Goal: Task Accomplishment & Management: Complete application form

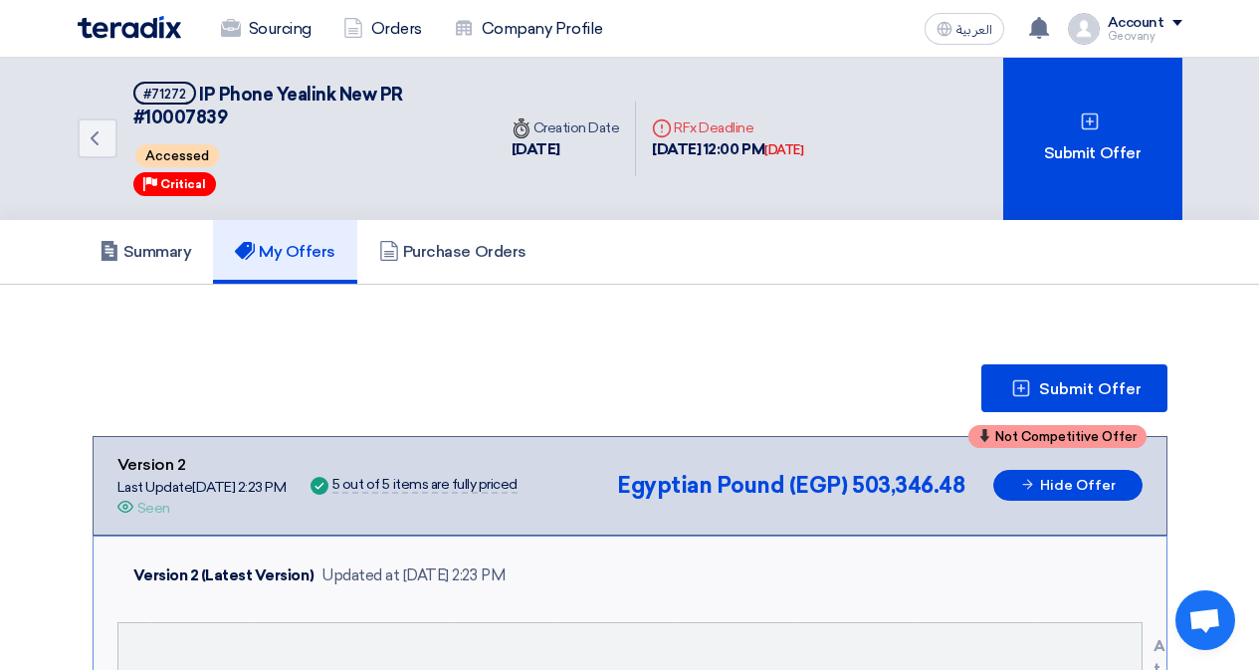
click at [1230, 624] on span "Open chat" at bounding box center [1205, 620] width 60 height 60
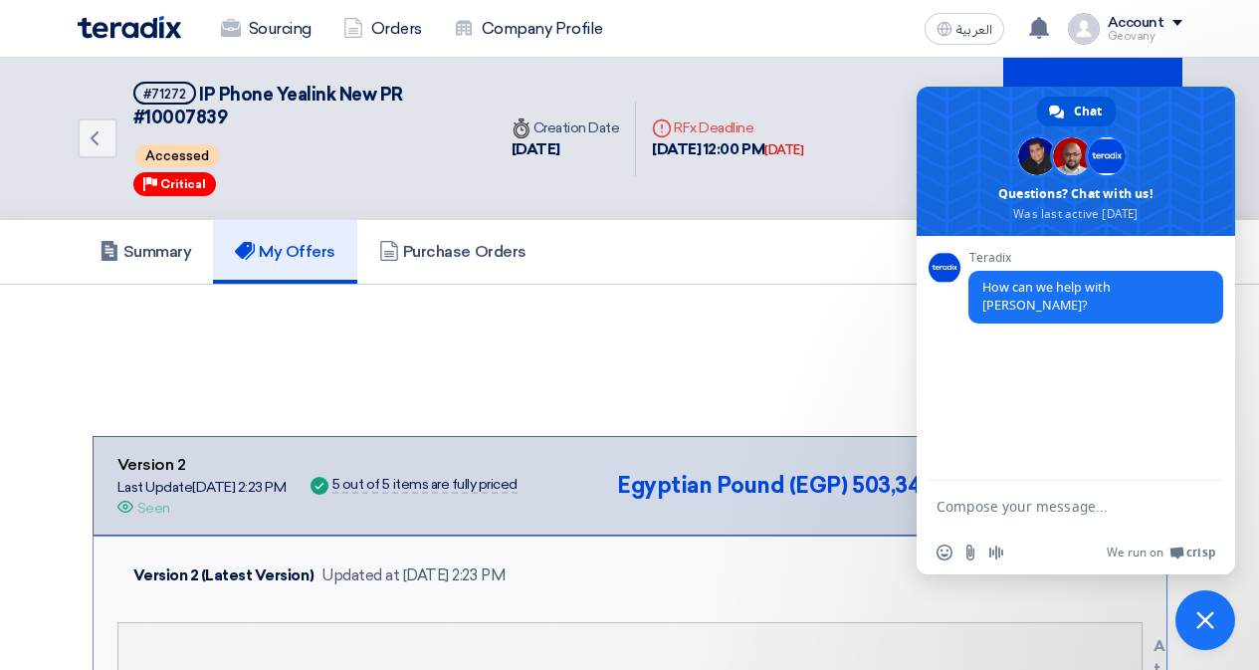
click at [1194, 644] on span "Close chat" at bounding box center [1205, 620] width 60 height 60
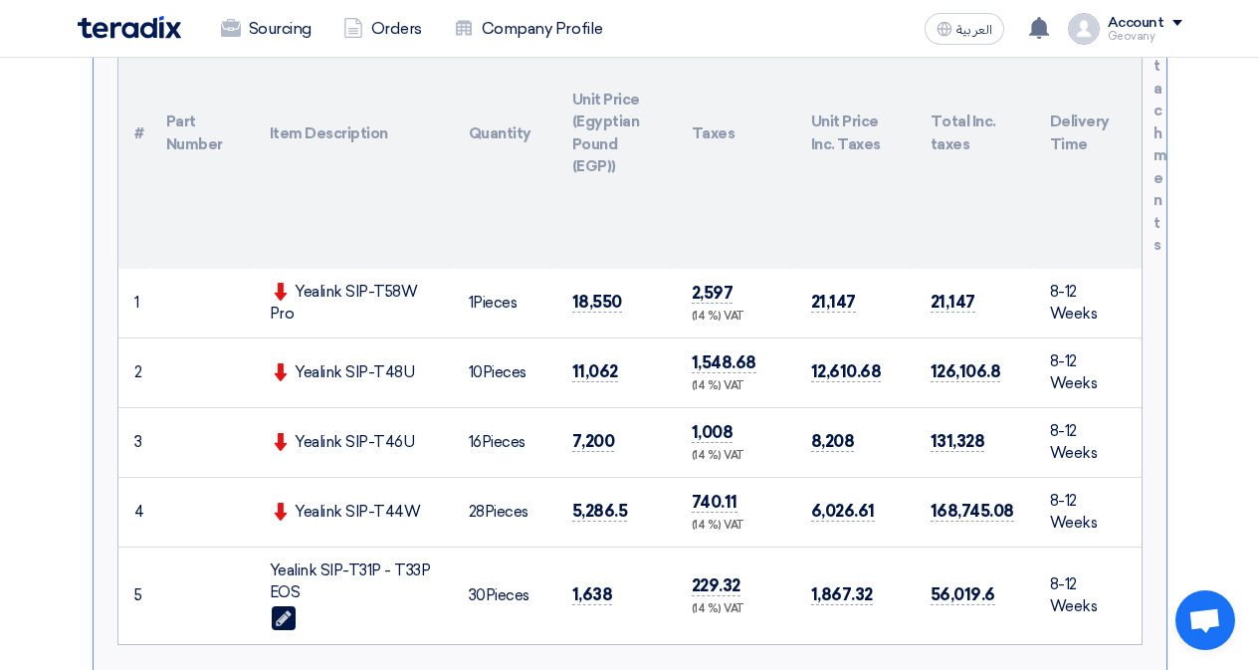
scroll to position [697, 0]
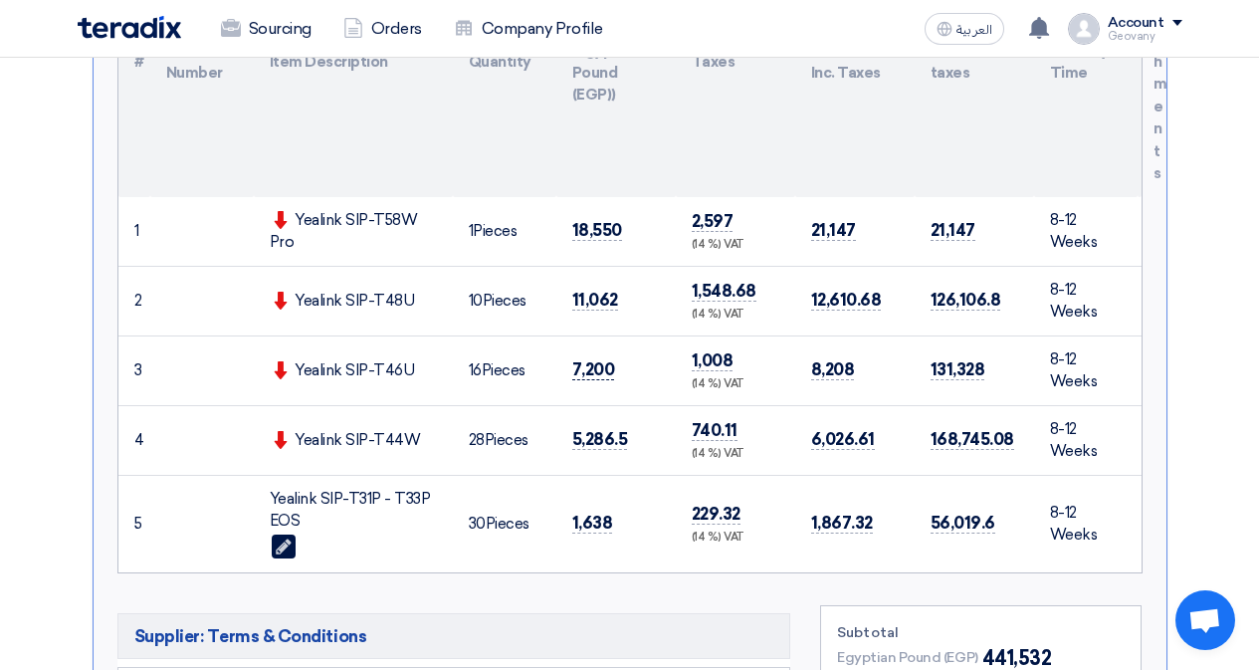
click at [592, 370] on span "7,200" at bounding box center [593, 369] width 43 height 21
click at [587, 363] on span "7,200" at bounding box center [593, 369] width 43 height 21
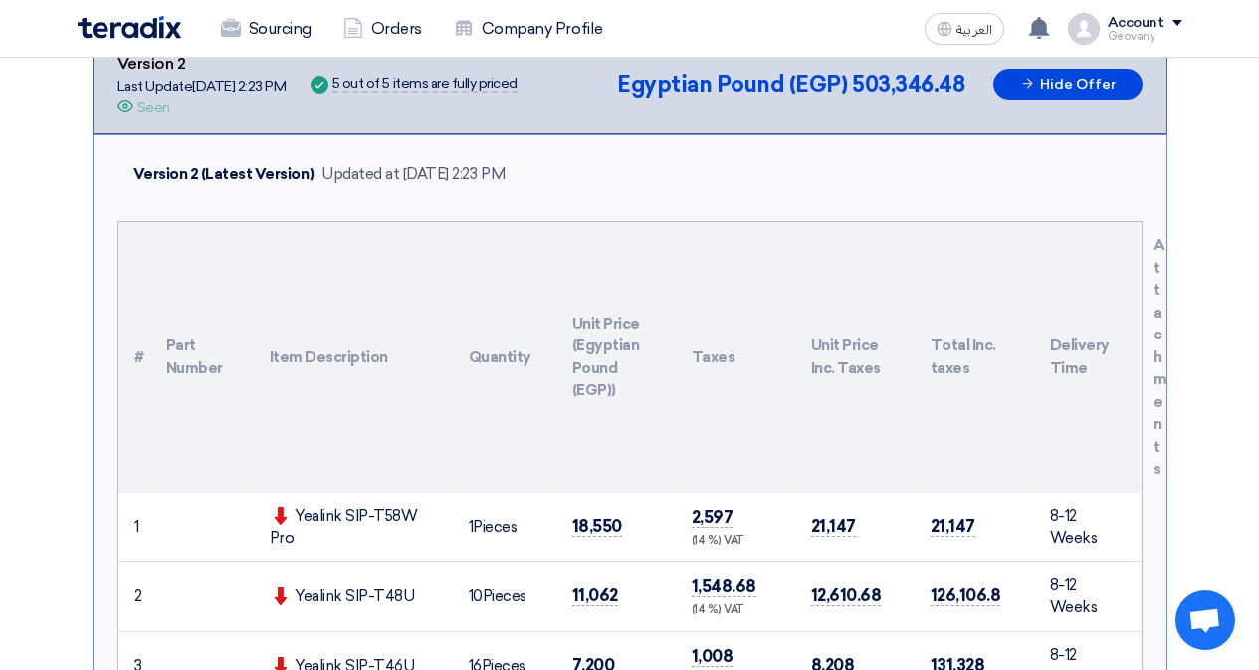
scroll to position [0, 0]
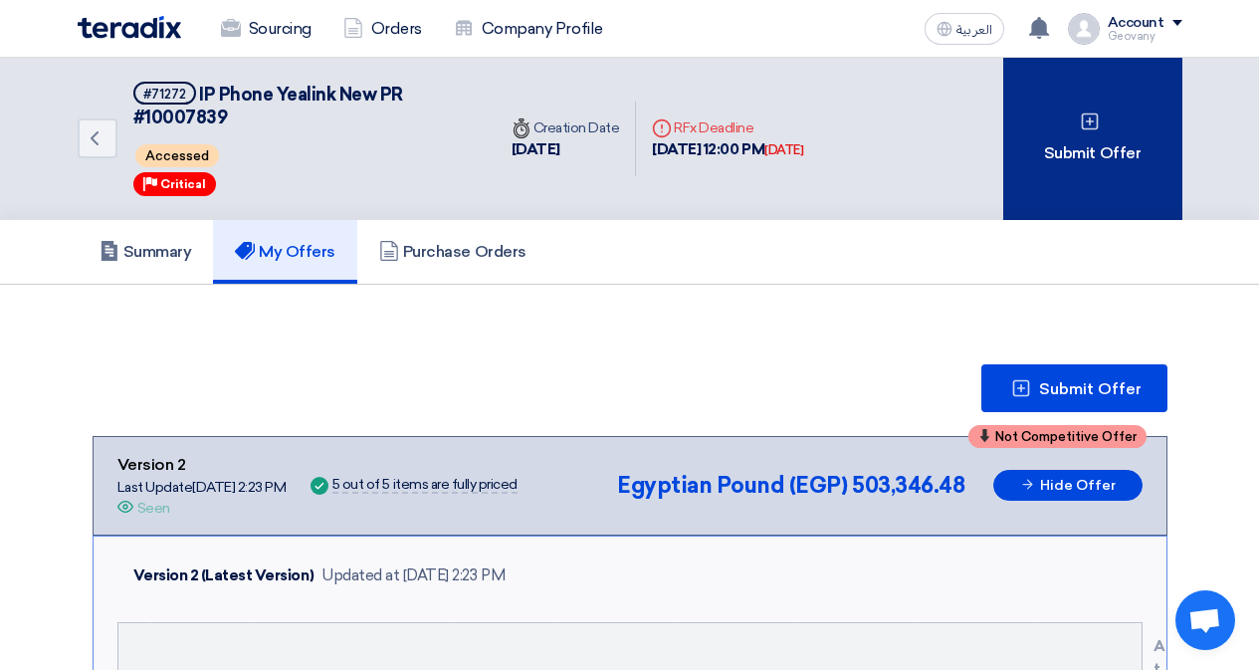
click at [1043, 166] on div "Submit Offer" at bounding box center [1092, 139] width 179 height 162
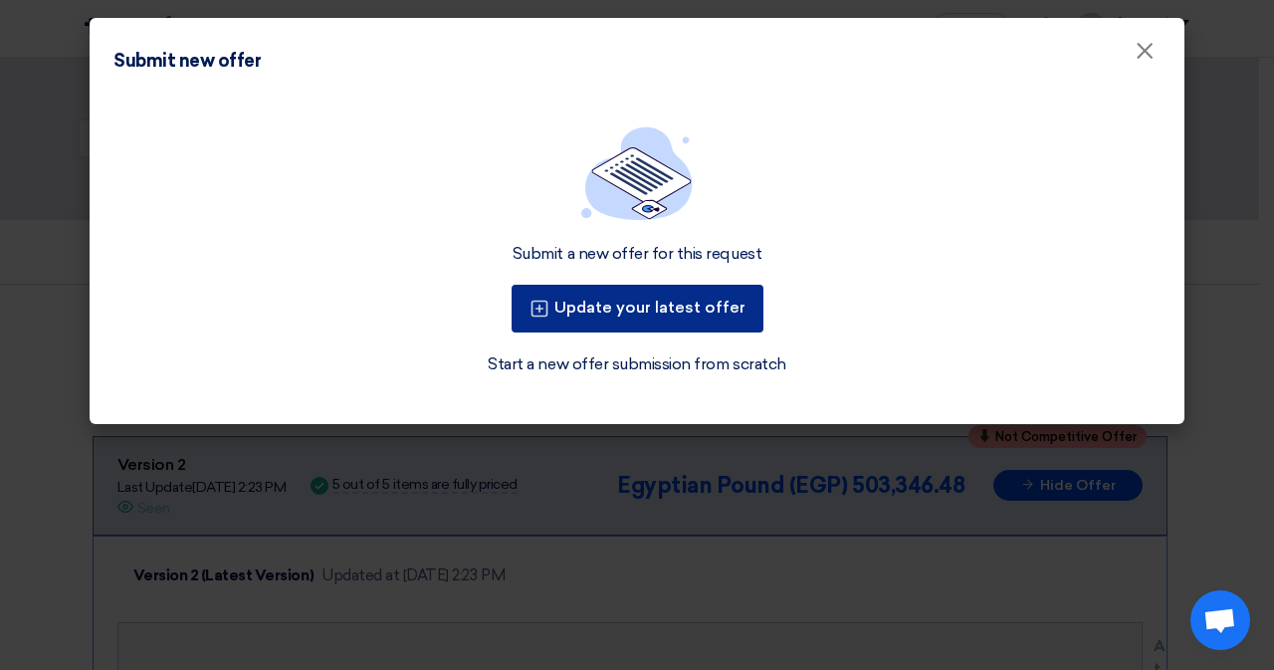
click at [688, 310] on button "Update your latest offer" at bounding box center [637, 309] width 252 height 48
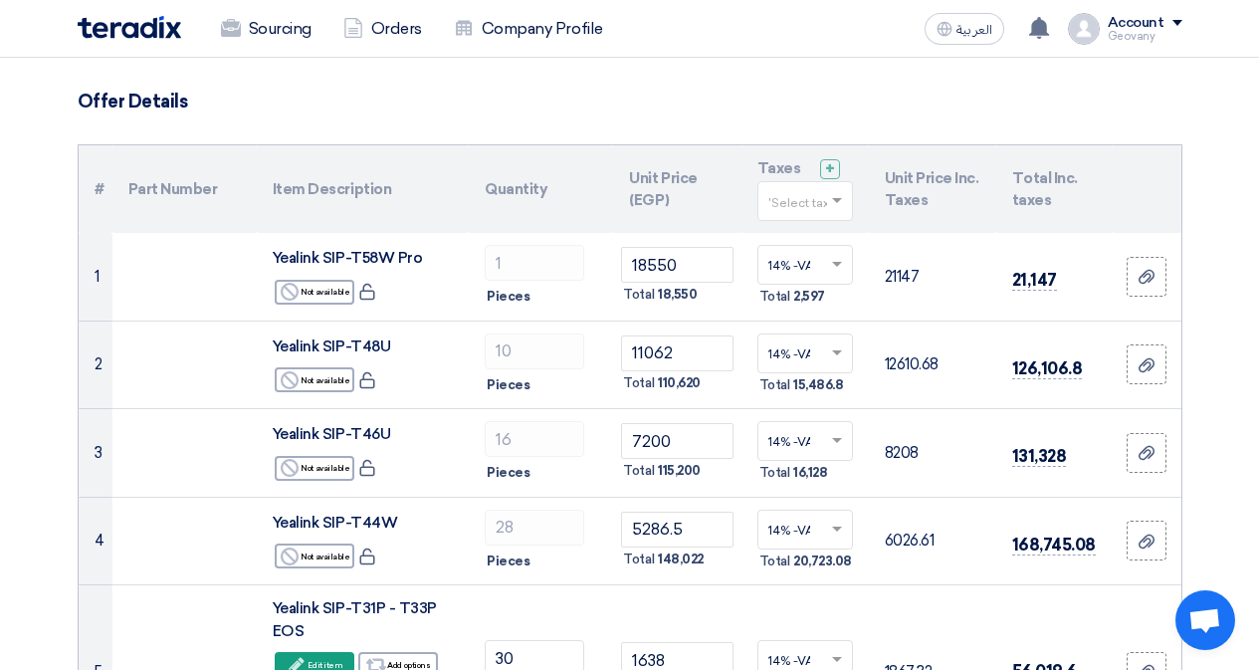
scroll to position [199, 0]
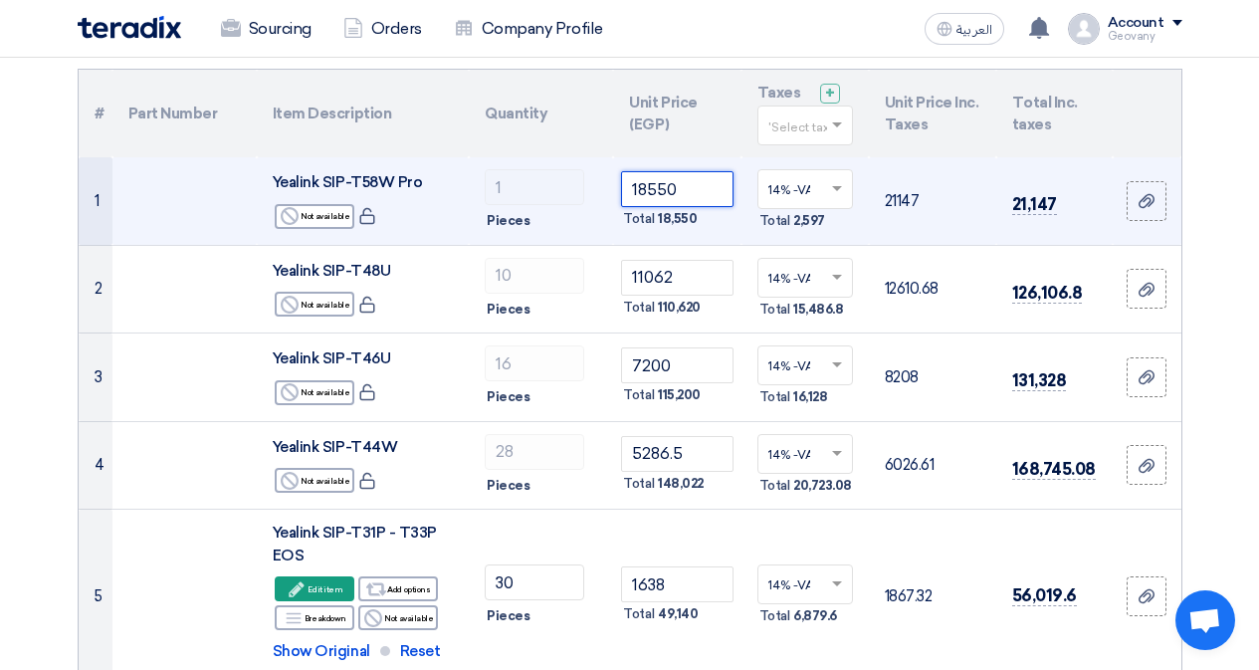
click at [641, 189] on input "18550" at bounding box center [676, 189] width 111 height 36
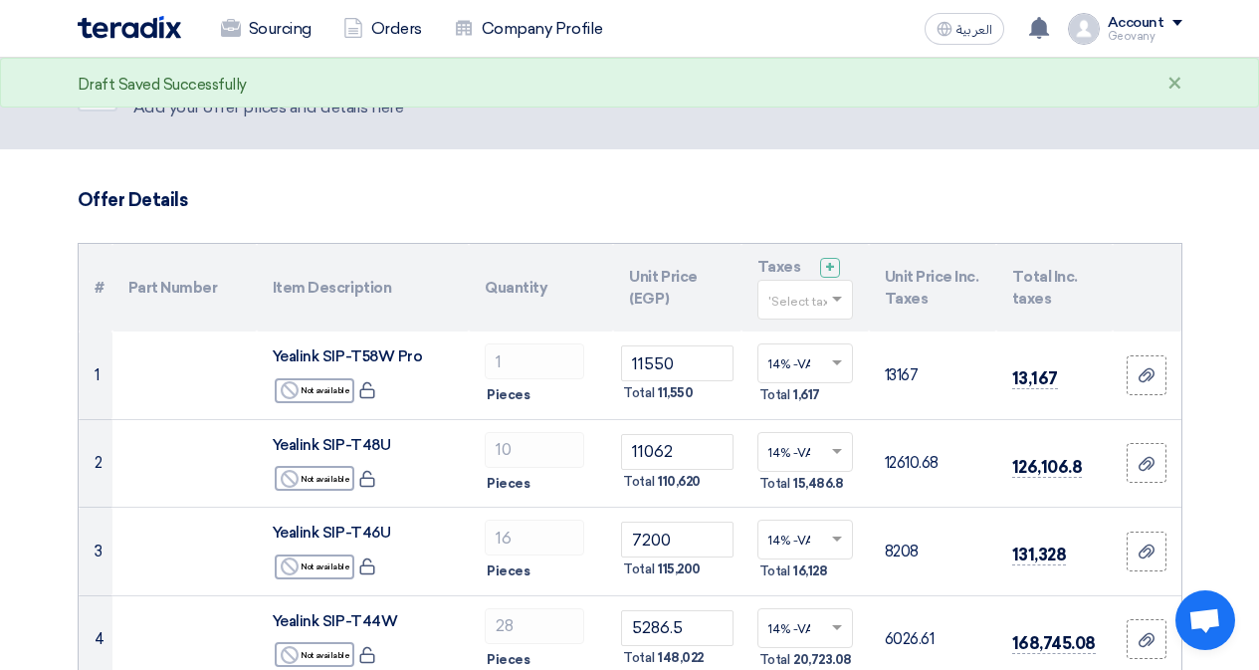
scroll to position [0, 0]
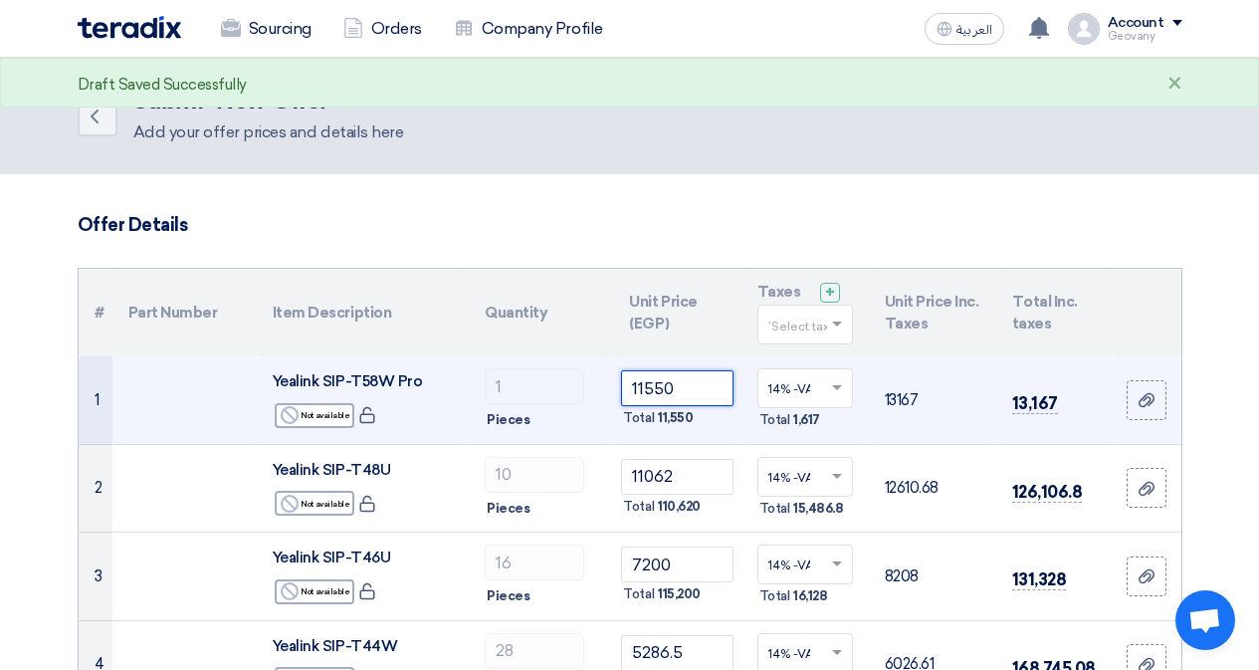
click at [641, 385] on input "11550" at bounding box center [676, 388] width 111 height 36
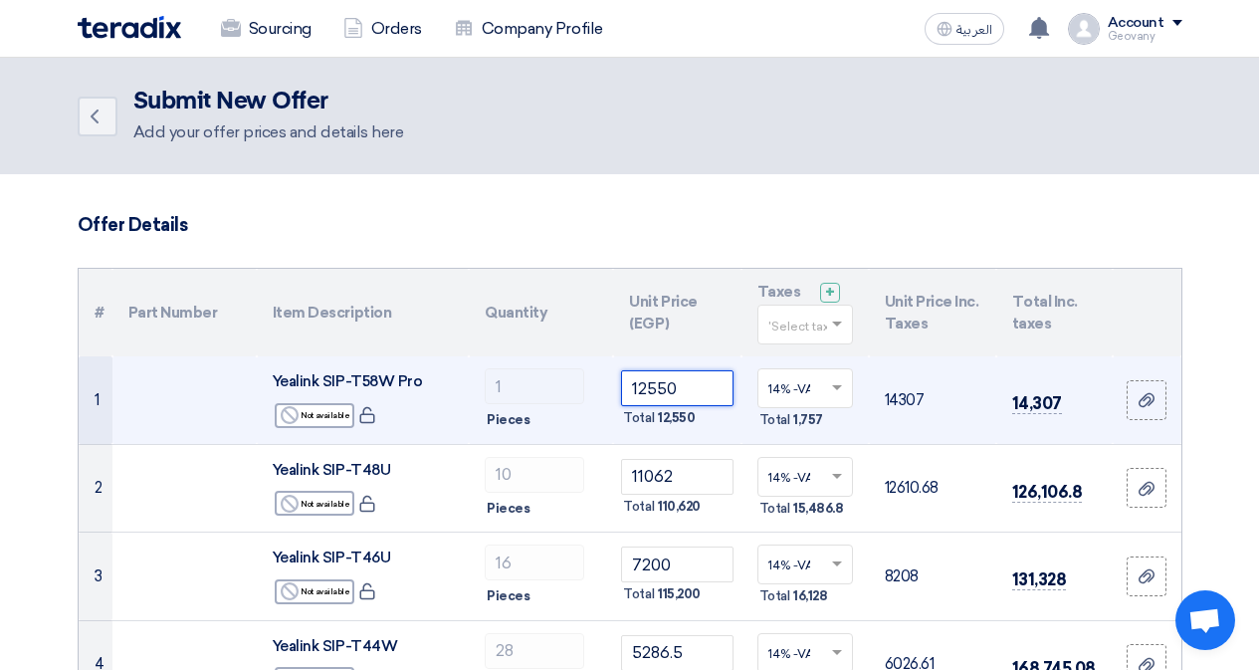
click at [640, 384] on input "12550" at bounding box center [676, 388] width 111 height 36
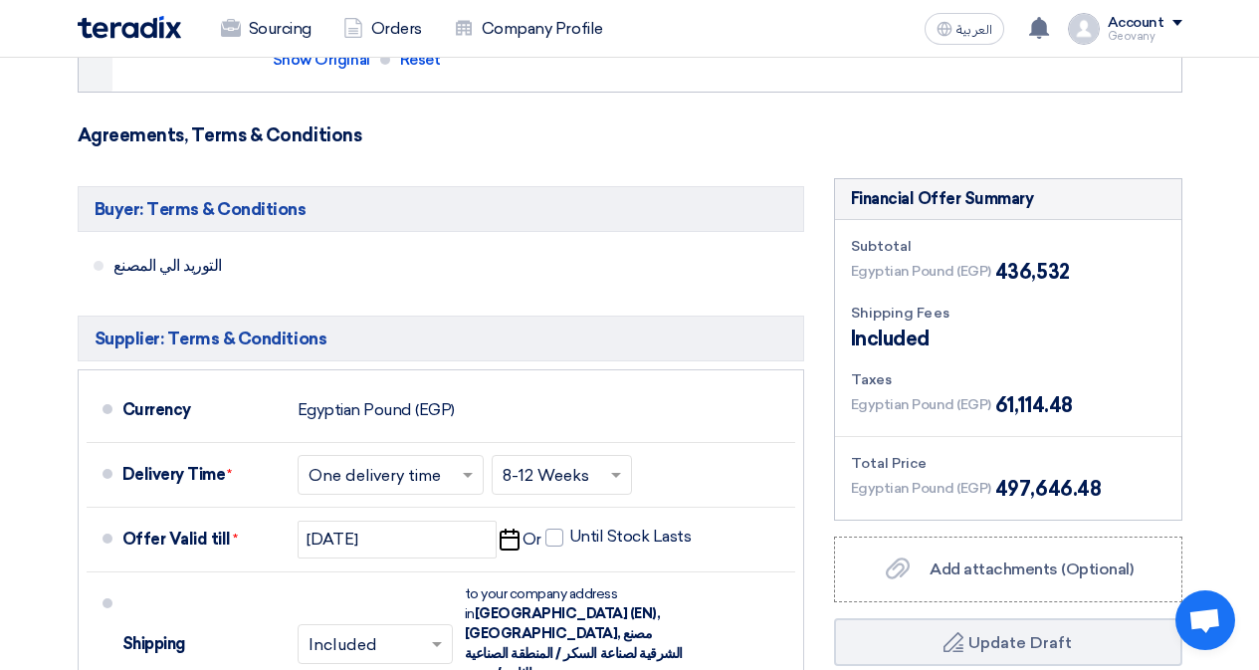
scroll to position [796, 0]
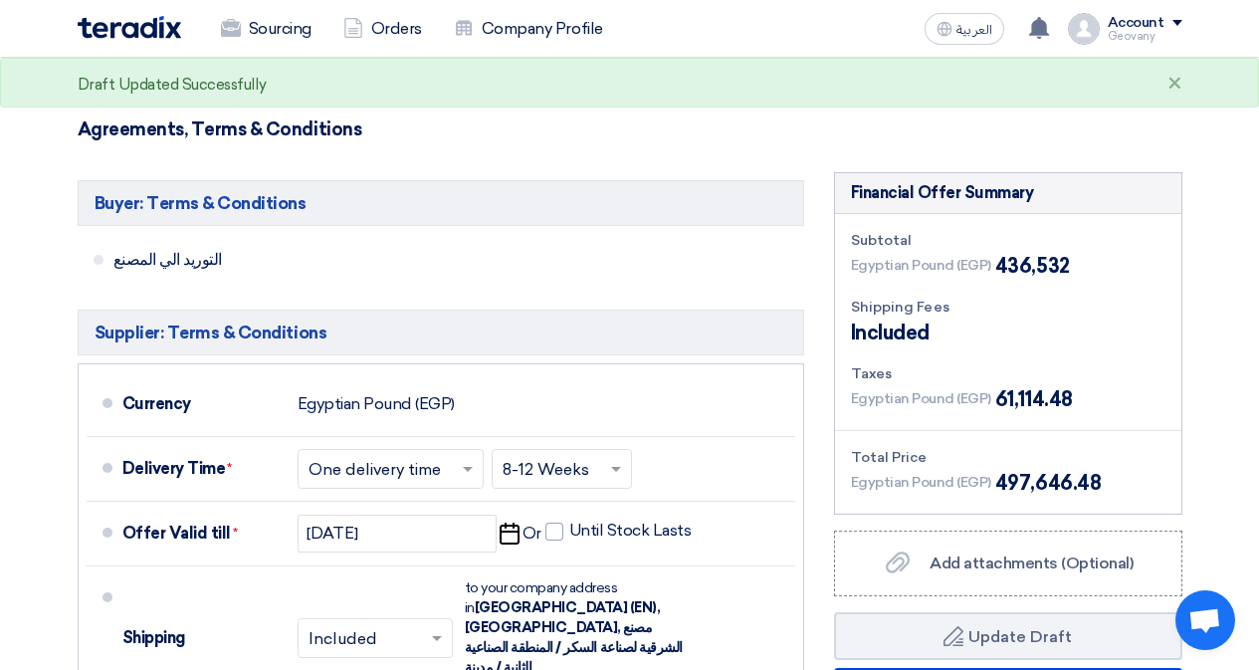
type input "13550"
click at [1208, 339] on section "Offer Details # Part Number Item Description Quantity Unit Price (EGP) Taxes + …" at bounding box center [629, 219] width 1259 height 1683
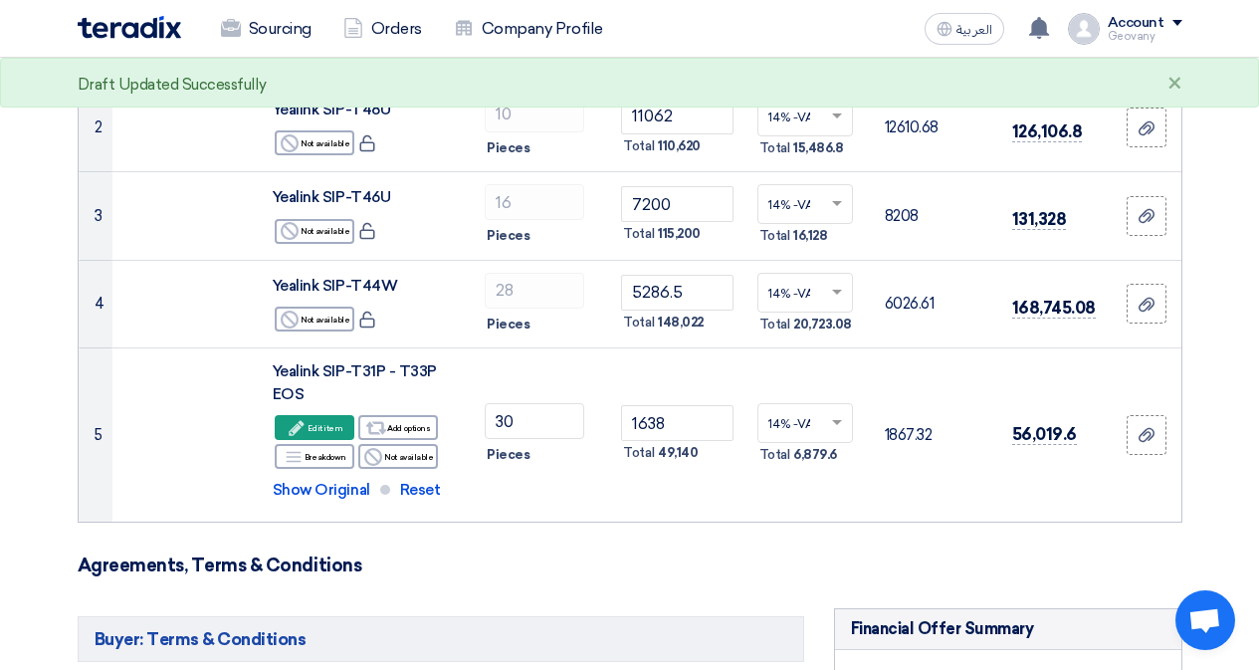
scroll to position [0, 0]
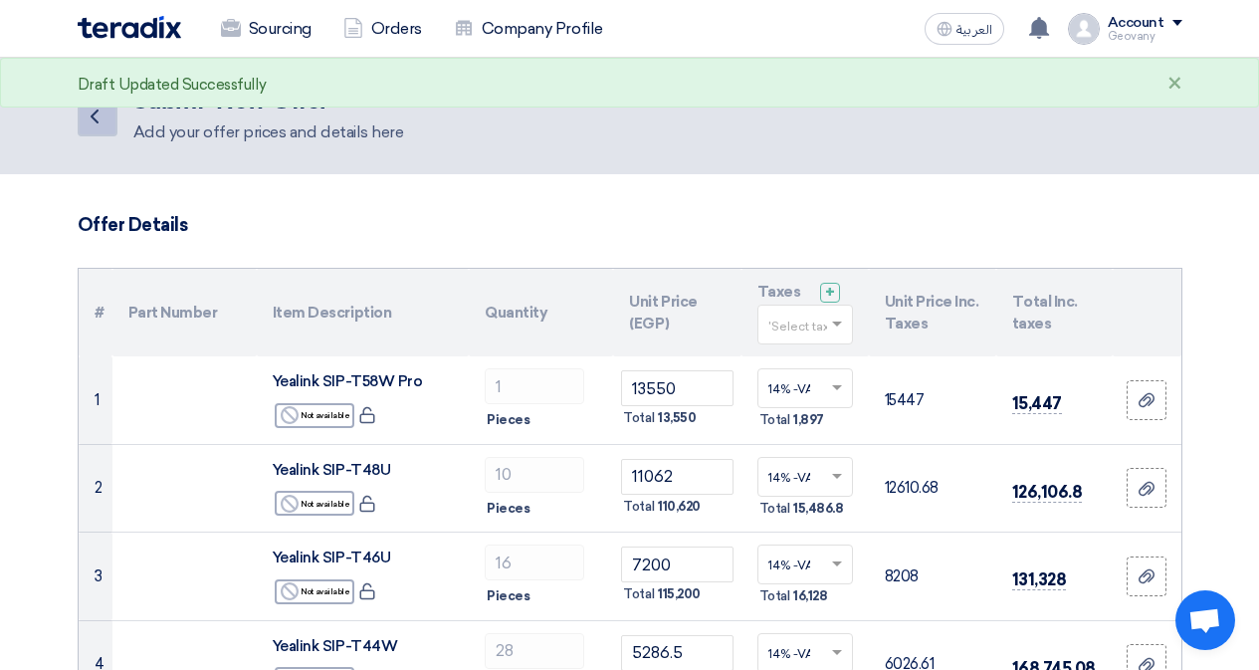
click at [105, 121] on icon "Back" at bounding box center [95, 116] width 24 height 24
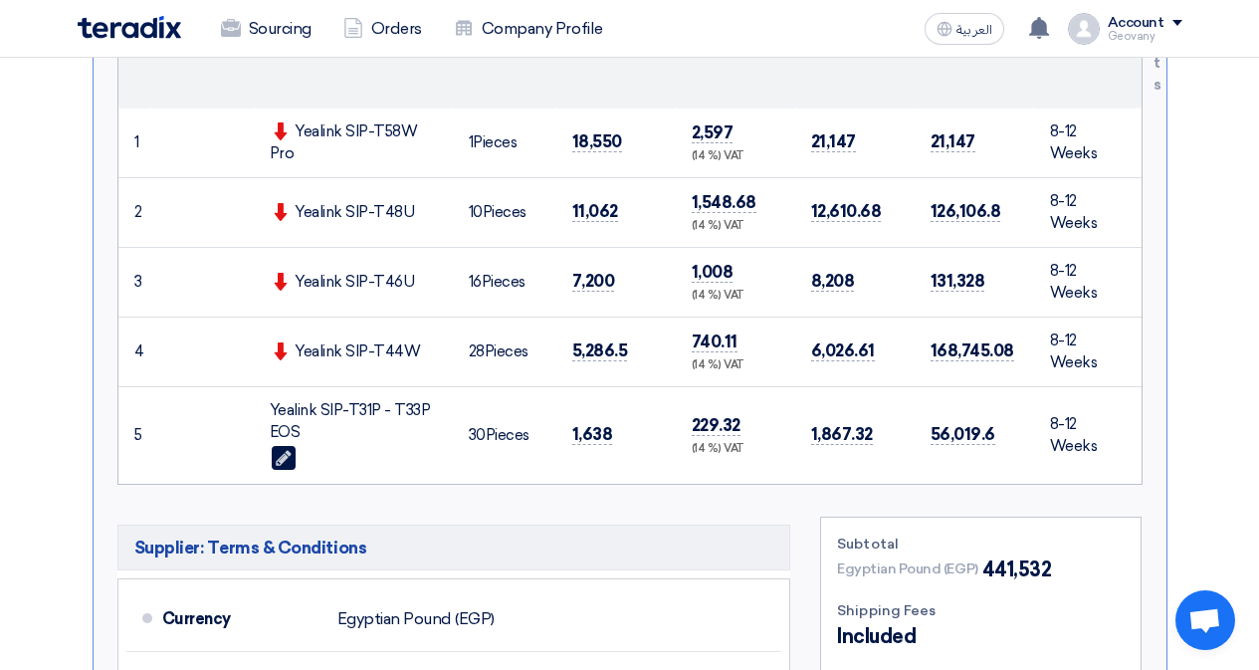
scroll to position [796, 0]
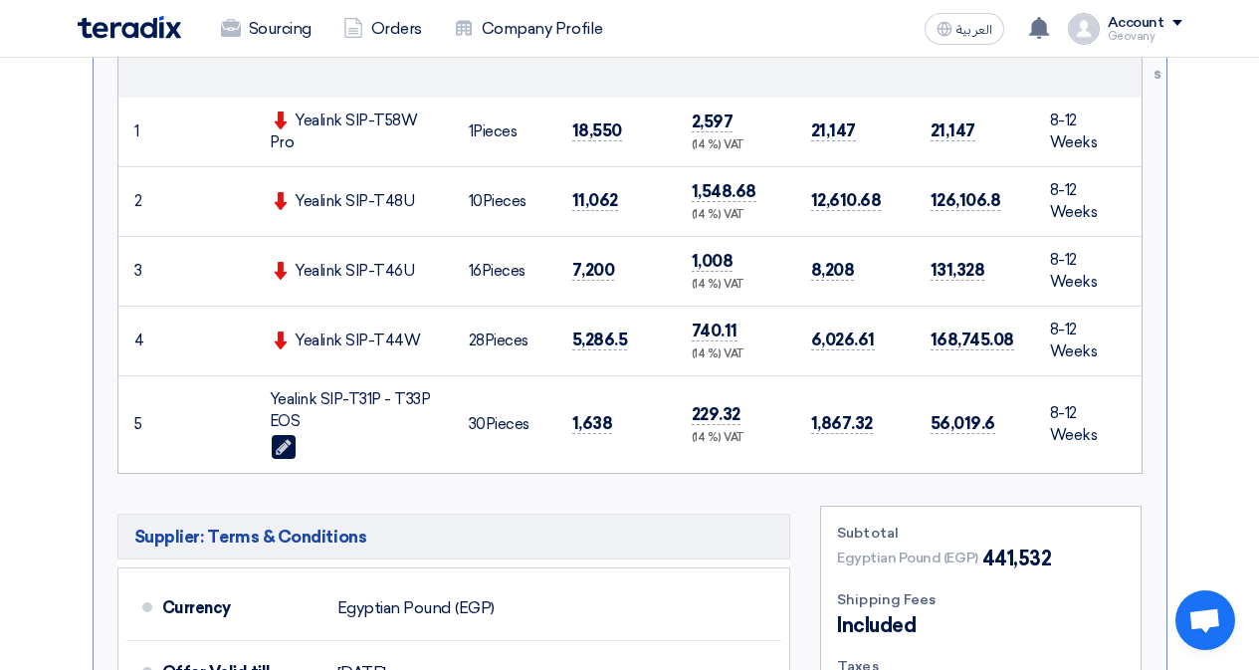
drag, startPoint x: 623, startPoint y: 125, endPoint x: 565, endPoint y: 129, distance: 57.9
click at [565, 129] on td "18,550" at bounding box center [615, 133] width 119 height 70
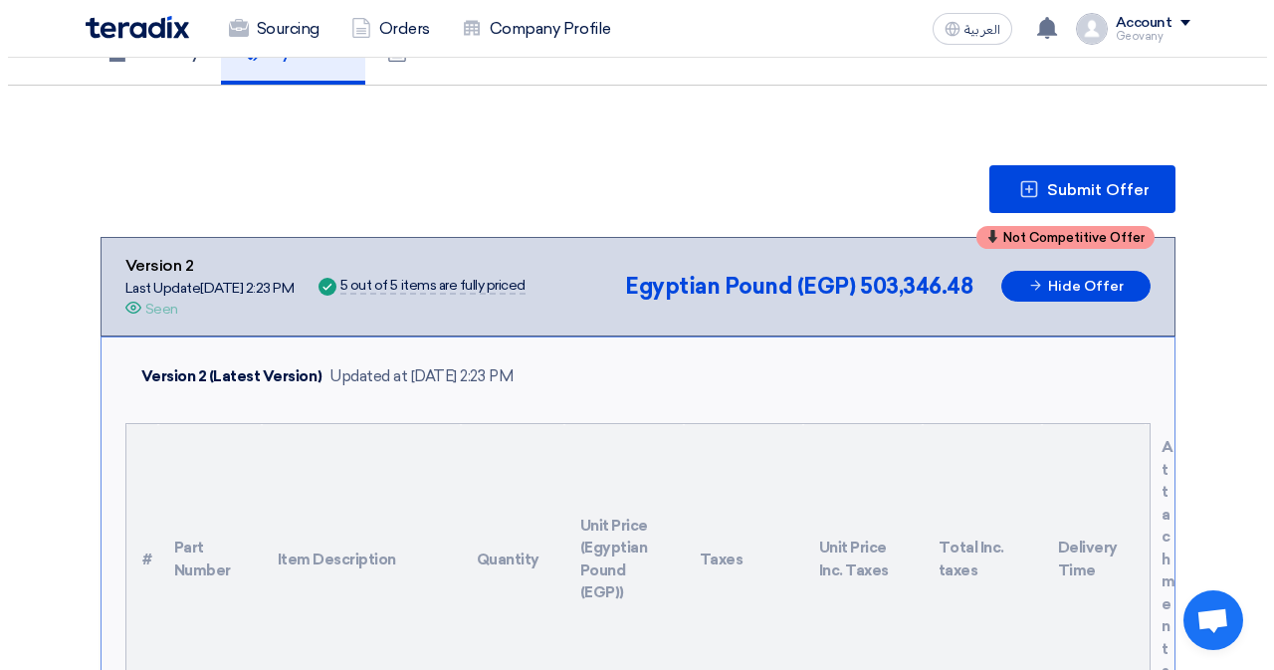
scroll to position [0, 0]
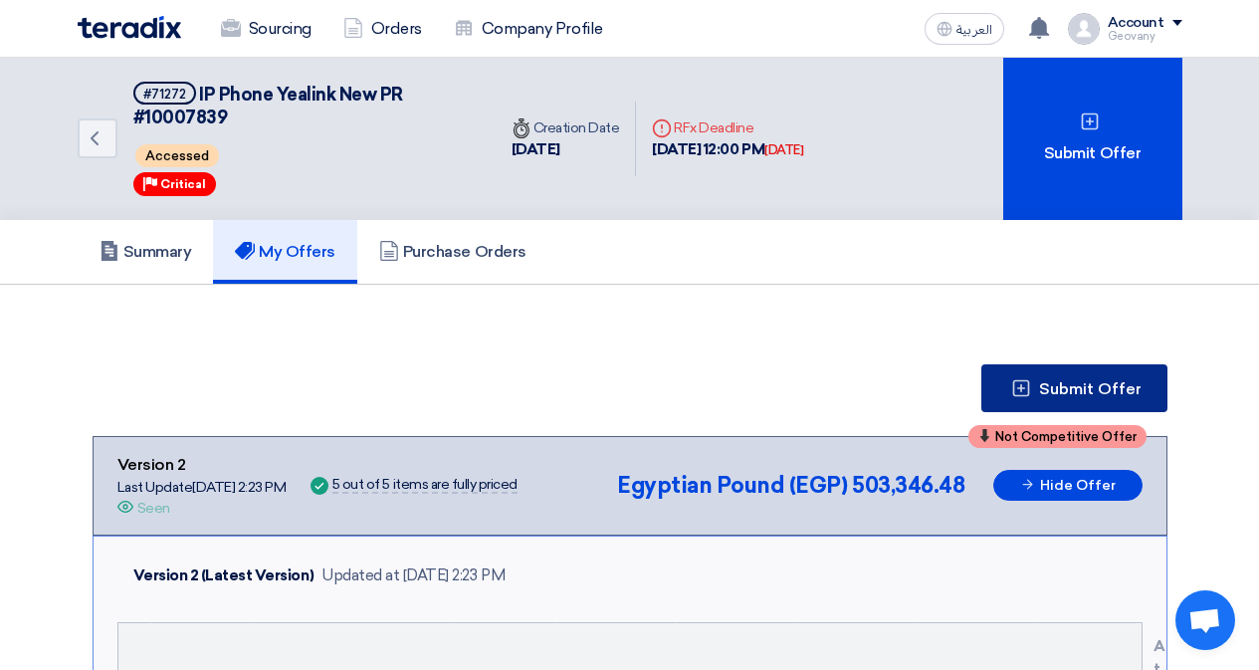
click at [1030, 364] on button "Submit Offer" at bounding box center [1074, 388] width 186 height 48
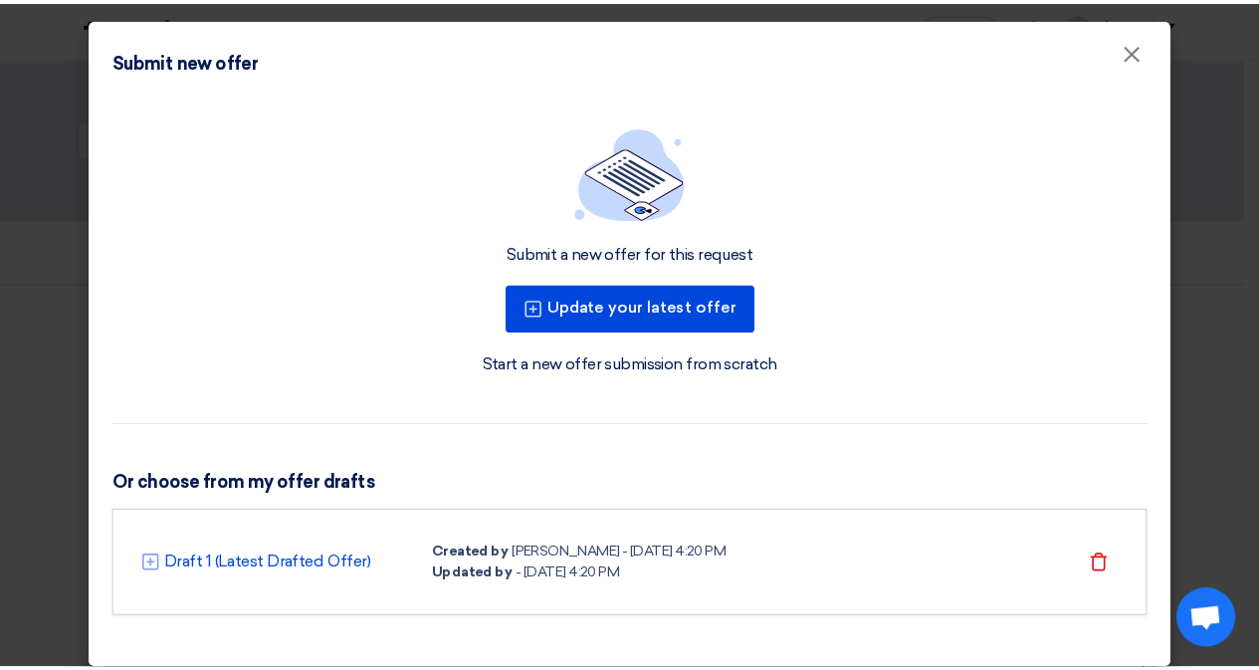
scroll to position [17, 0]
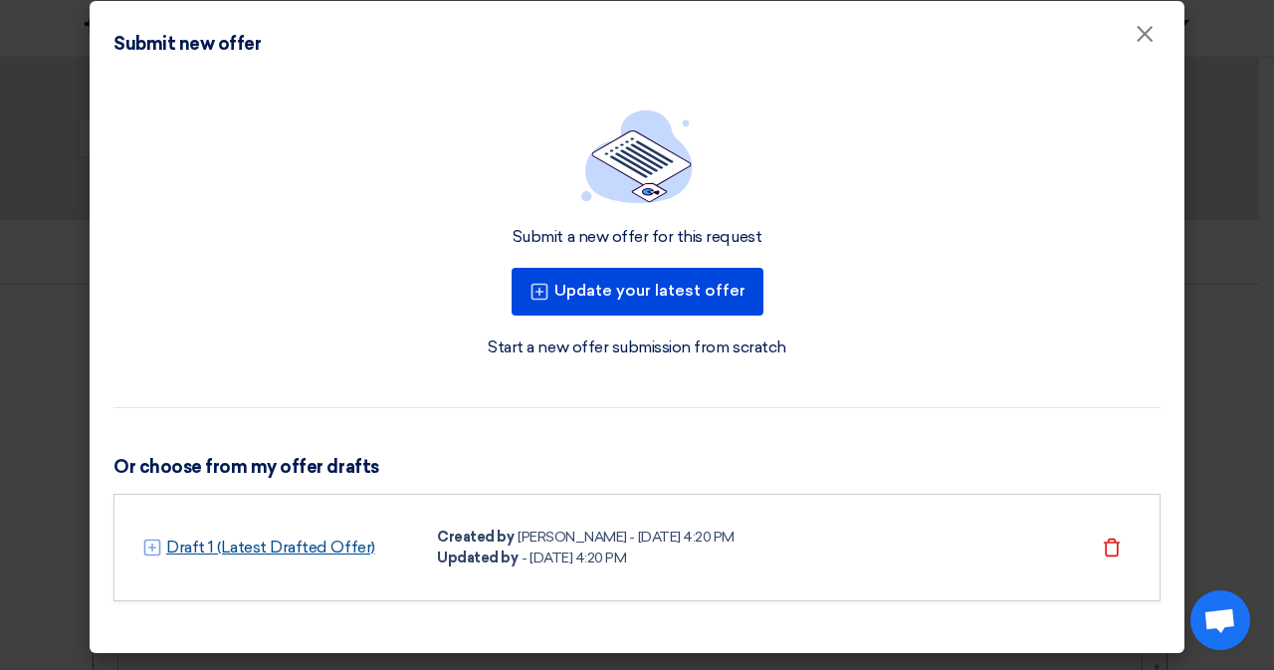
click at [283, 541] on link "Draft 1 (Latest Drafted Offer)" at bounding box center [270, 547] width 209 height 24
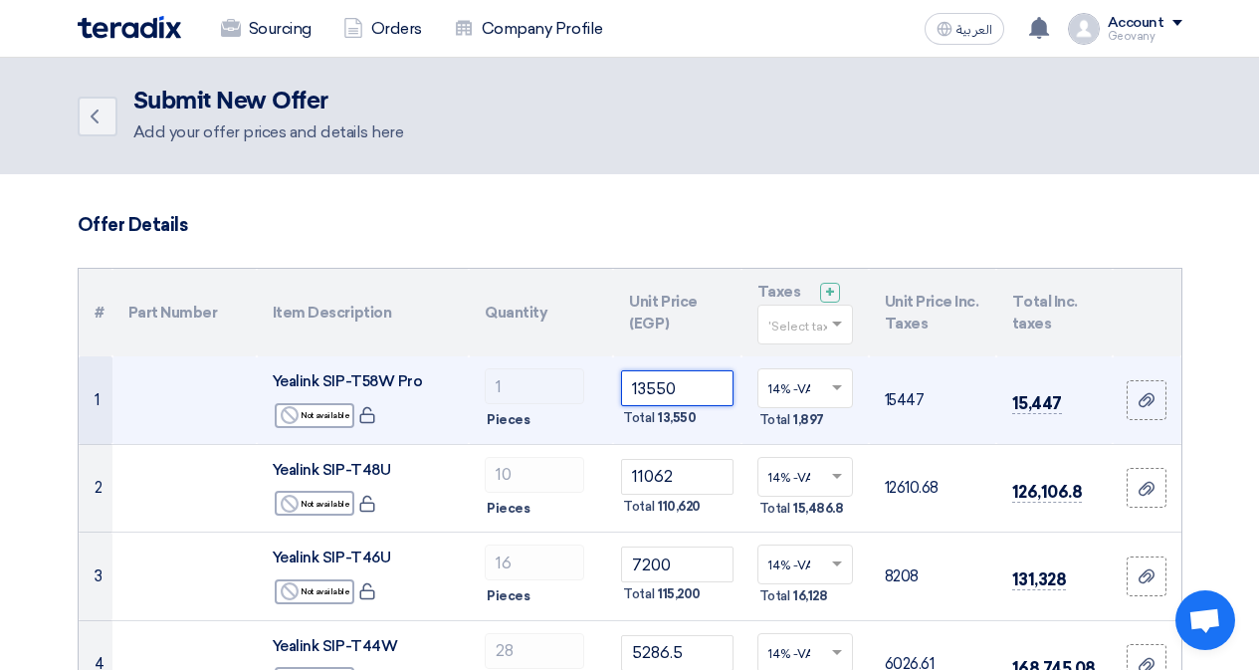
click at [639, 383] on input "13550" at bounding box center [676, 388] width 111 height 36
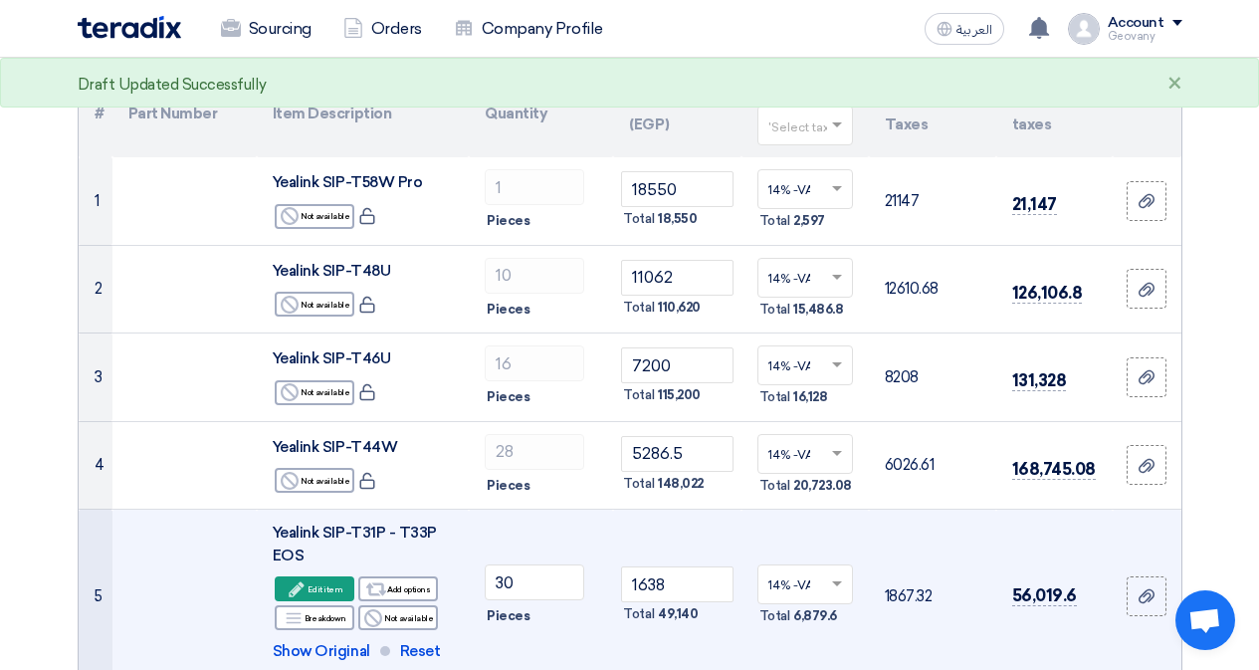
scroll to position [100, 0]
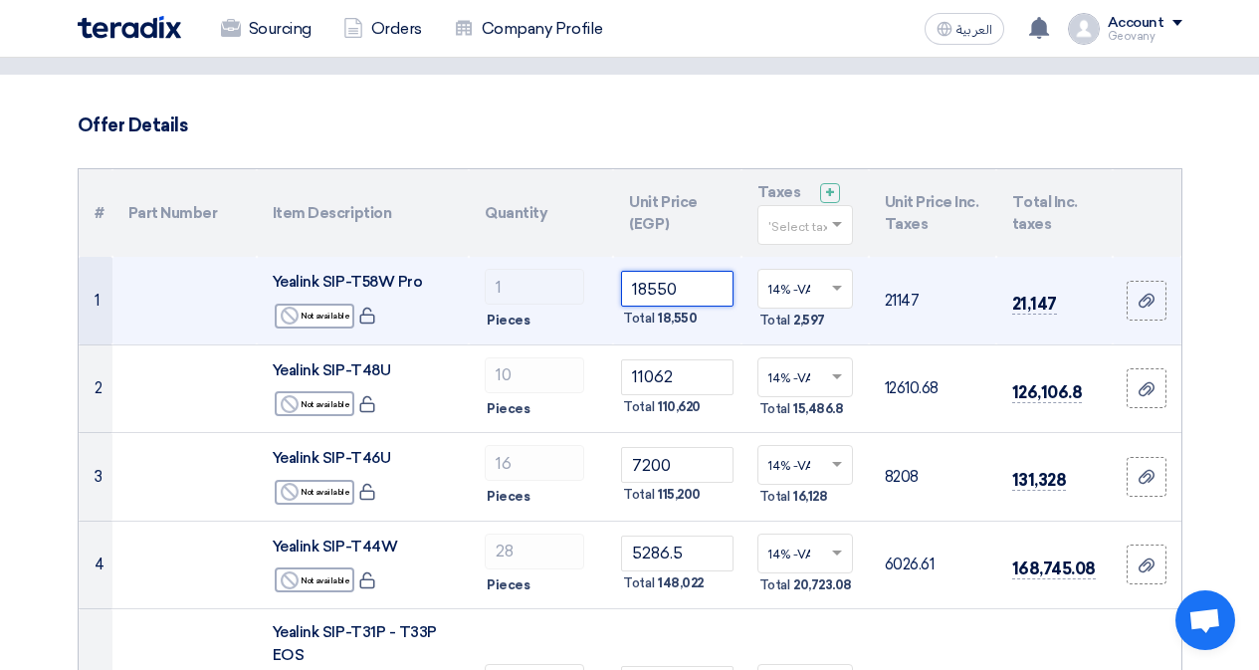
click at [639, 288] on input "18550" at bounding box center [676, 289] width 111 height 36
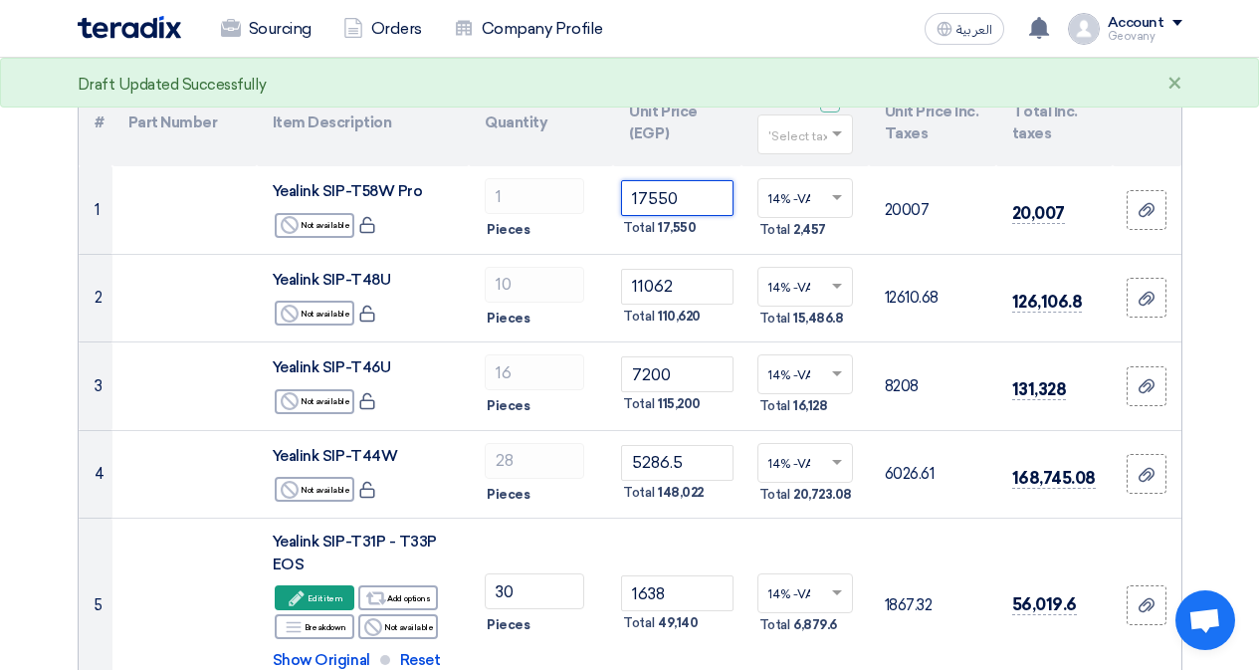
scroll to position [0, 0]
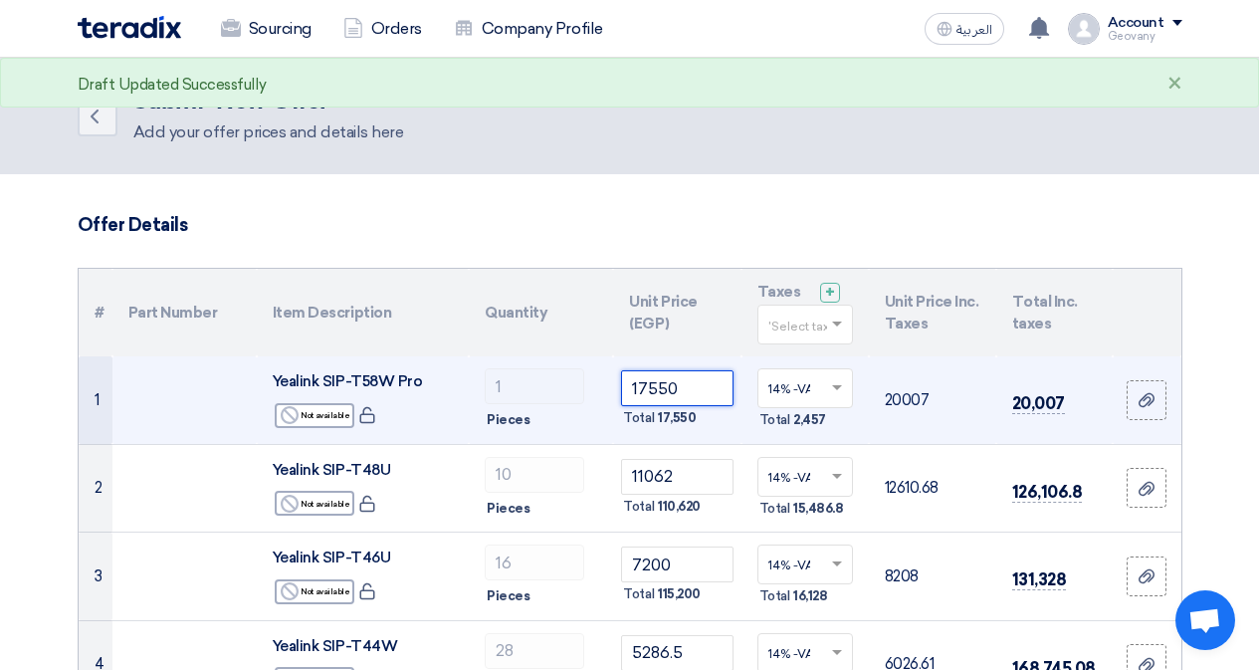
click at [642, 383] on input "17550" at bounding box center [676, 388] width 111 height 36
type input "18550"
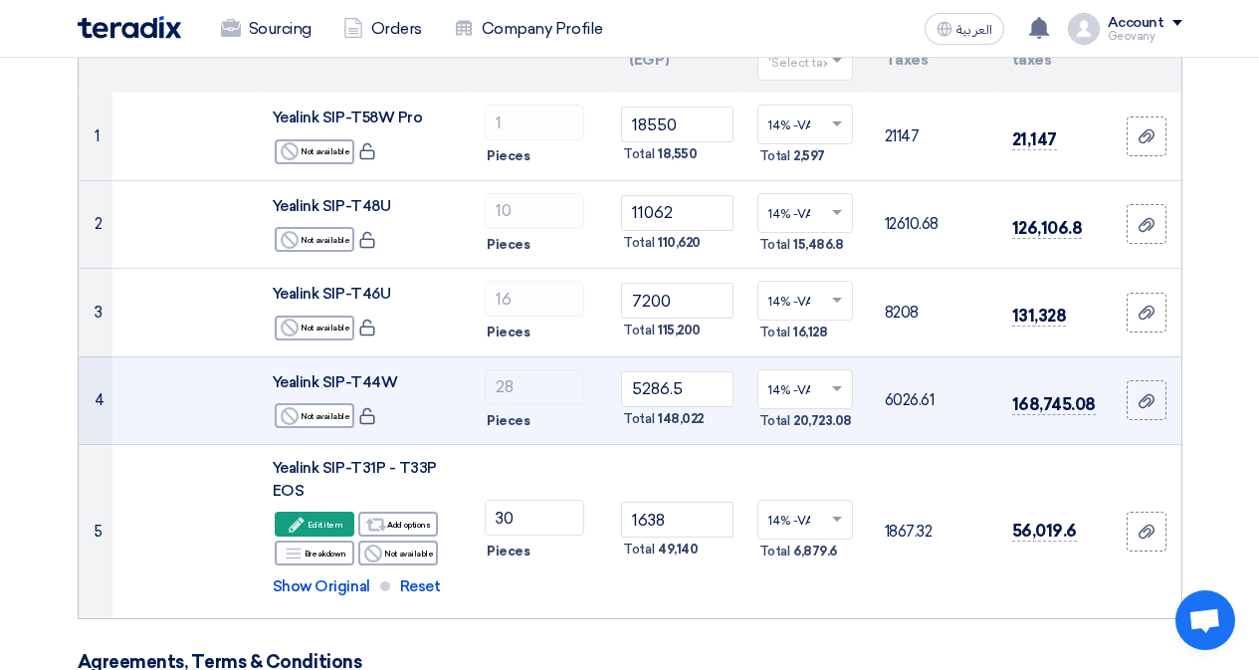
scroll to position [299, 0]
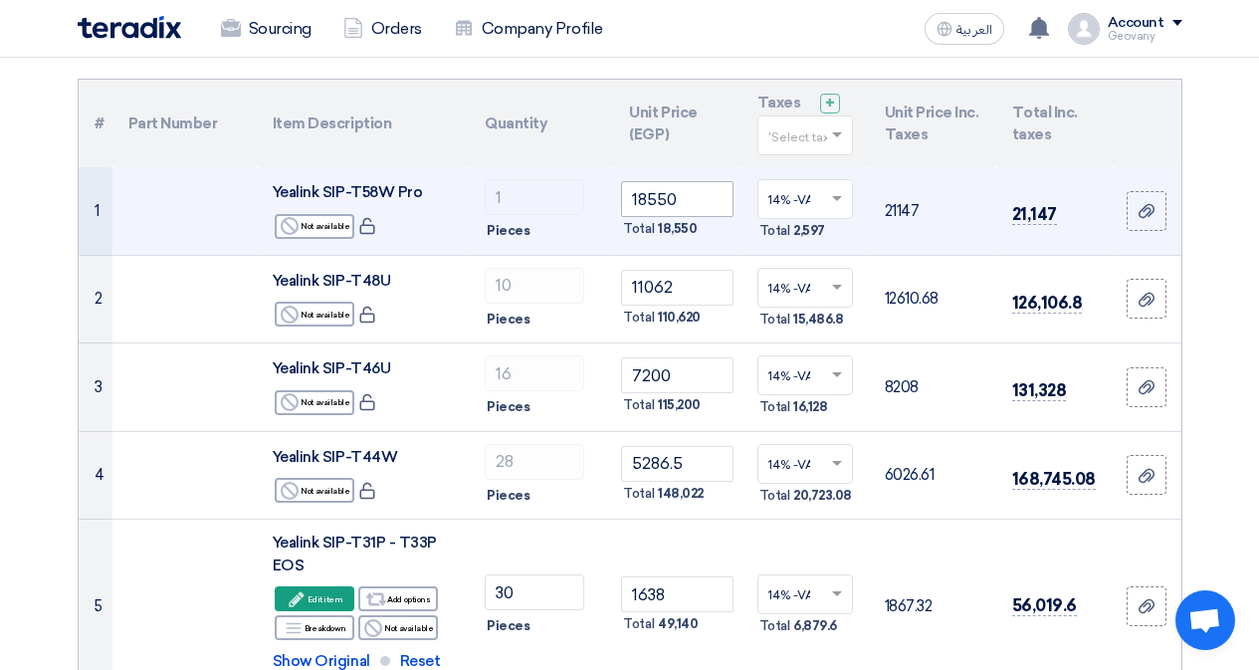
scroll to position [199, 0]
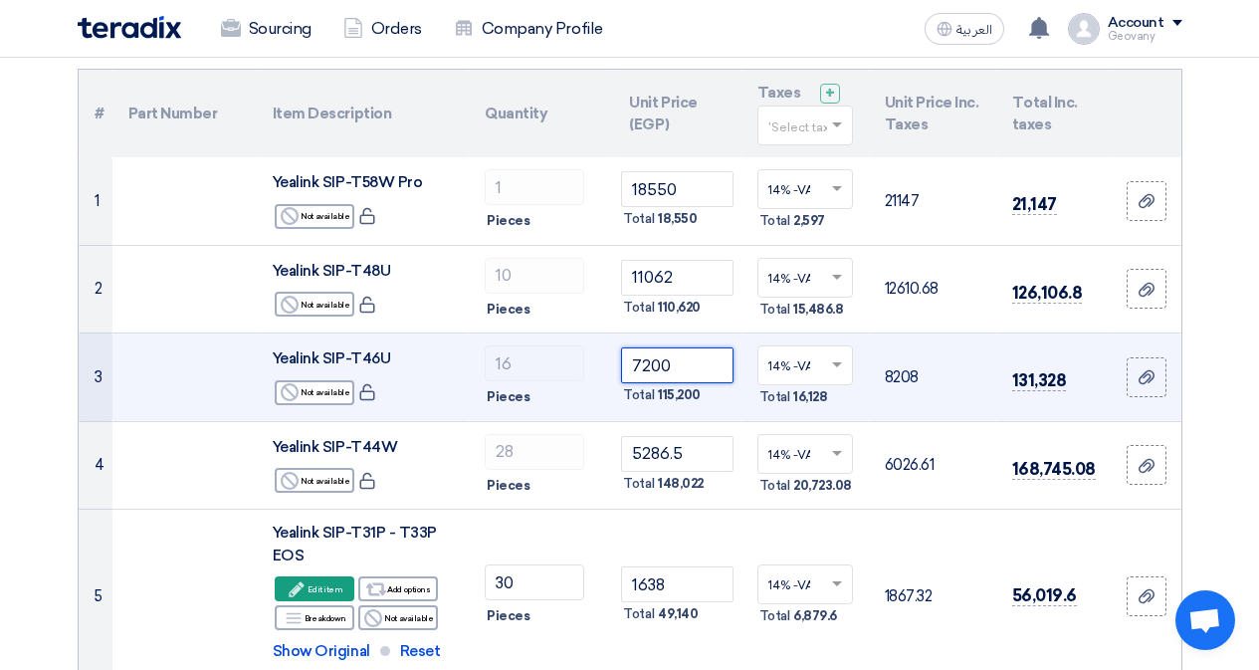
click at [646, 364] on input "7200" at bounding box center [676, 365] width 111 height 36
click at [646, 366] on input "7200" at bounding box center [676, 365] width 111 height 36
click at [645, 363] on input "7200" at bounding box center [676, 365] width 111 height 36
click at [645, 355] on input "7200" at bounding box center [676, 365] width 111 height 36
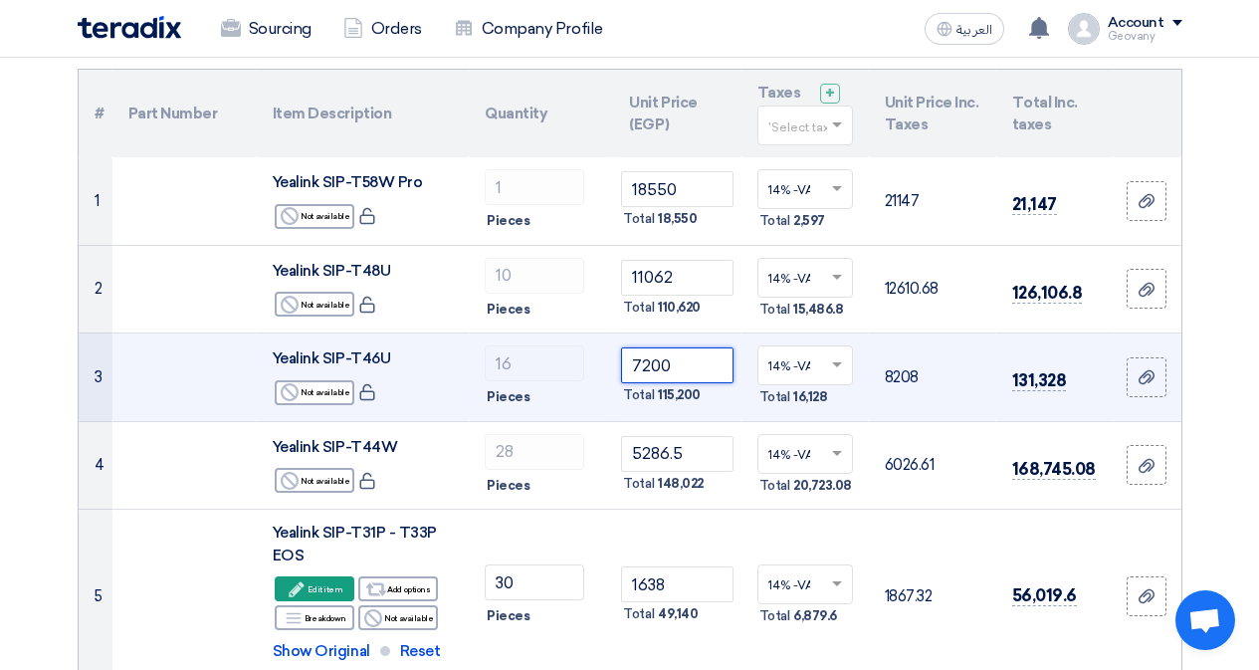
click at [647, 369] on input "7200" at bounding box center [676, 365] width 111 height 36
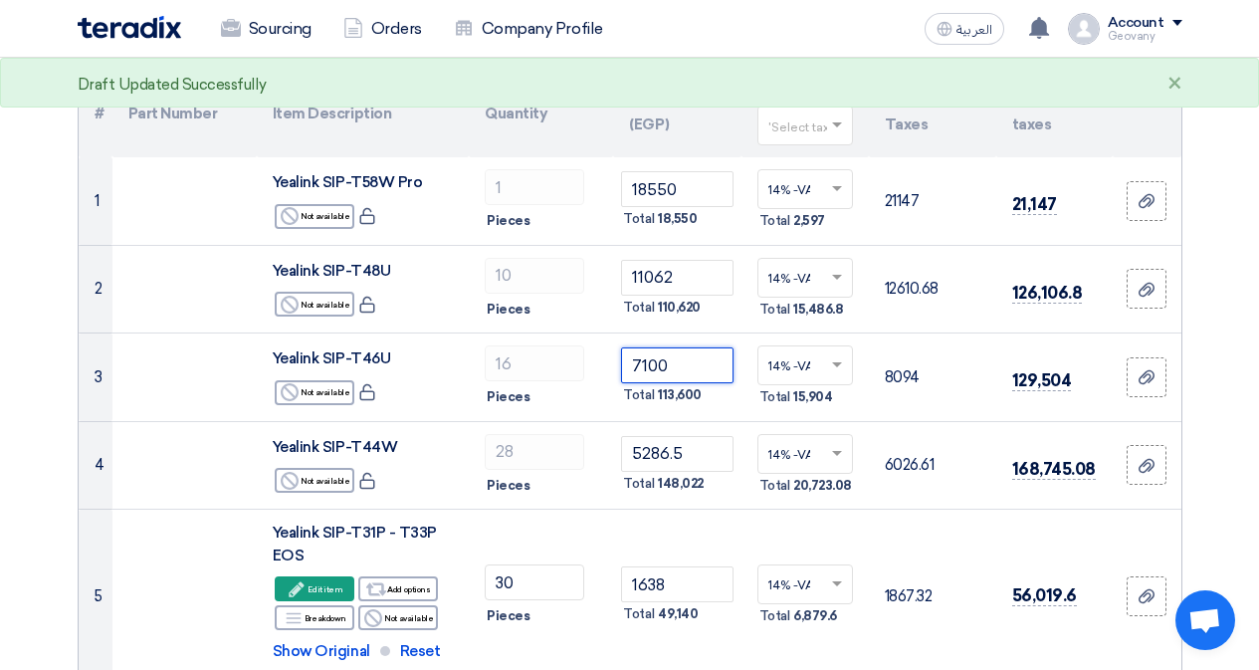
type input "7100"
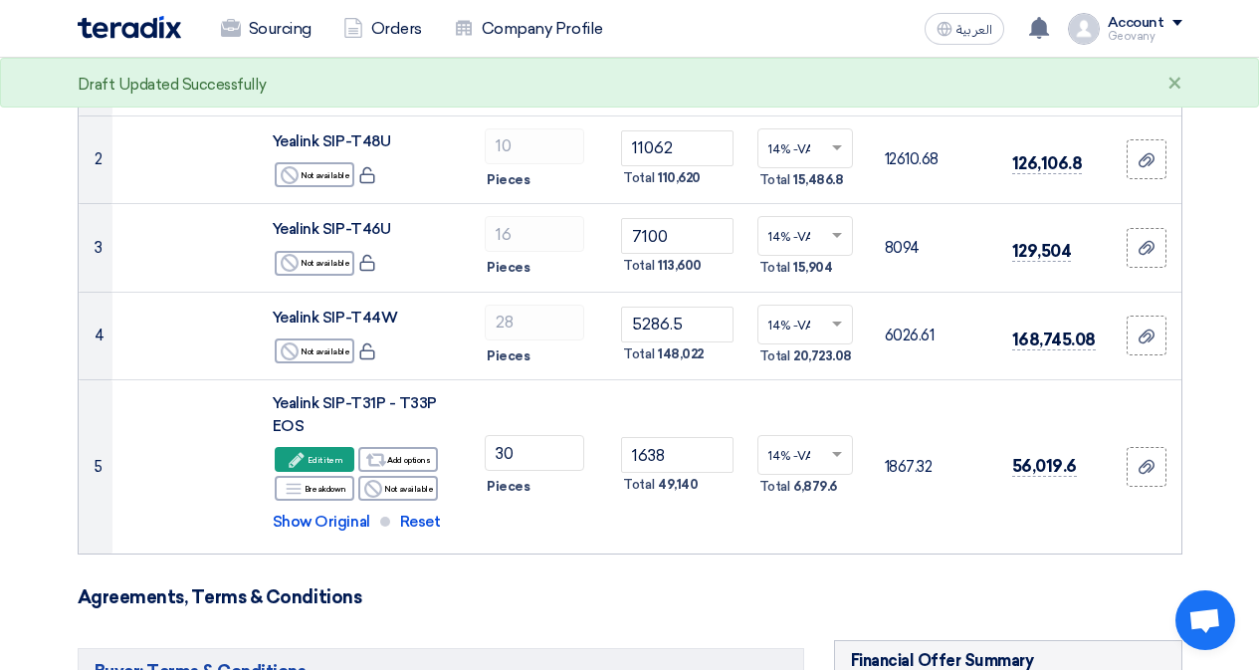
scroll to position [299, 0]
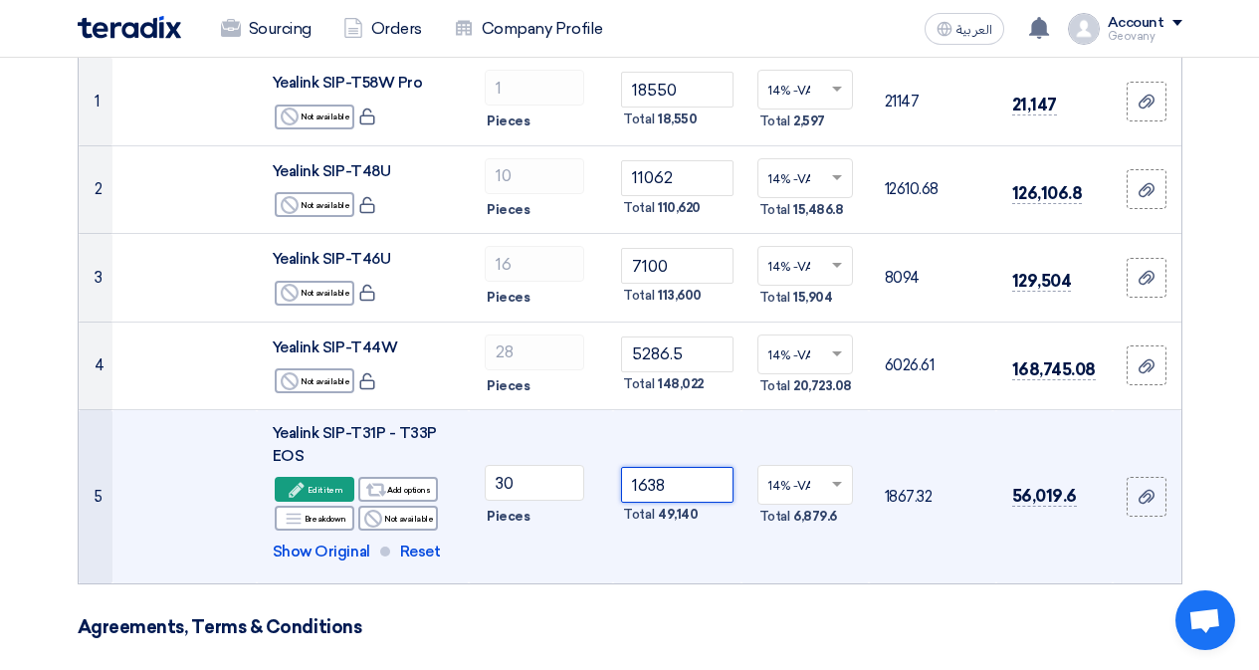
click at [661, 480] on input "1638" at bounding box center [676, 485] width 111 height 36
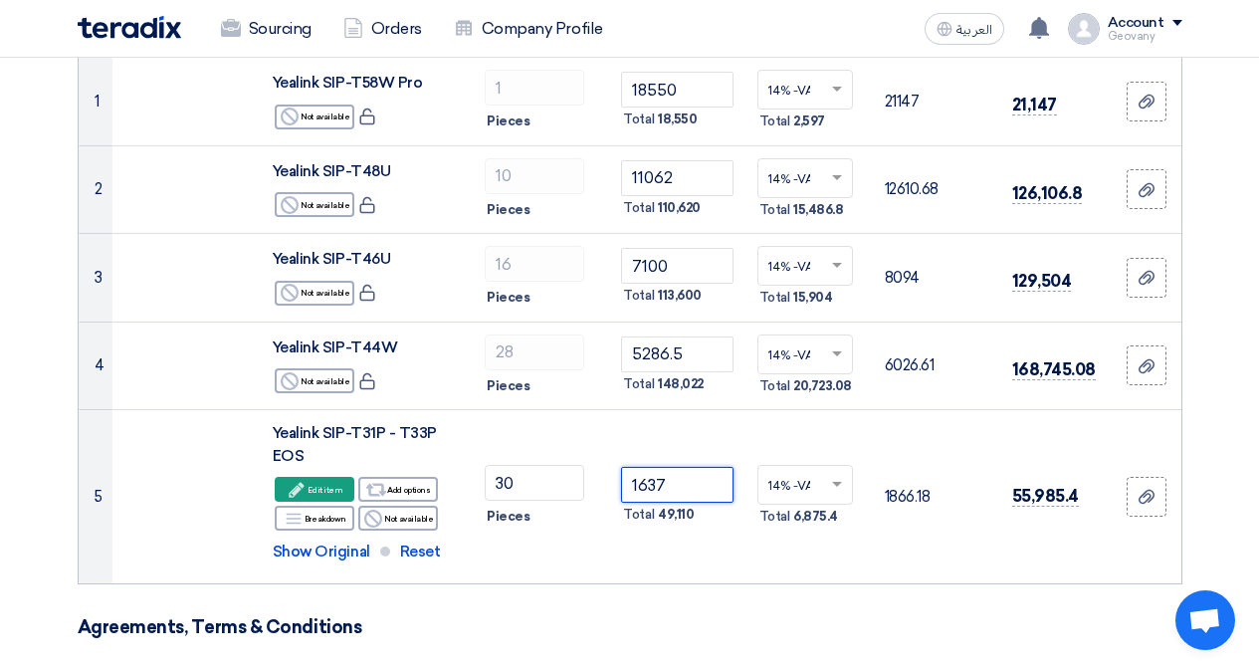
type input "1637"
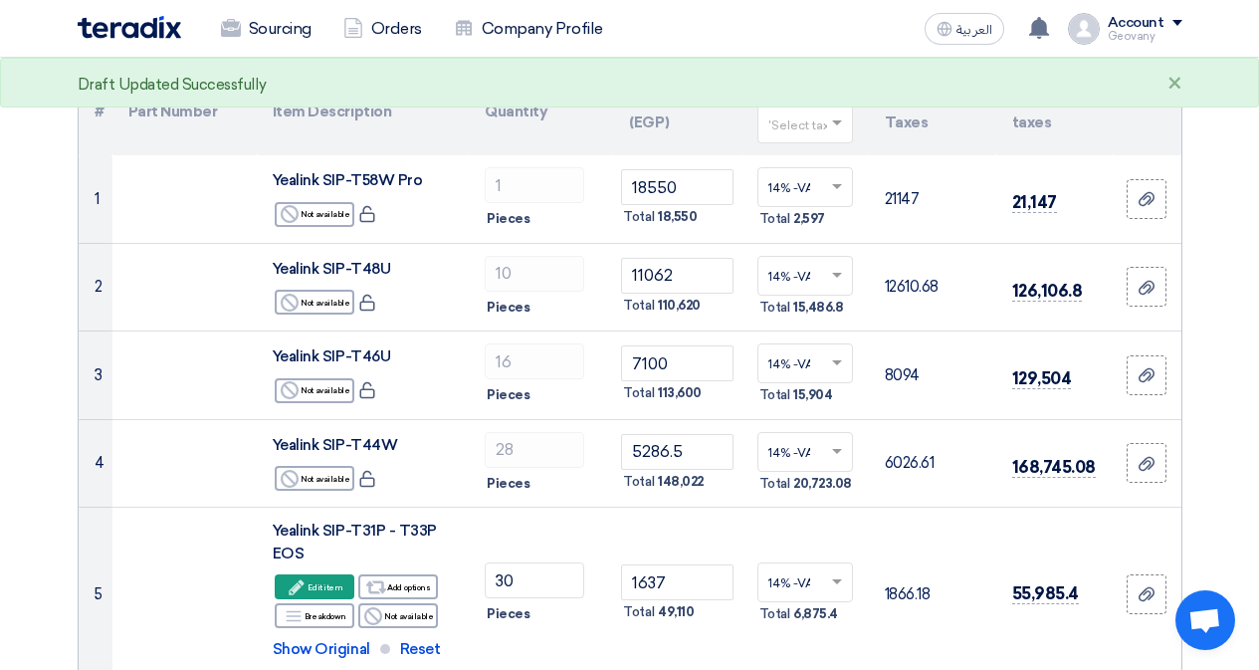
scroll to position [199, 0]
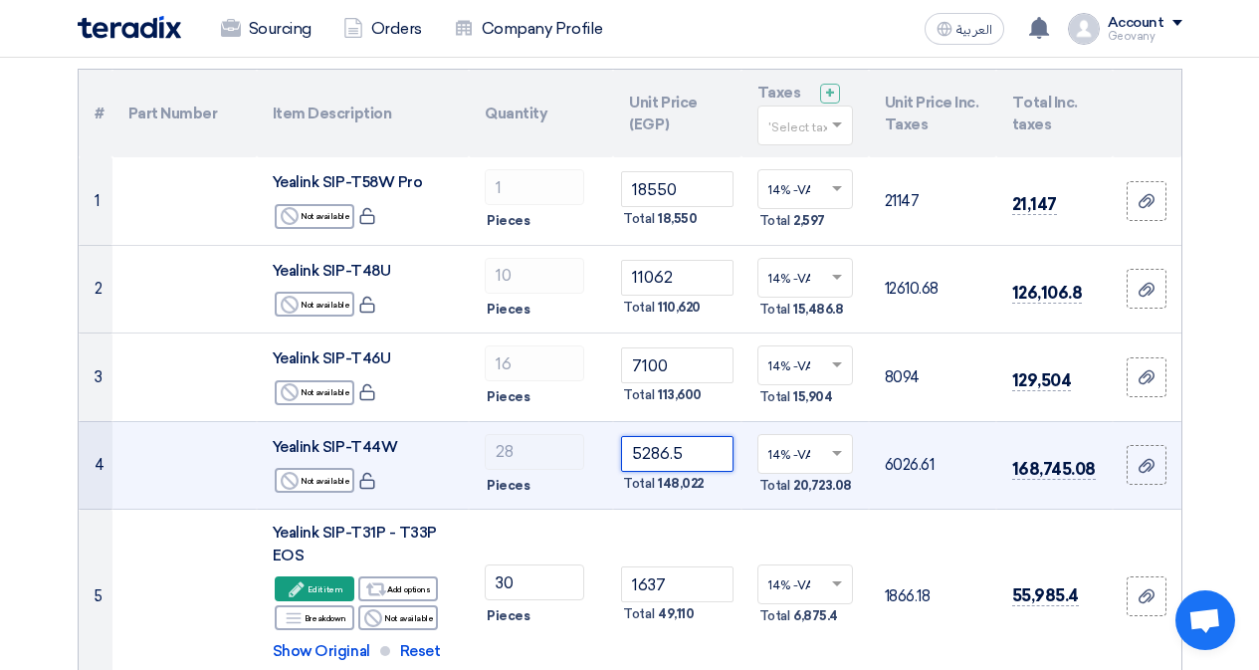
drag, startPoint x: 690, startPoint y: 456, endPoint x: 658, endPoint y: 456, distance: 31.8
click at [658, 456] on input "5286.5" at bounding box center [676, 454] width 111 height 36
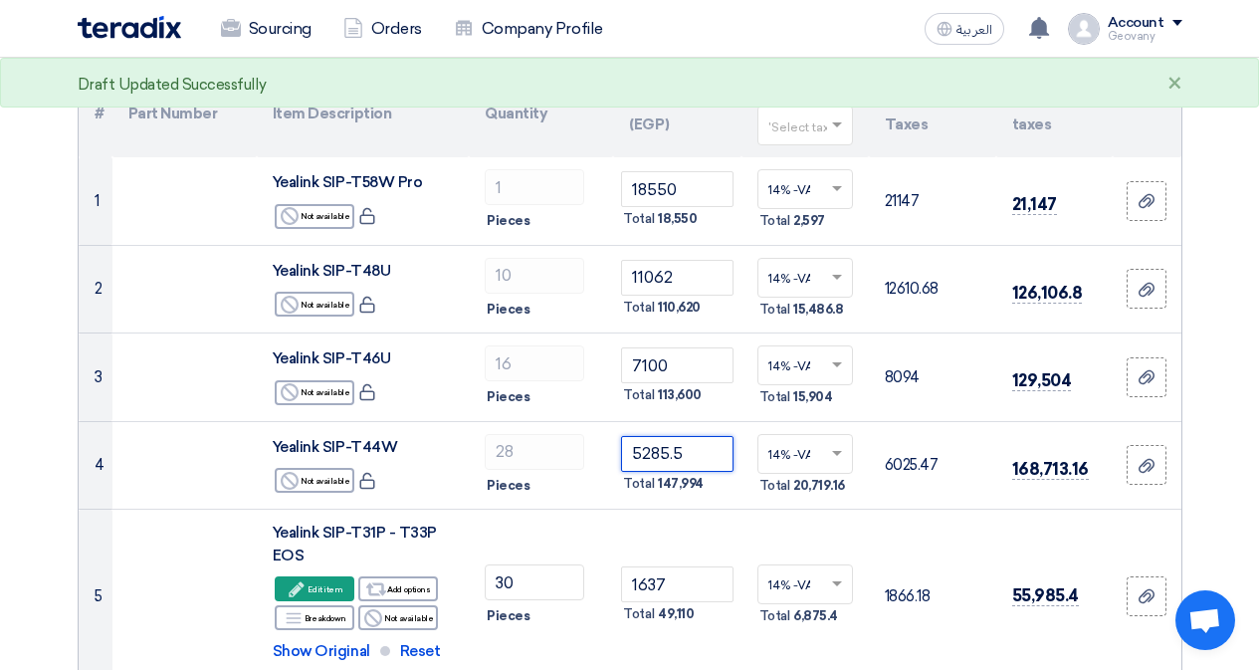
type input "5285.5"
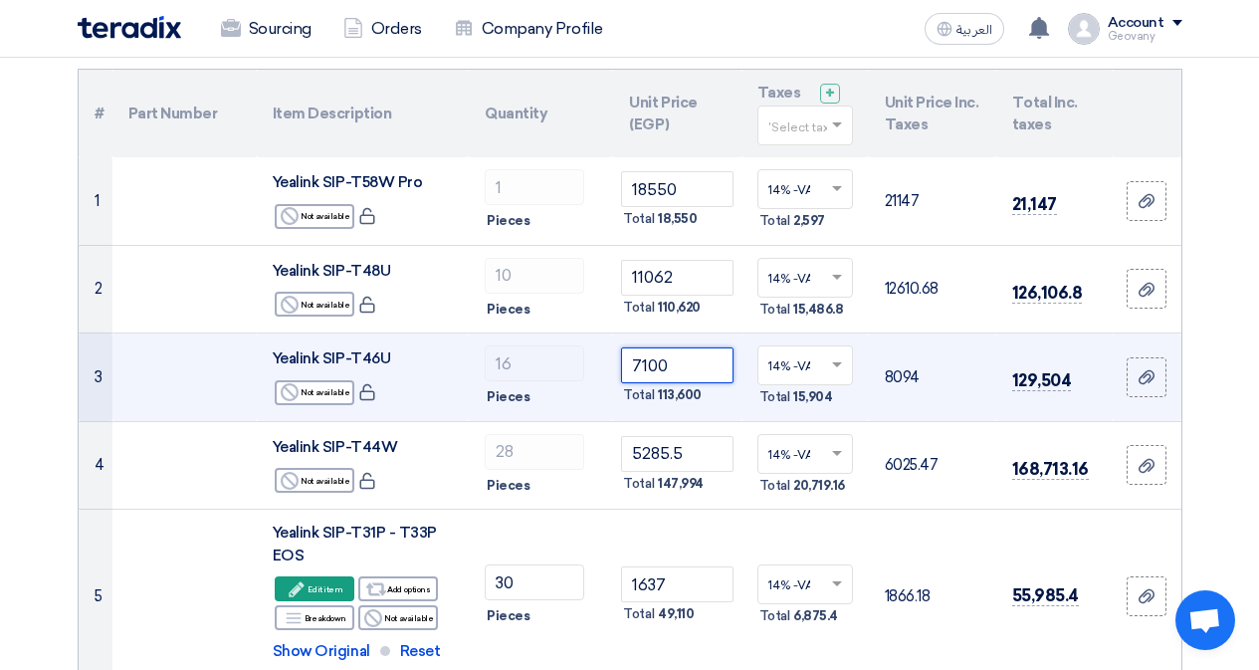
drag, startPoint x: 672, startPoint y: 368, endPoint x: 639, endPoint y: 362, distance: 33.4
click at [639, 362] on input "7100" at bounding box center [676, 365] width 111 height 36
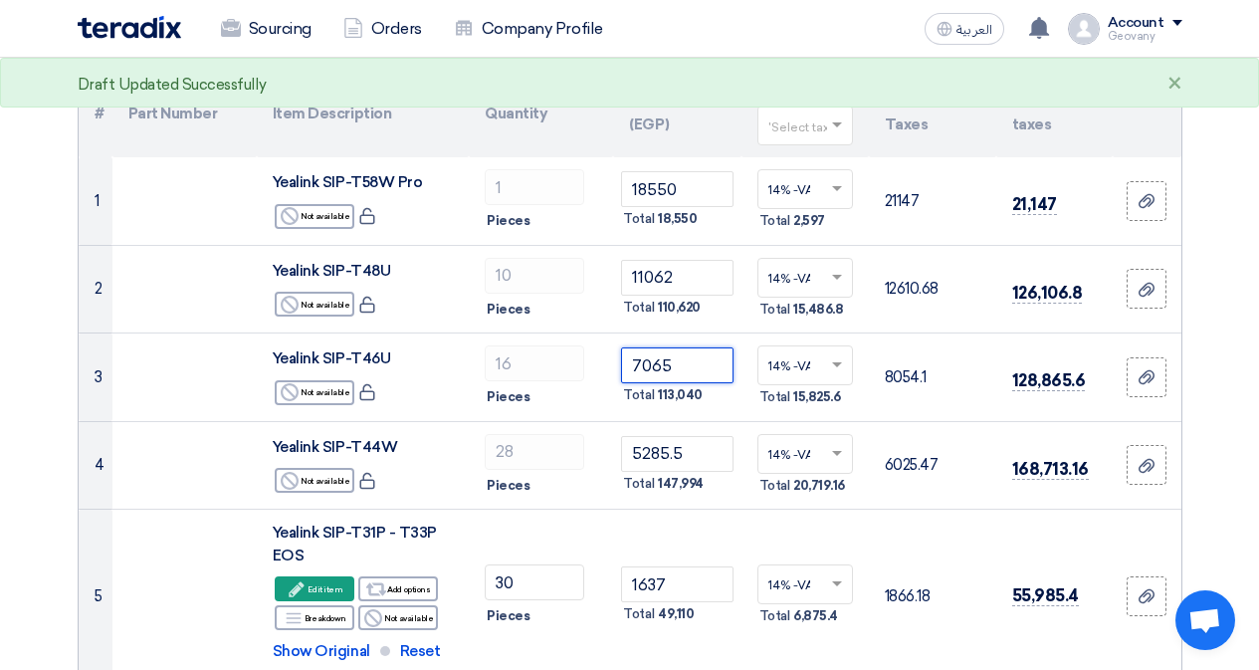
type input "7065"
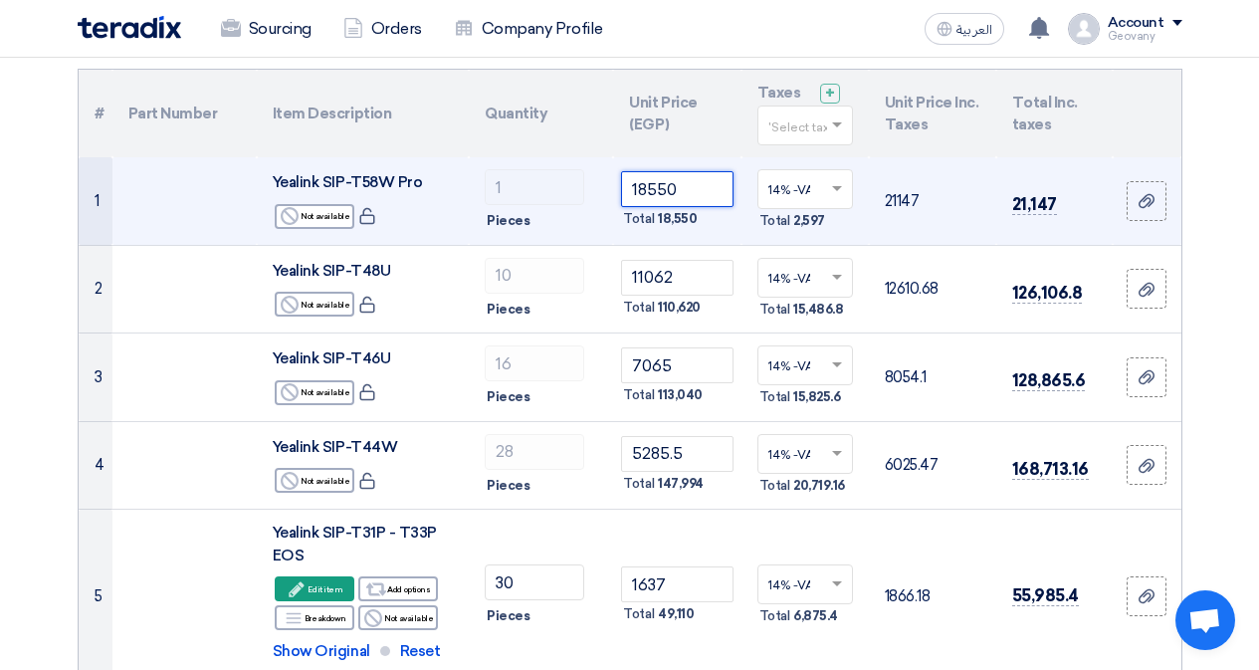
drag, startPoint x: 686, startPoint y: 186, endPoint x: 647, endPoint y: 189, distance: 38.9
click at [647, 189] on input "18550" at bounding box center [676, 189] width 111 height 36
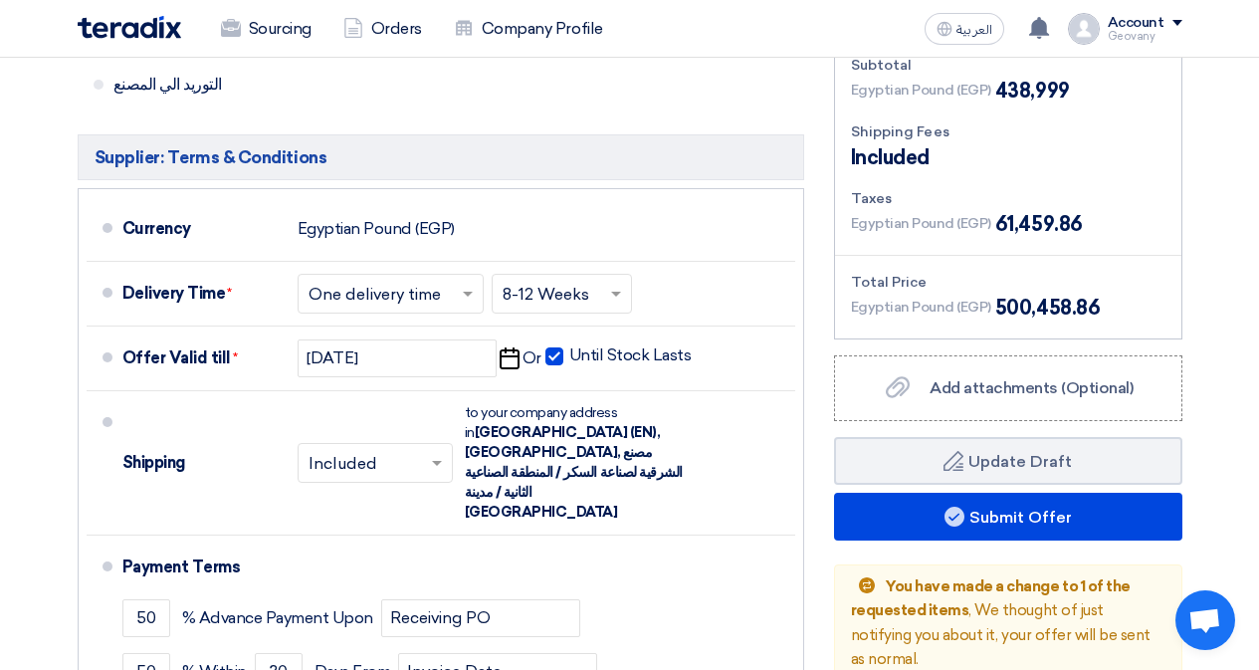
scroll to position [995, 0]
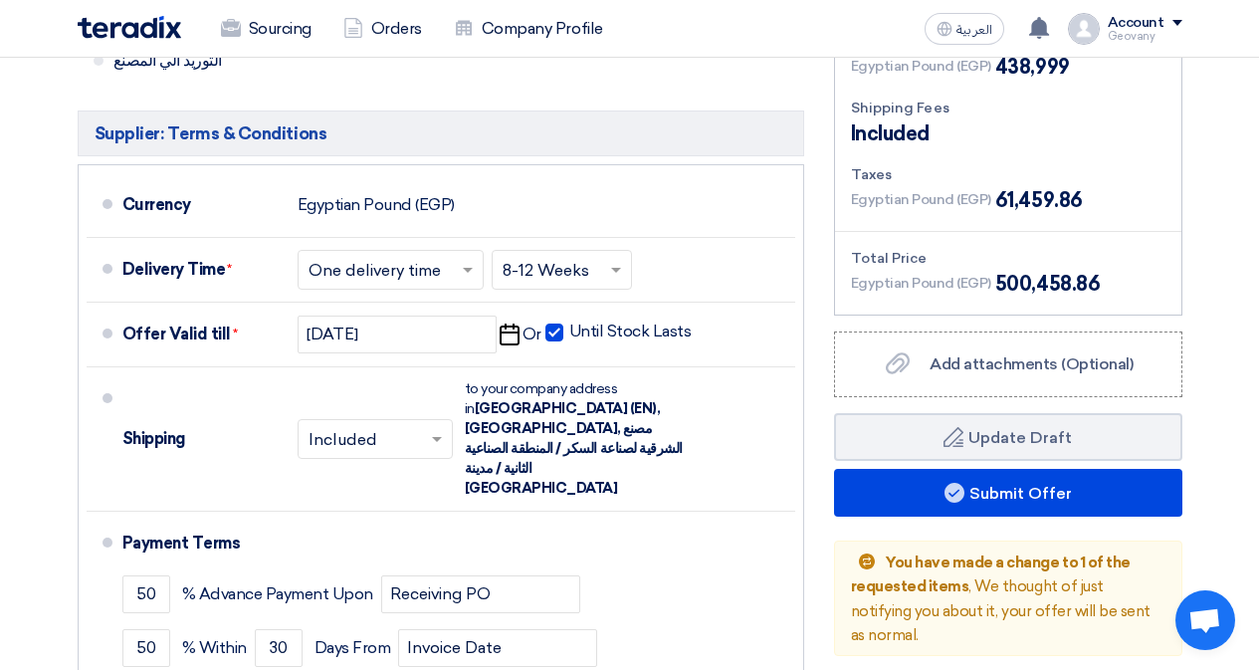
drag, startPoint x: 1115, startPoint y: 285, endPoint x: 989, endPoint y: 285, distance: 125.4
click at [989, 285] on div "Egyptian Pound (EGP) 500,458.86" at bounding box center [1008, 284] width 314 height 30
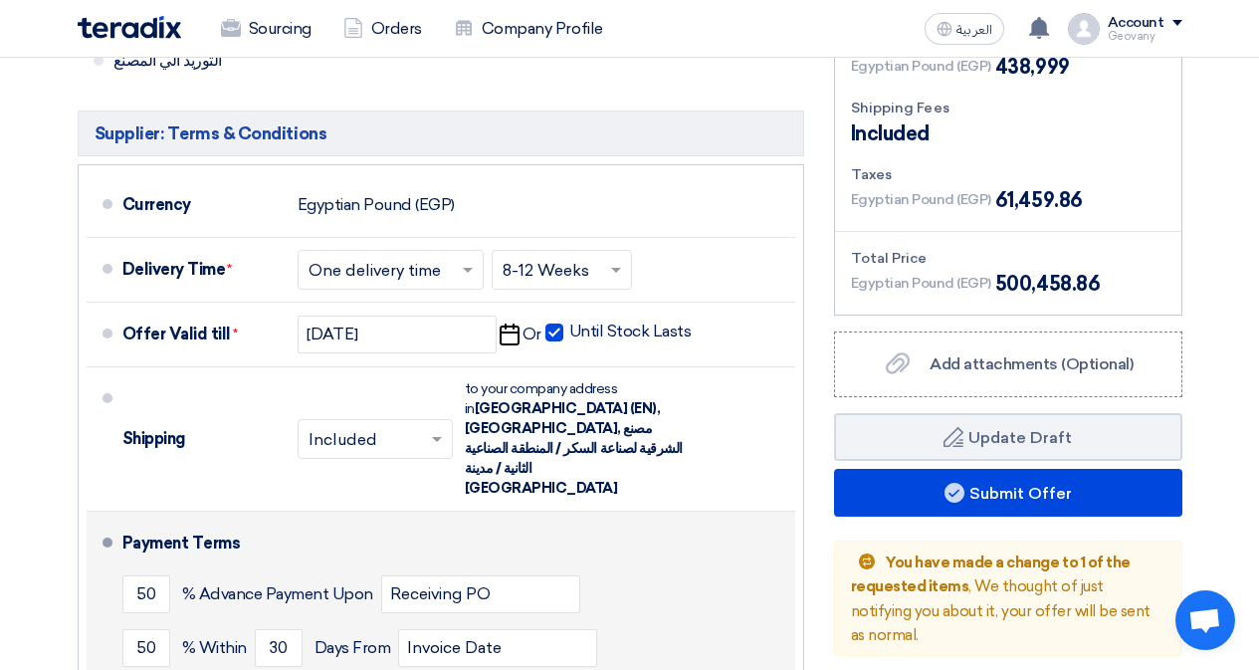
copy span "500,458.86"
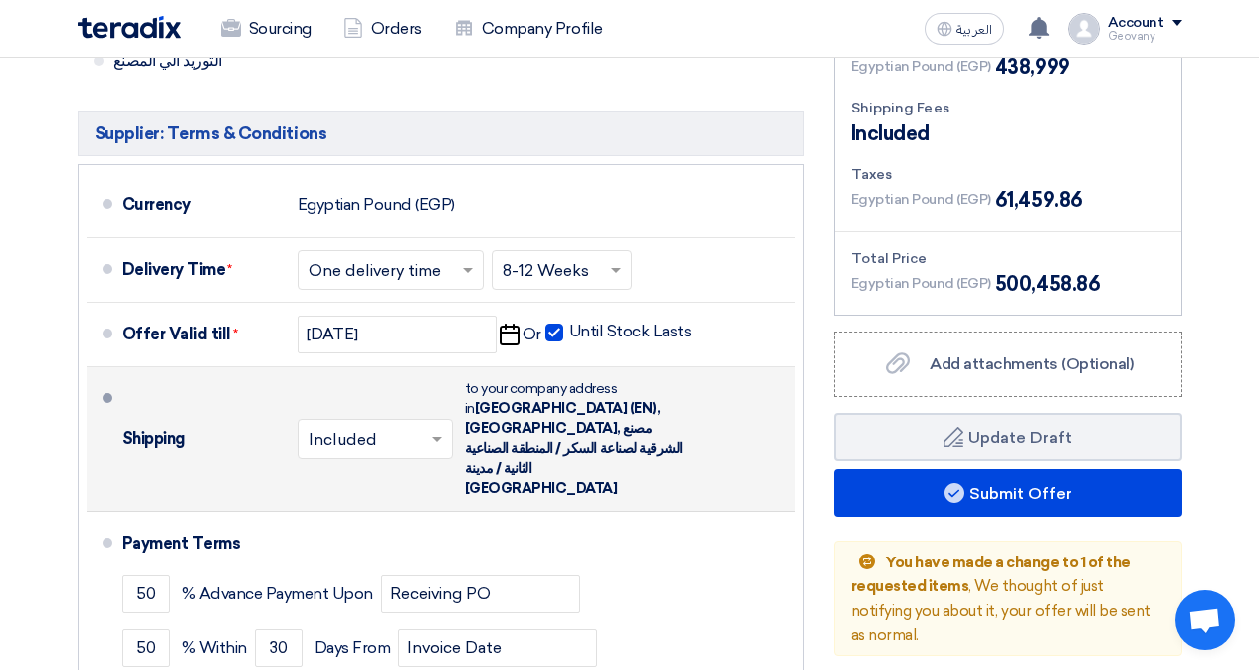
drag, startPoint x: 513, startPoint y: 454, endPoint x: 466, endPoint y: 389, distance: 80.4
click at [466, 389] on div "to your company address in [GEOGRAPHIC_DATA] (EN), [GEOGRAPHIC_DATA], [GEOGRAPH…" at bounding box center [574, 438] width 219 height 119
click at [499, 408] on span "[GEOGRAPHIC_DATA] (EN), [GEOGRAPHIC_DATA], مصنع الشرقية لصناعة السكر / المنطقة …" at bounding box center [574, 448] width 218 height 97
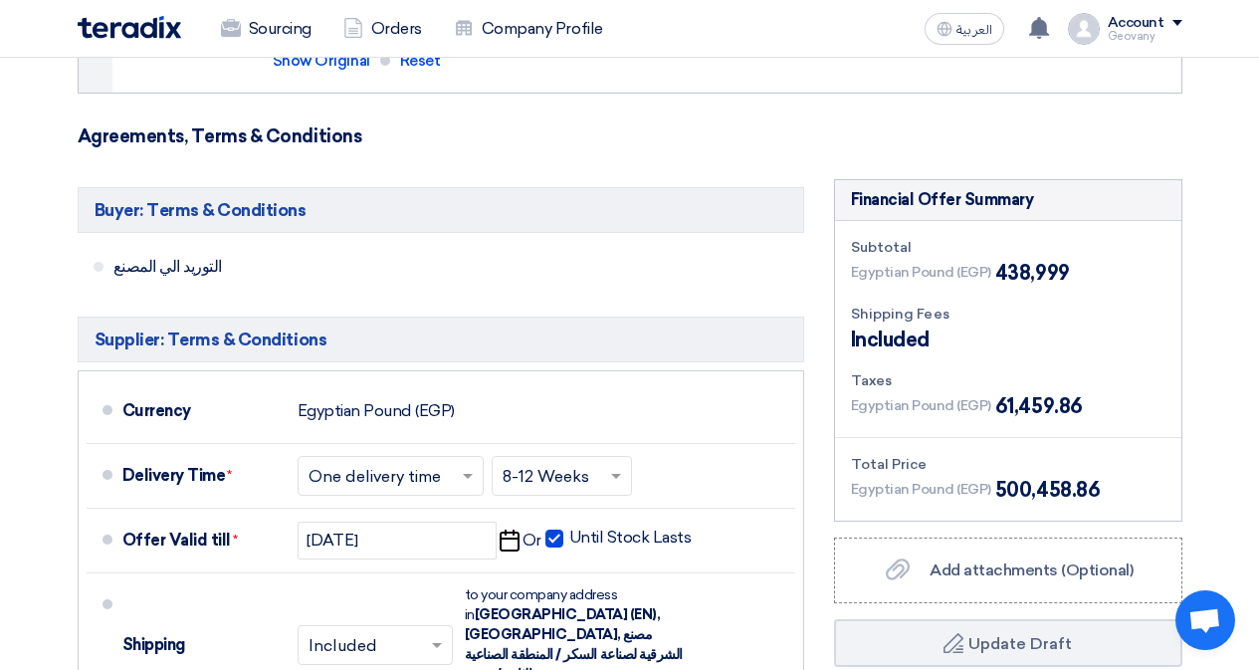
scroll to position [796, 0]
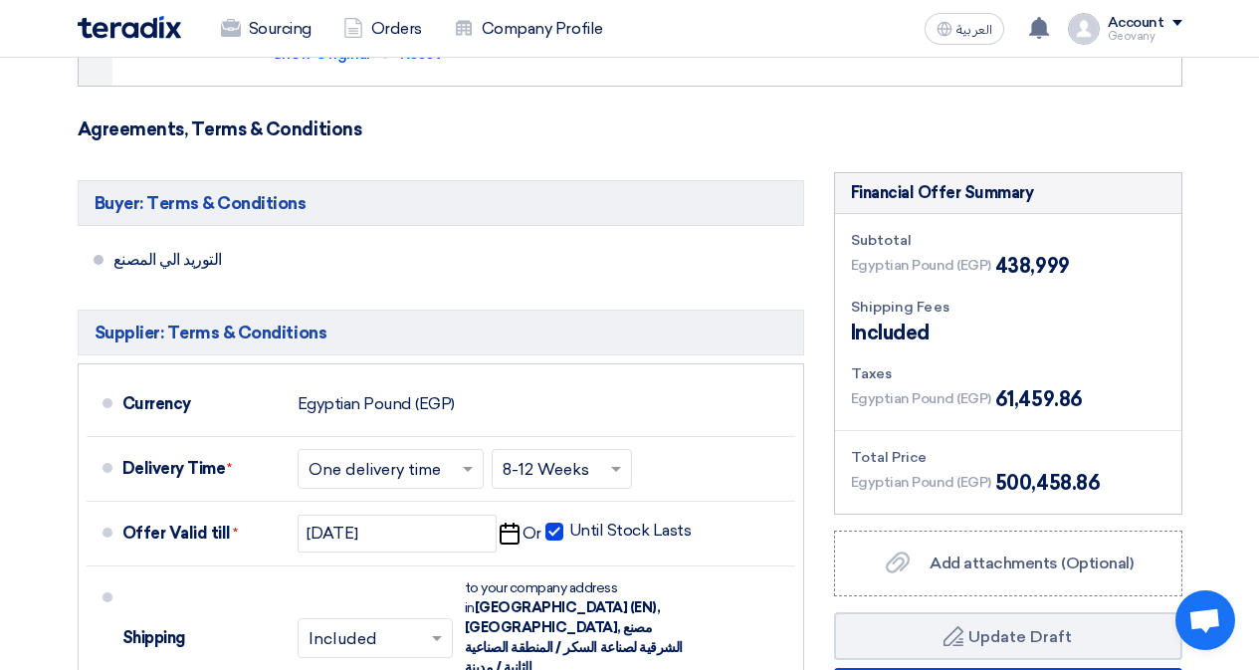
click at [599, 262] on span "التوريد الي المصنع" at bounding box center [375, 260] width 525 height 20
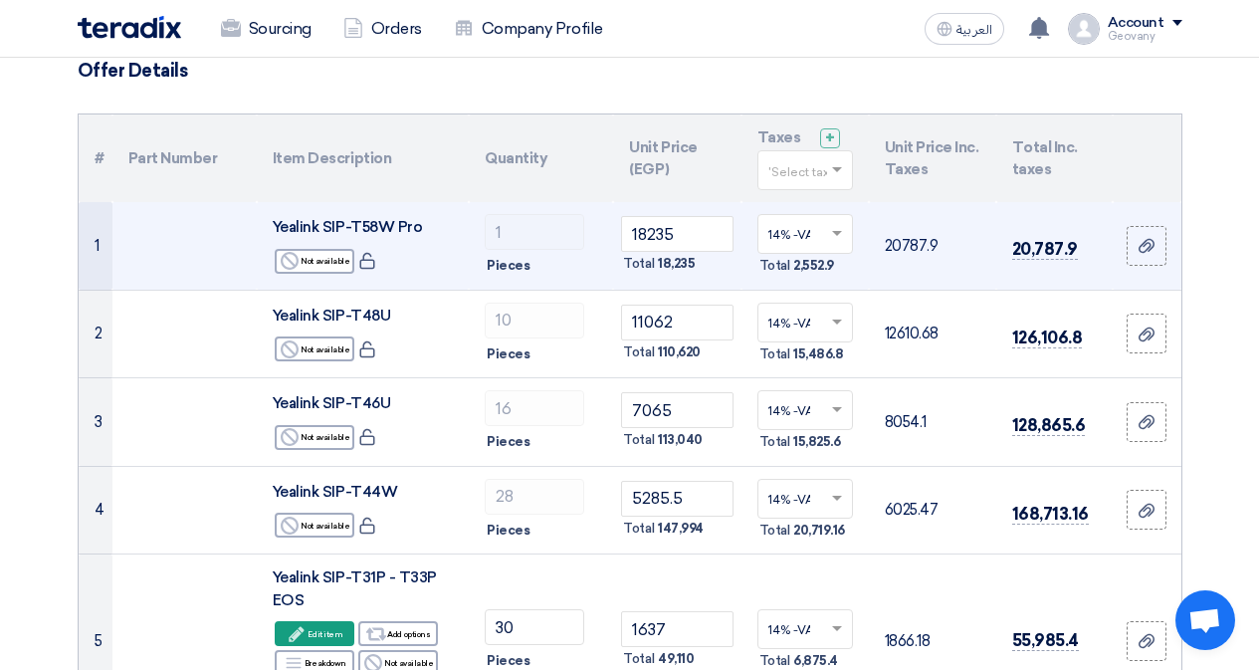
scroll to position [104, 0]
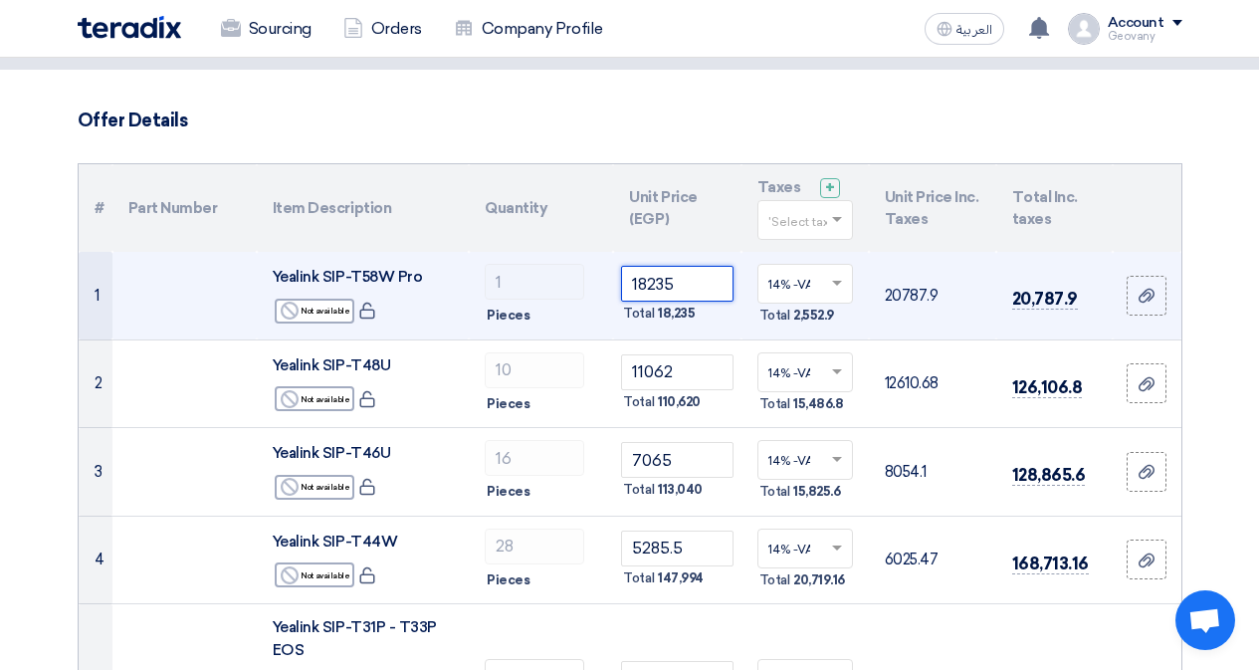
drag, startPoint x: 676, startPoint y: 286, endPoint x: 642, endPoint y: 284, distance: 33.9
click at [642, 284] on input "18235" at bounding box center [676, 284] width 111 height 36
click at [688, 283] on input "18235" at bounding box center [676, 284] width 111 height 36
drag, startPoint x: 690, startPoint y: 283, endPoint x: 617, endPoint y: 283, distance: 72.6
click at [617, 283] on td "18235 Total 18,235" at bounding box center [676, 296] width 127 height 88
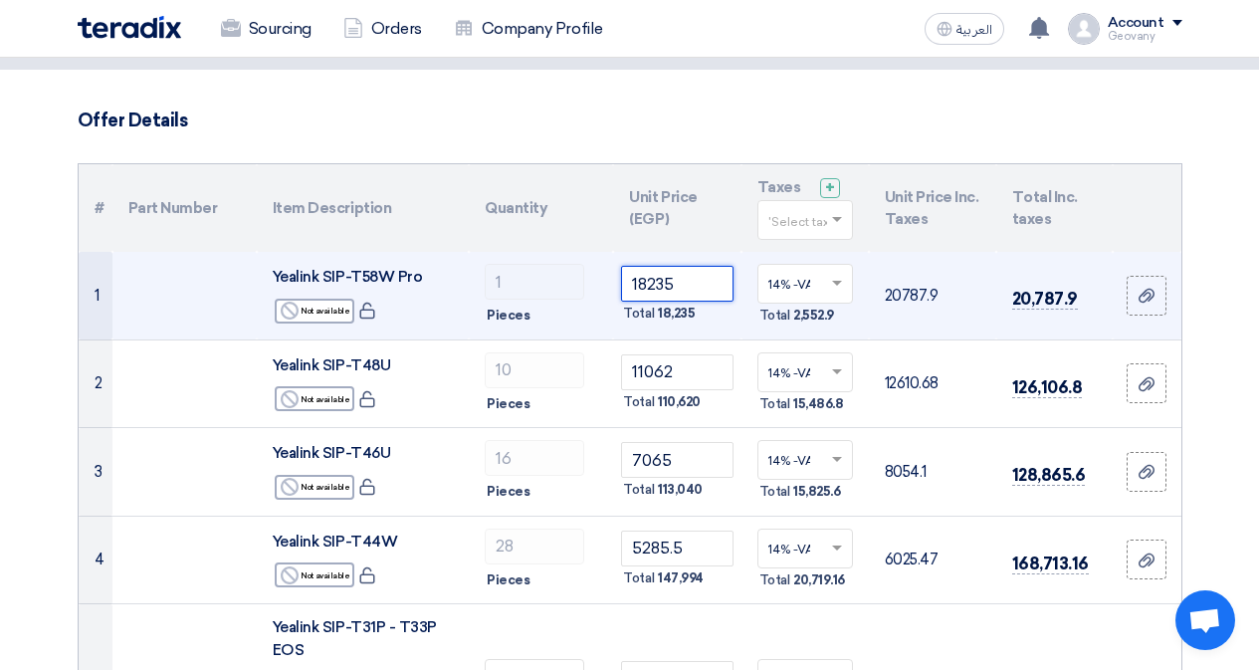
paste input "7711"
drag, startPoint x: 677, startPoint y: 285, endPoint x: 665, endPoint y: 285, distance: 11.9
click at [665, 285] on input "17711" at bounding box center [676, 284] width 111 height 36
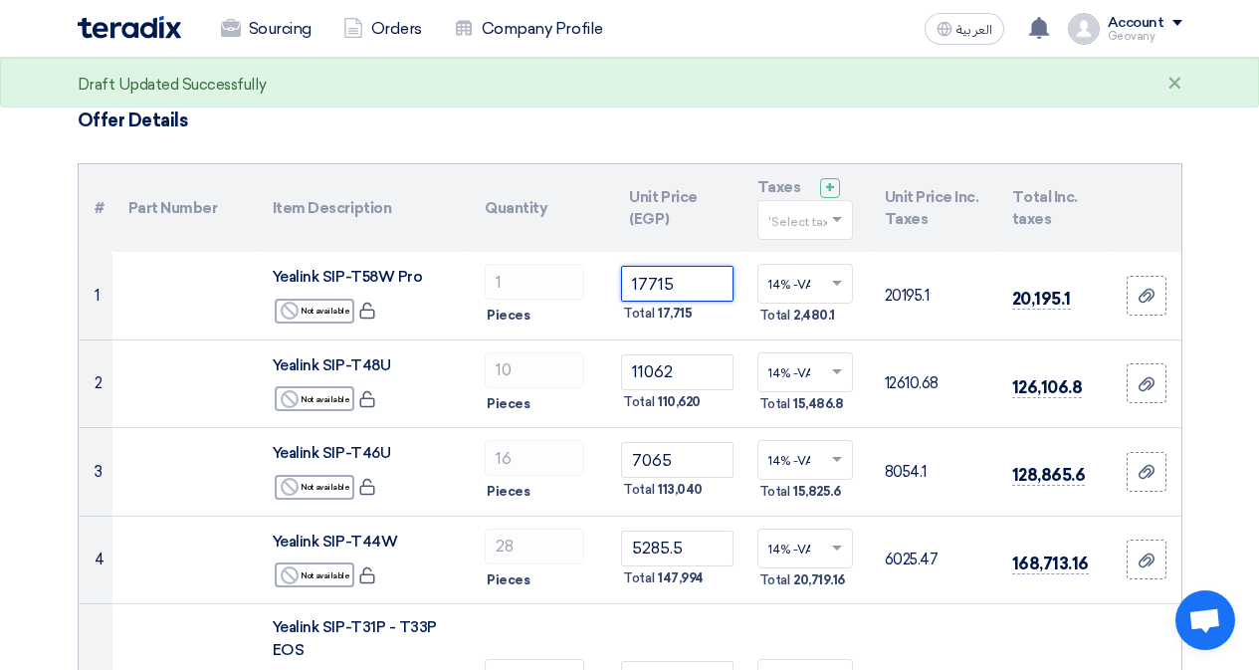
type input "17715"
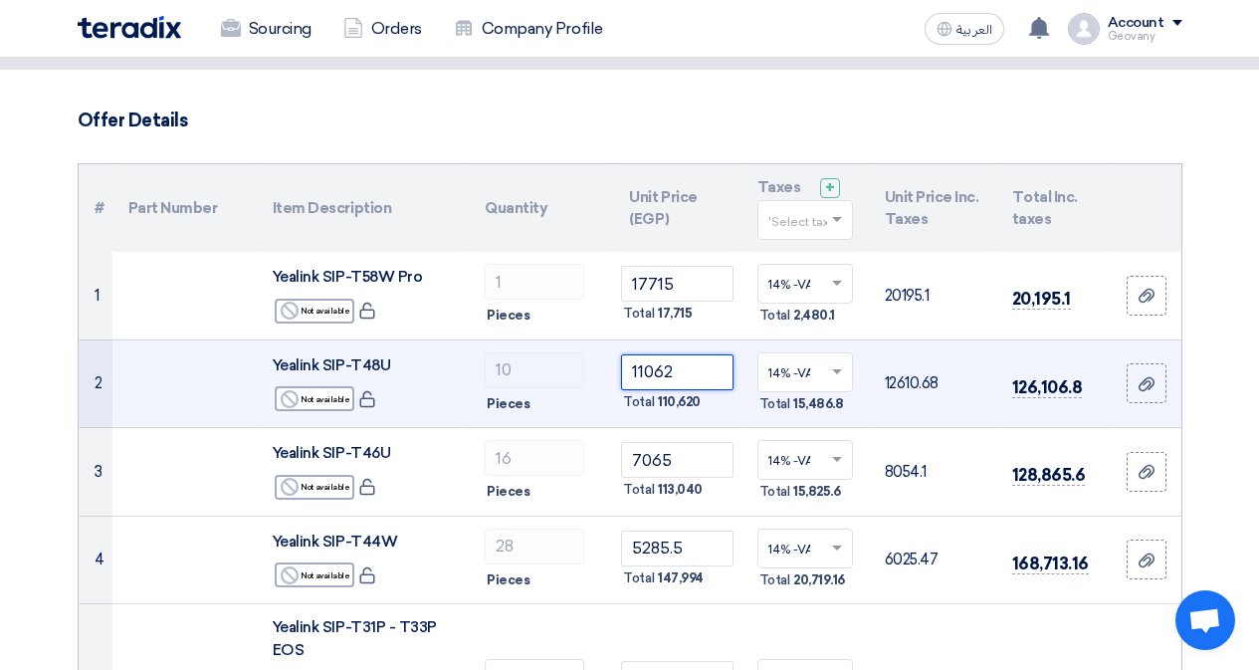
drag, startPoint x: 678, startPoint y: 373, endPoint x: 637, endPoint y: 371, distance: 40.8
click at [637, 371] on input "11062" at bounding box center [676, 372] width 111 height 36
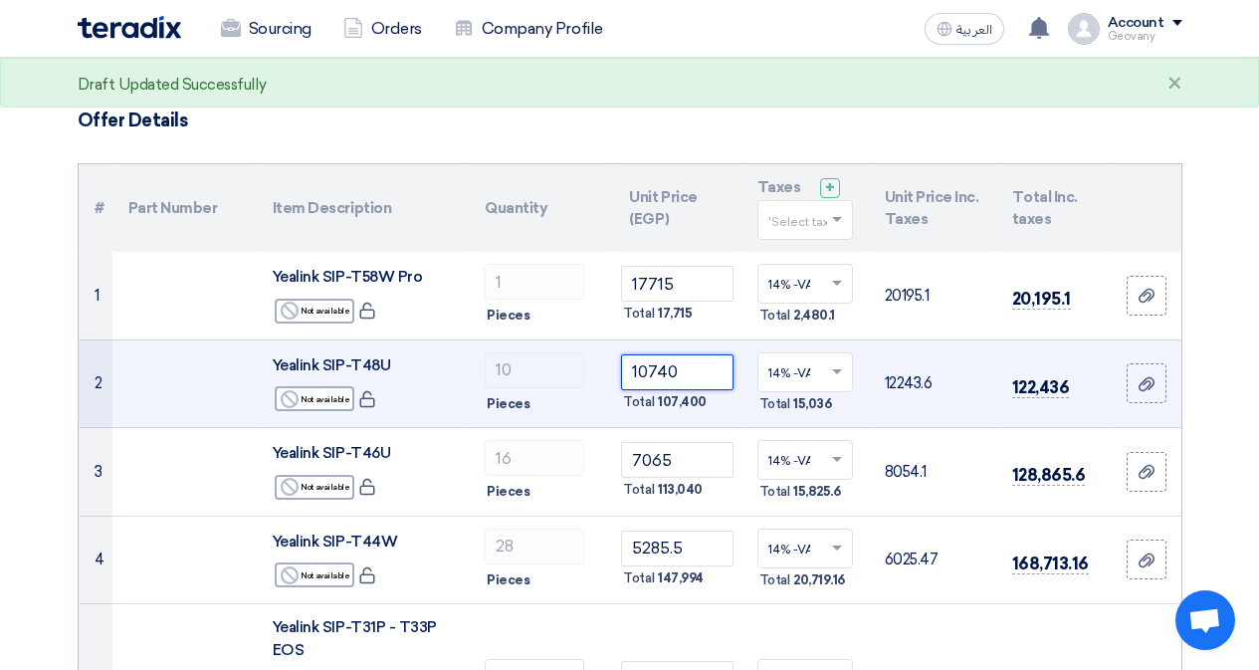
type input "10740"
click at [944, 383] on td "12243.6" at bounding box center [932, 383] width 127 height 89
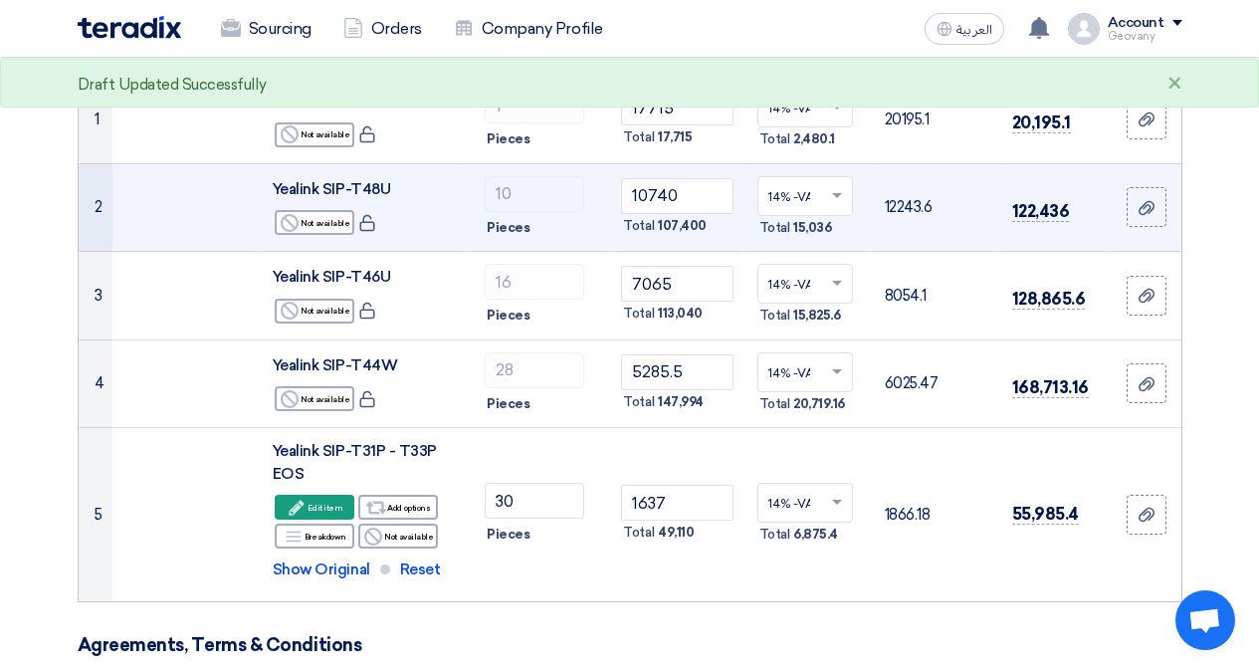
scroll to position [304, 0]
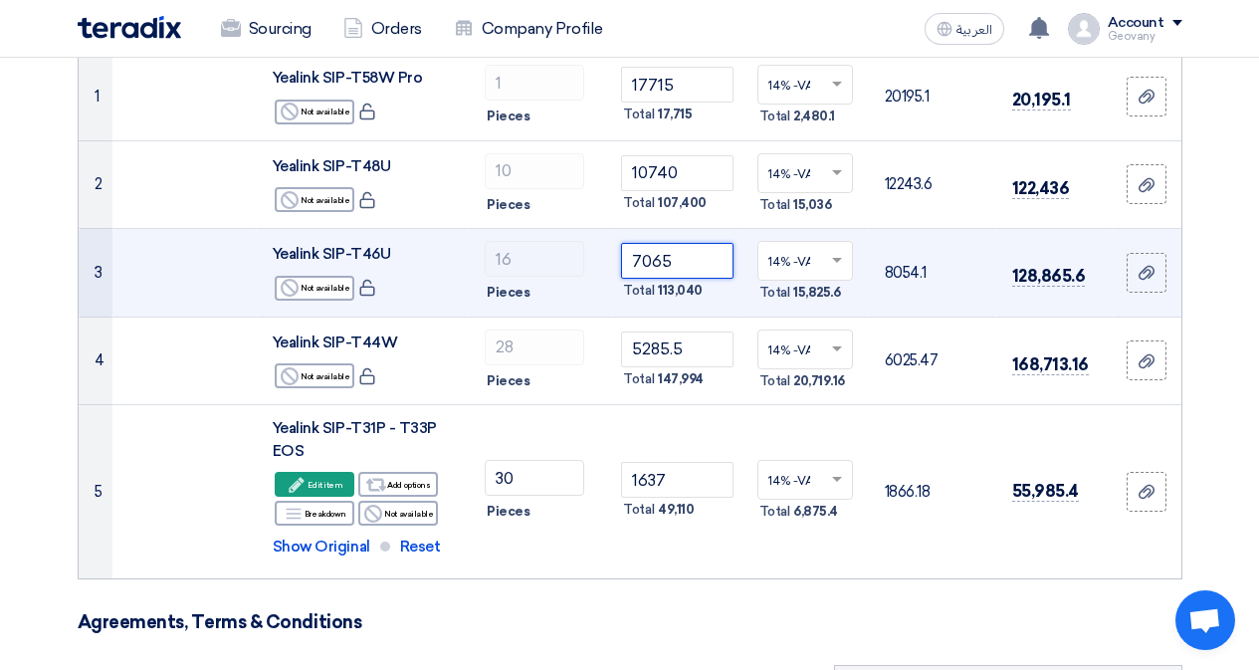
click at [582, 260] on tr "3 Yealink SIP-T46U Reject Not available 16 7065" at bounding box center [630, 273] width 1103 height 89
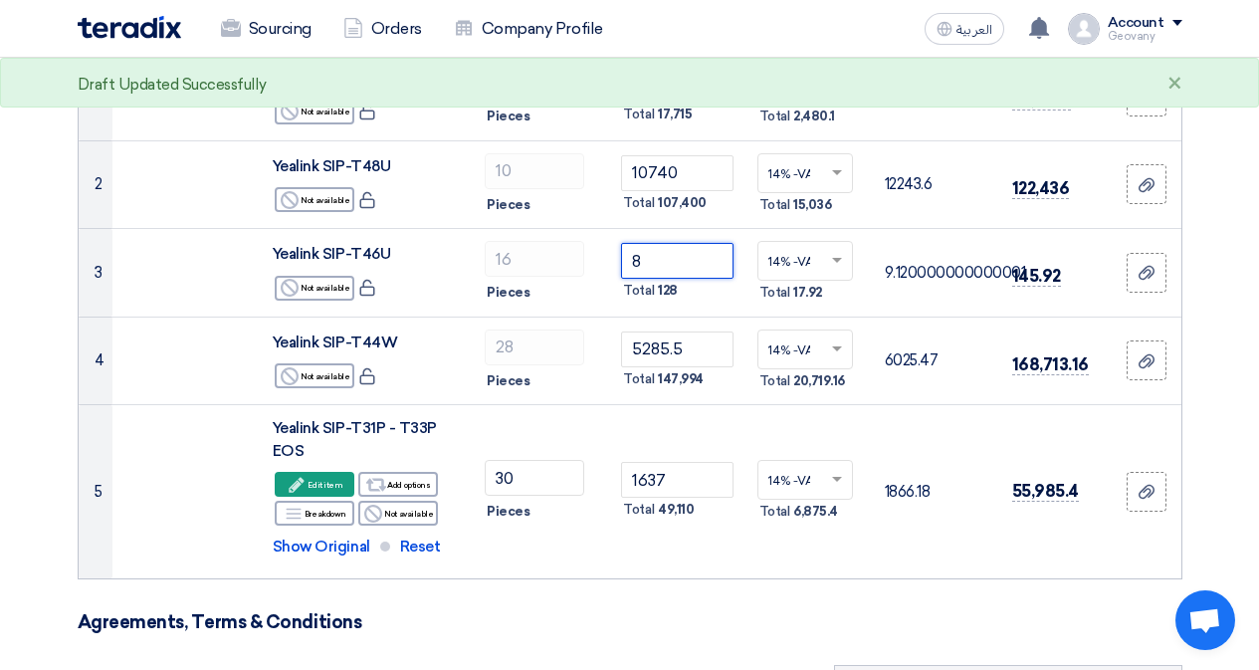
type input "8"
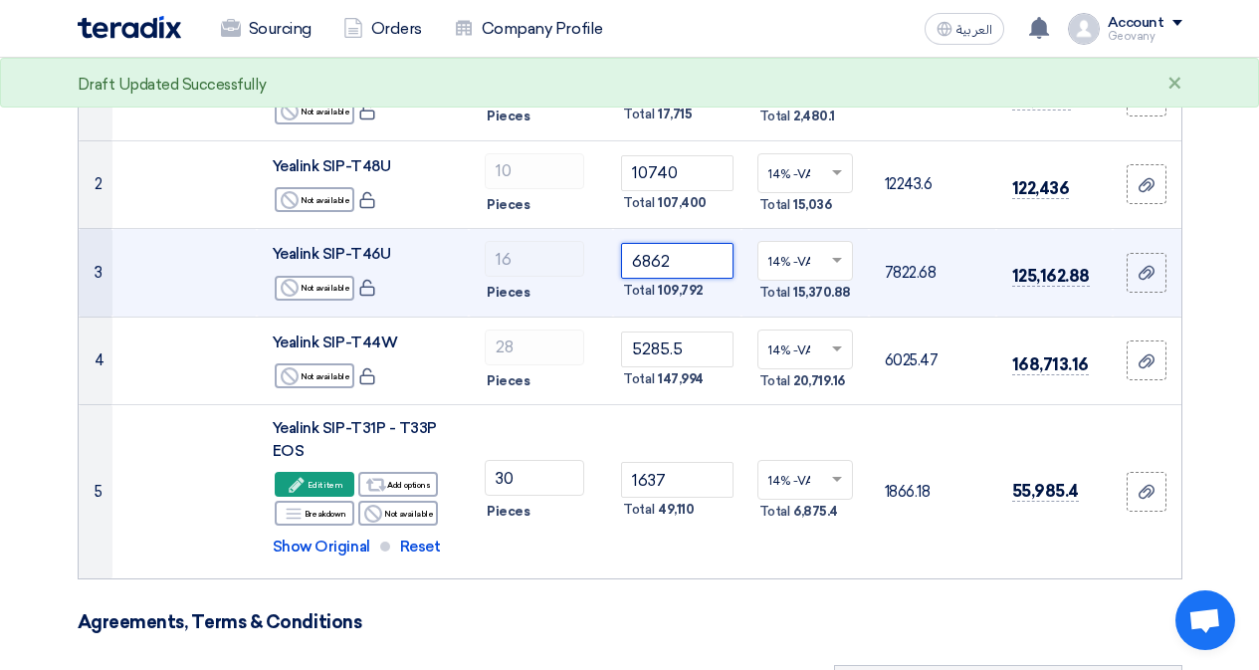
click at [708, 256] on input "6862" at bounding box center [676, 261] width 111 height 36
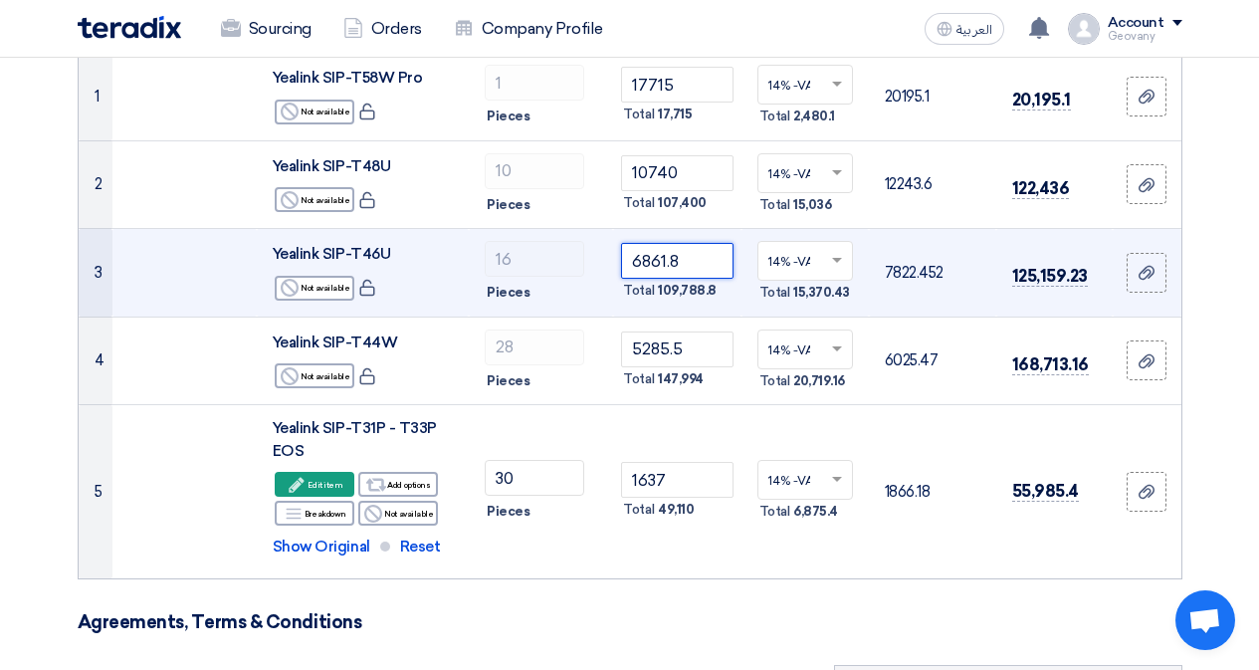
click at [696, 259] on input "6861.8" at bounding box center [676, 261] width 111 height 36
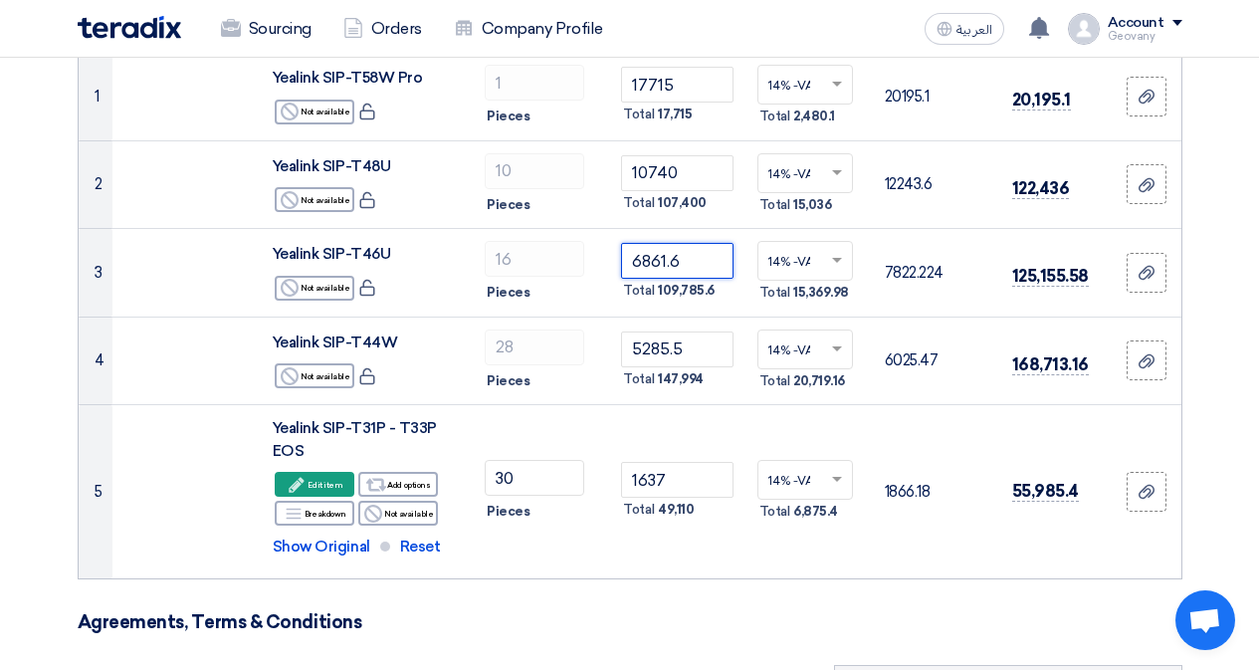
type input "6861.6"
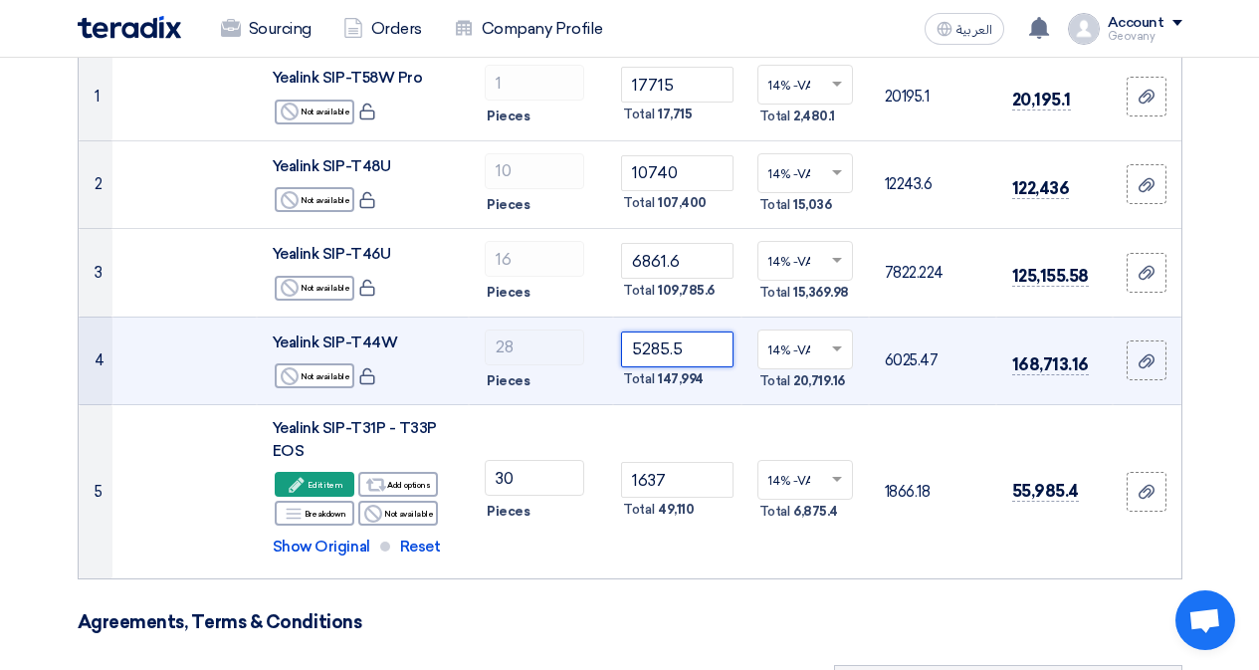
drag, startPoint x: 691, startPoint y: 349, endPoint x: 643, endPoint y: 350, distance: 47.8
click at [643, 350] on input "5285.5" at bounding box center [676, 349] width 111 height 36
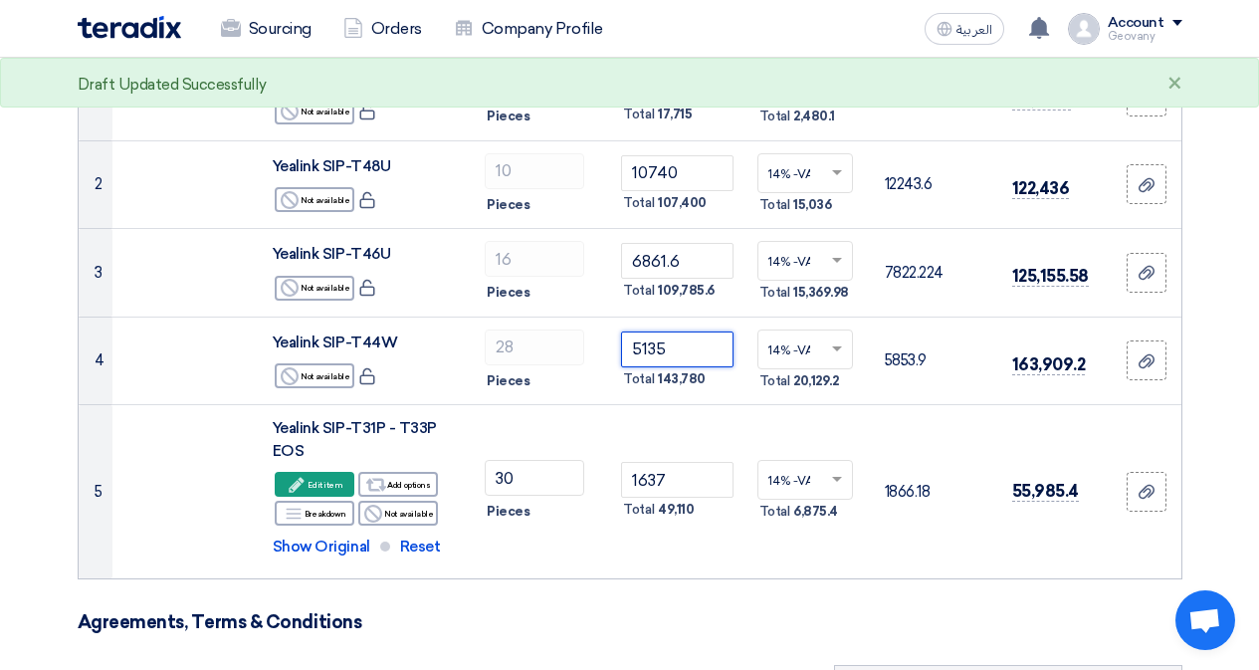
type input "5135"
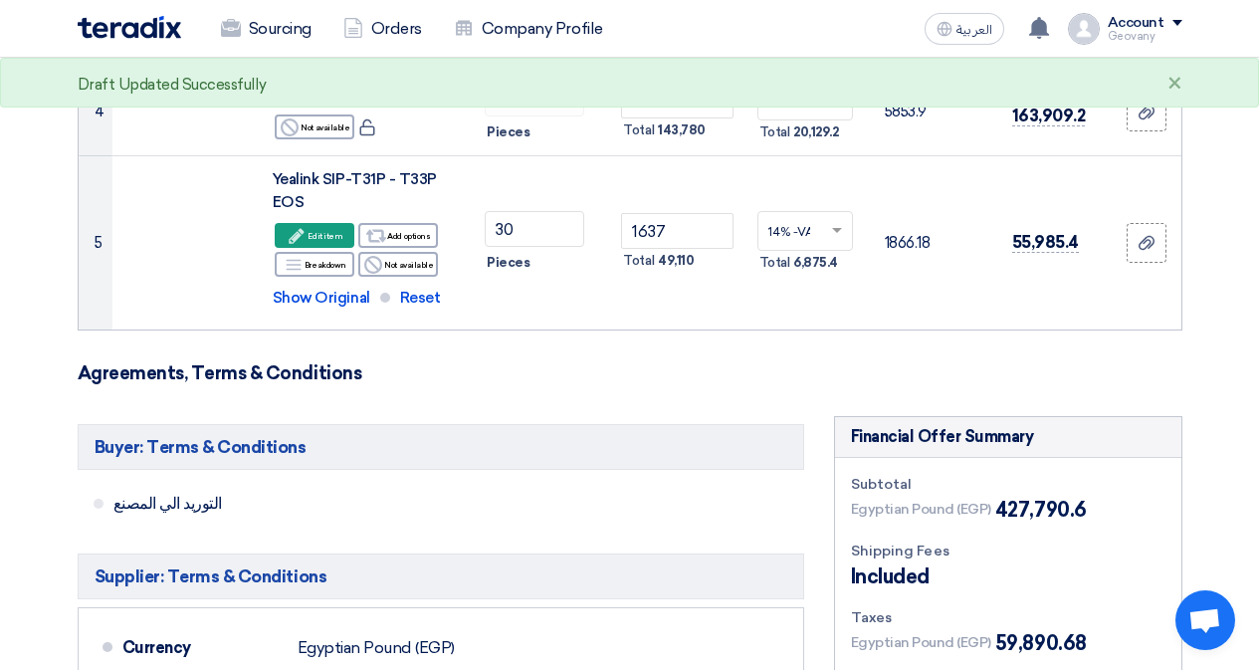
scroll to position [403, 0]
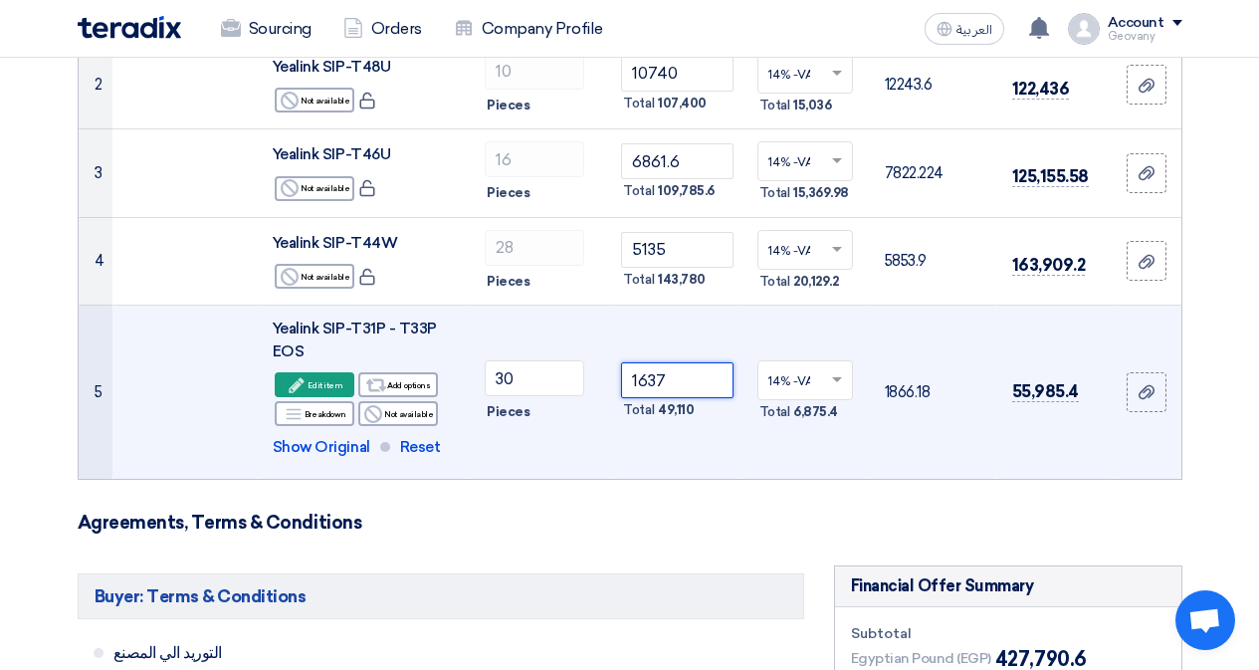
click at [674, 385] on input "1637" at bounding box center [676, 380] width 111 height 36
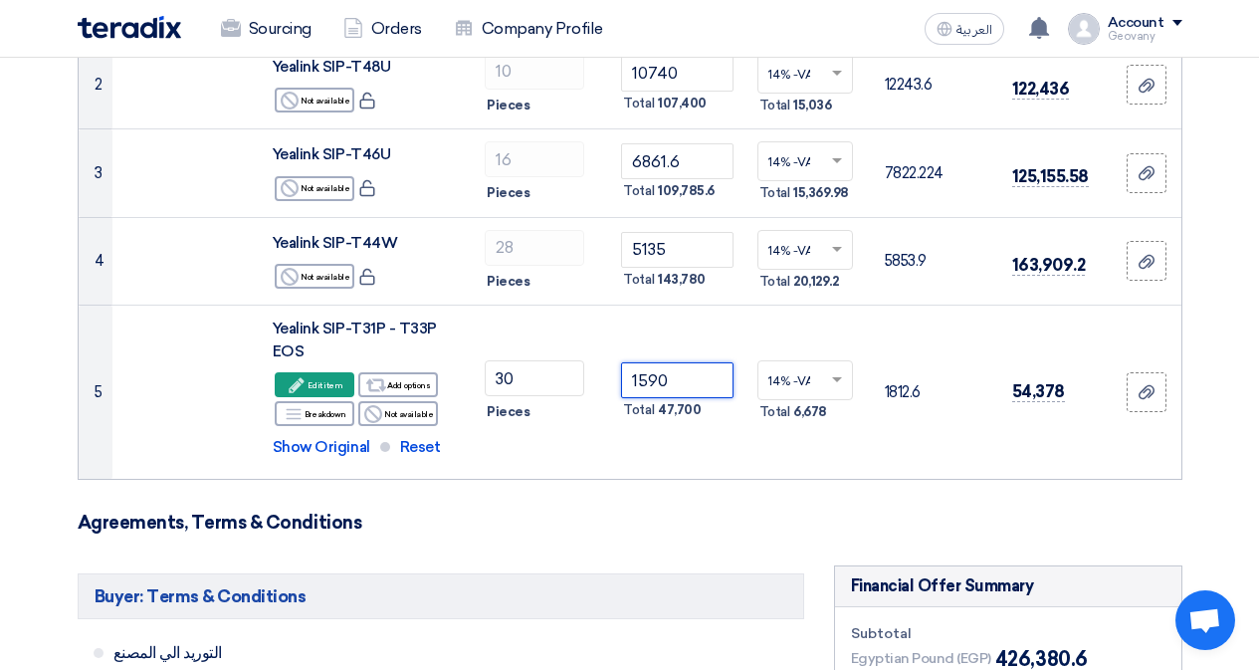
type input "1590"
click at [962, 483] on form "Offer Details # Part Number Item Description Quantity Unit Price (EGP) Taxes + …" at bounding box center [630, 600] width 1105 height 1579
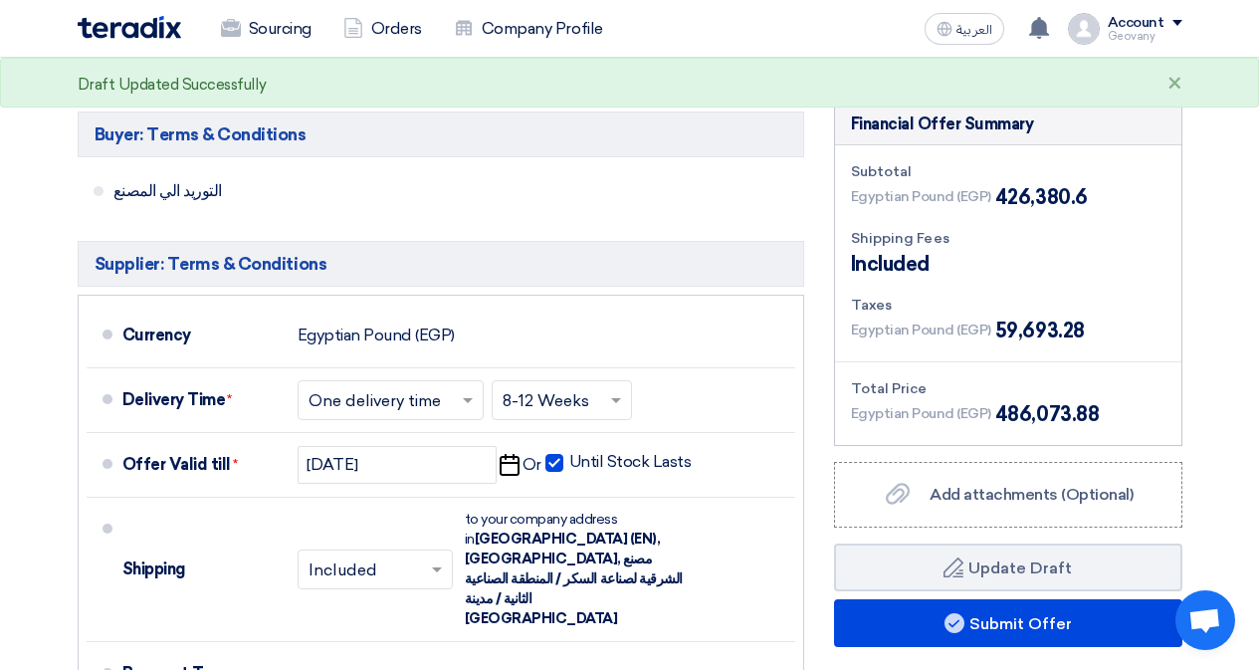
scroll to position [901, 0]
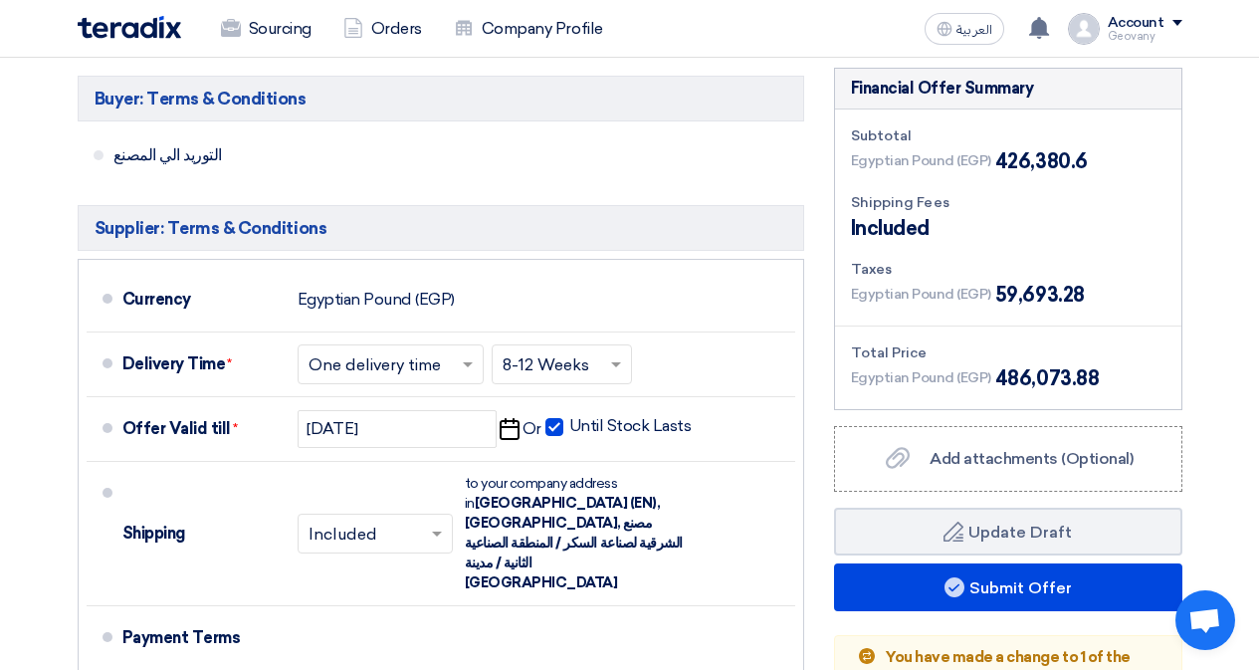
drag, startPoint x: 1097, startPoint y: 377, endPoint x: 994, endPoint y: 378, distance: 102.5
click at [994, 378] on div "Egyptian Pound (EGP) 486,073.88" at bounding box center [1008, 378] width 314 height 30
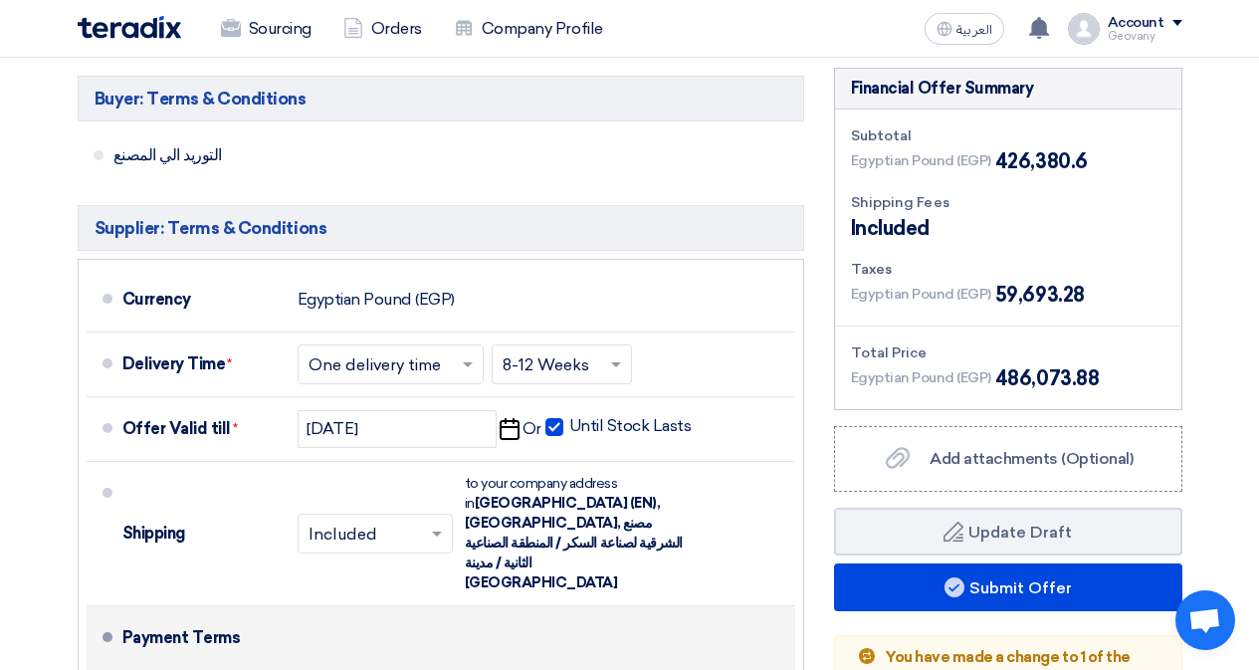
copy span "486,073.88"
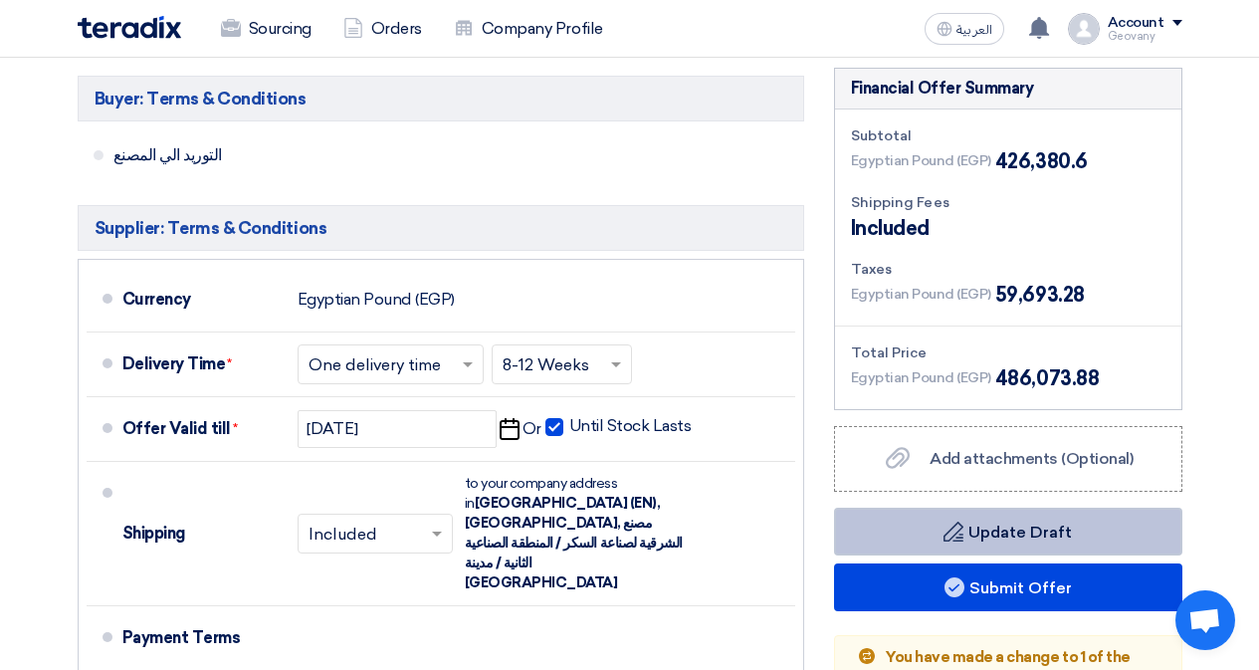
scroll to position [1000, 0]
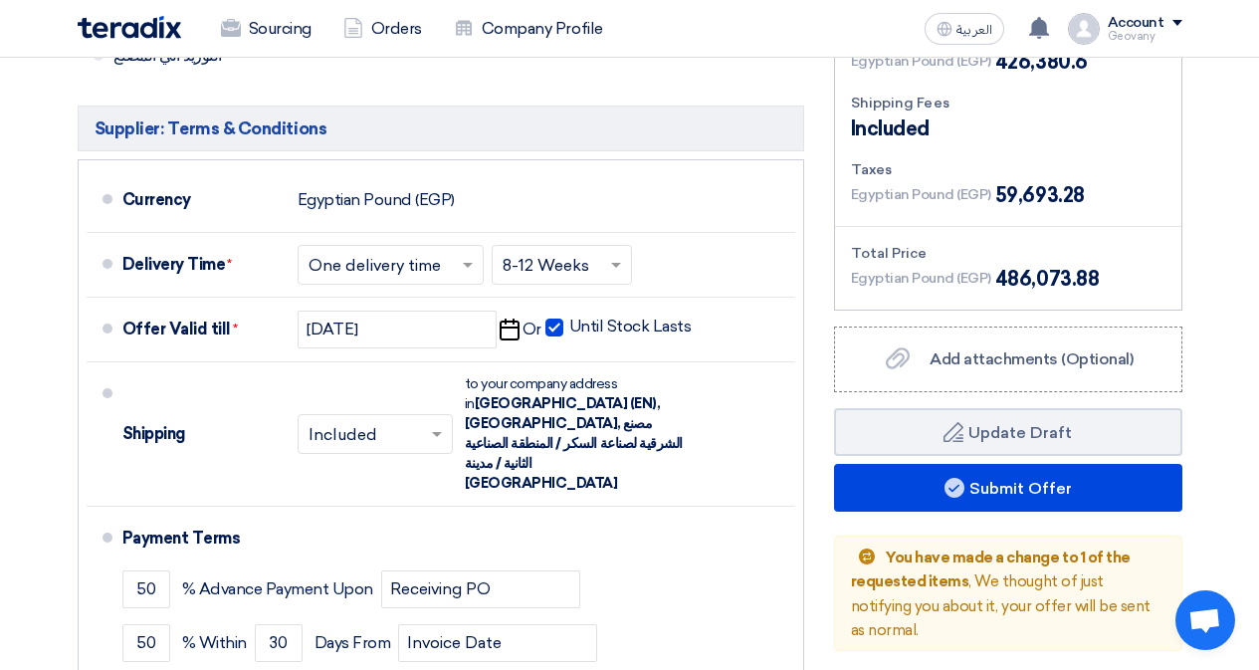
click at [1129, 261] on div "Total Price" at bounding box center [1008, 253] width 314 height 21
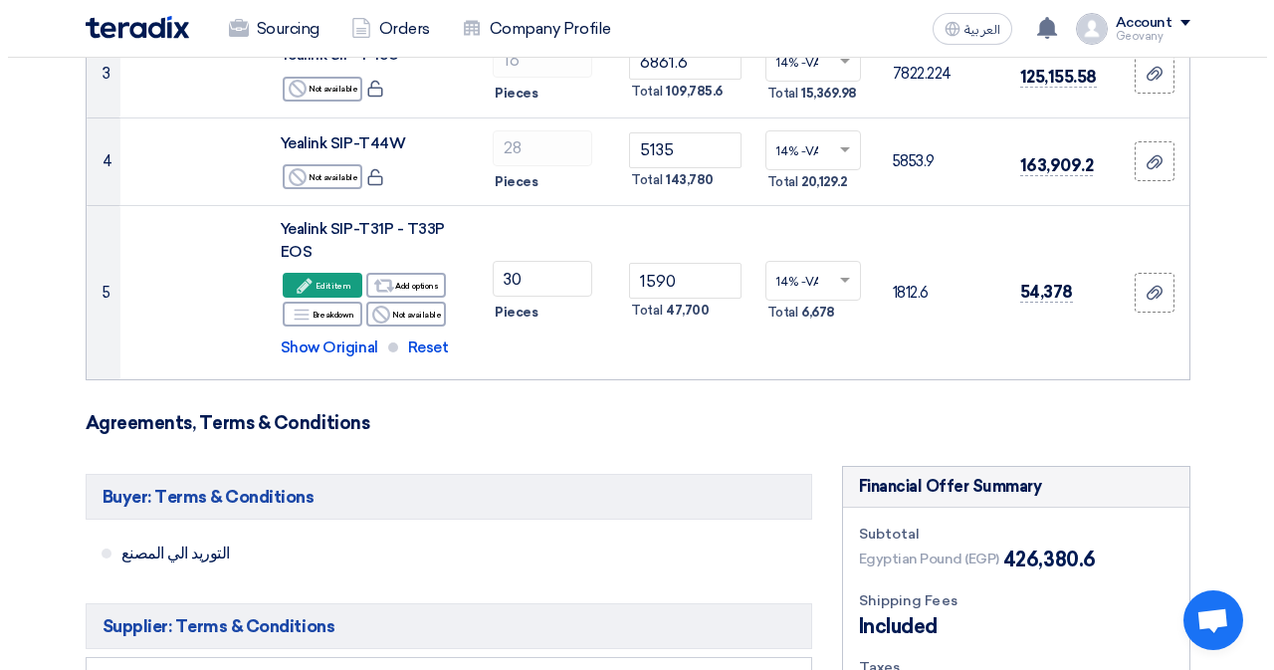
scroll to position [1199, 0]
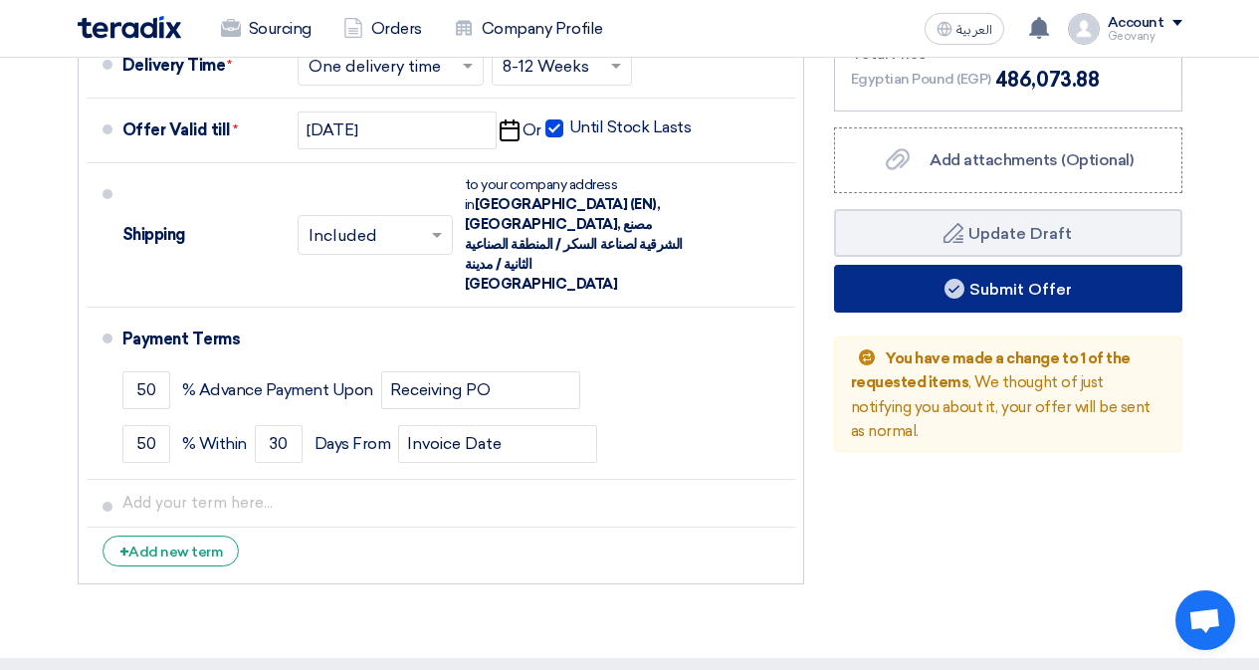
click at [1056, 294] on button "Submit Offer" at bounding box center [1008, 289] width 348 height 48
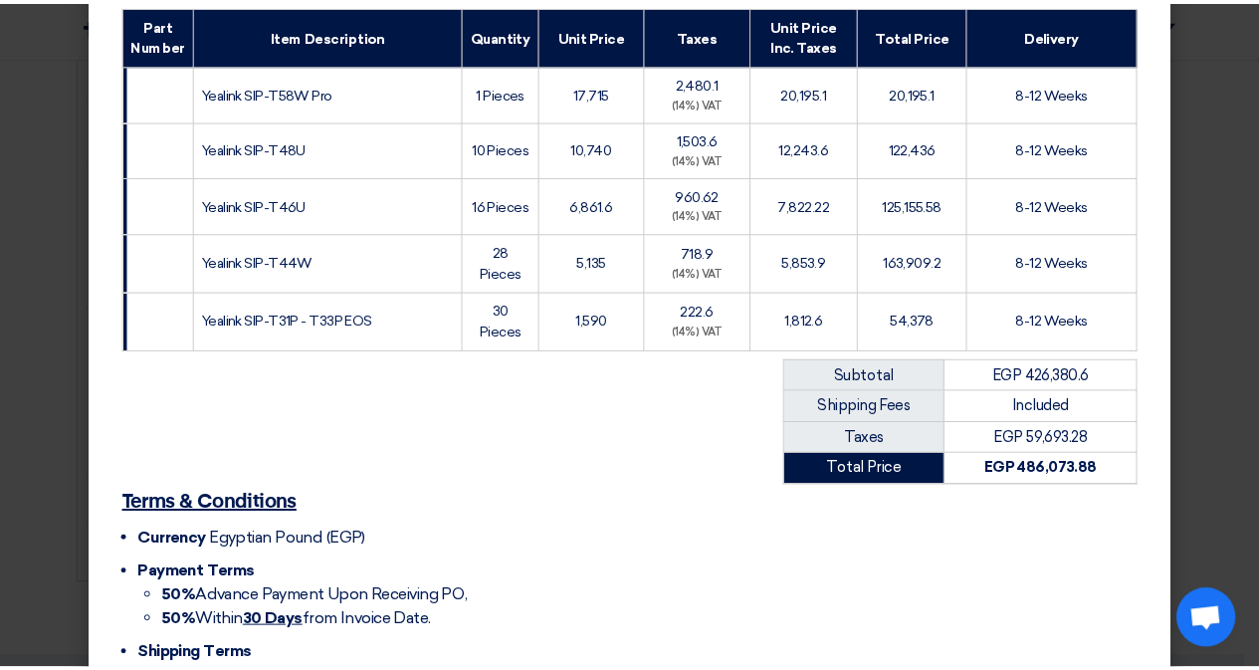
scroll to position [472, 0]
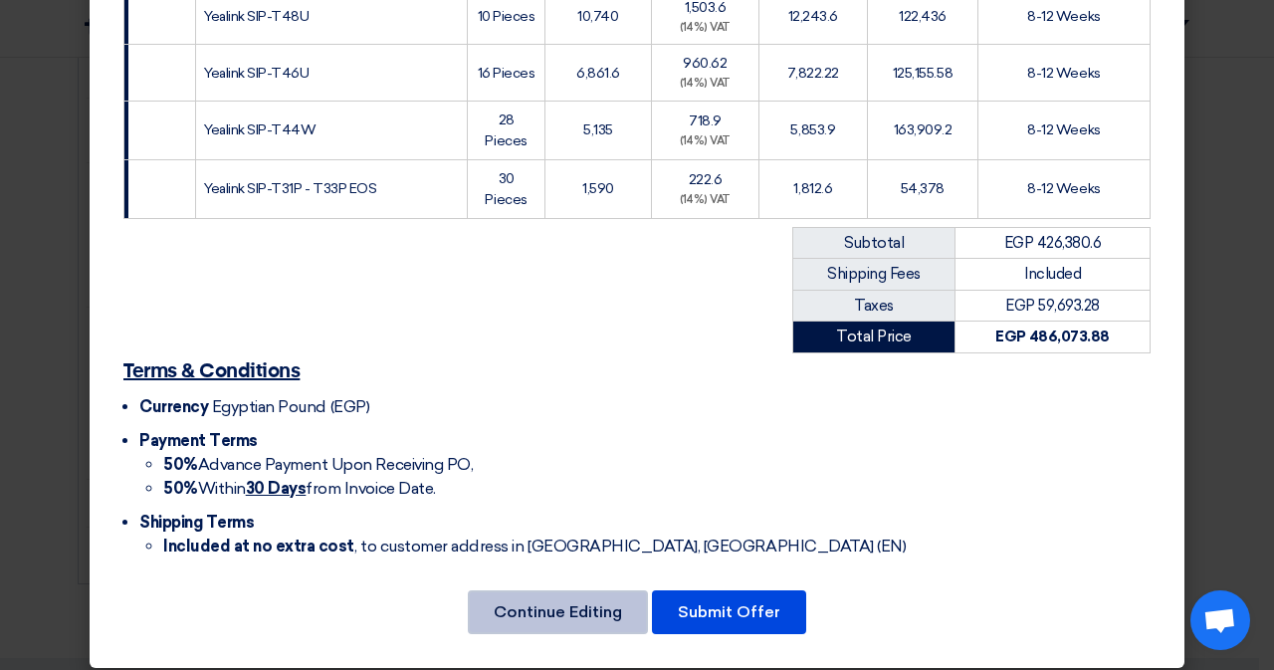
click at [576, 607] on button "Continue Editing" at bounding box center [558, 612] width 180 height 44
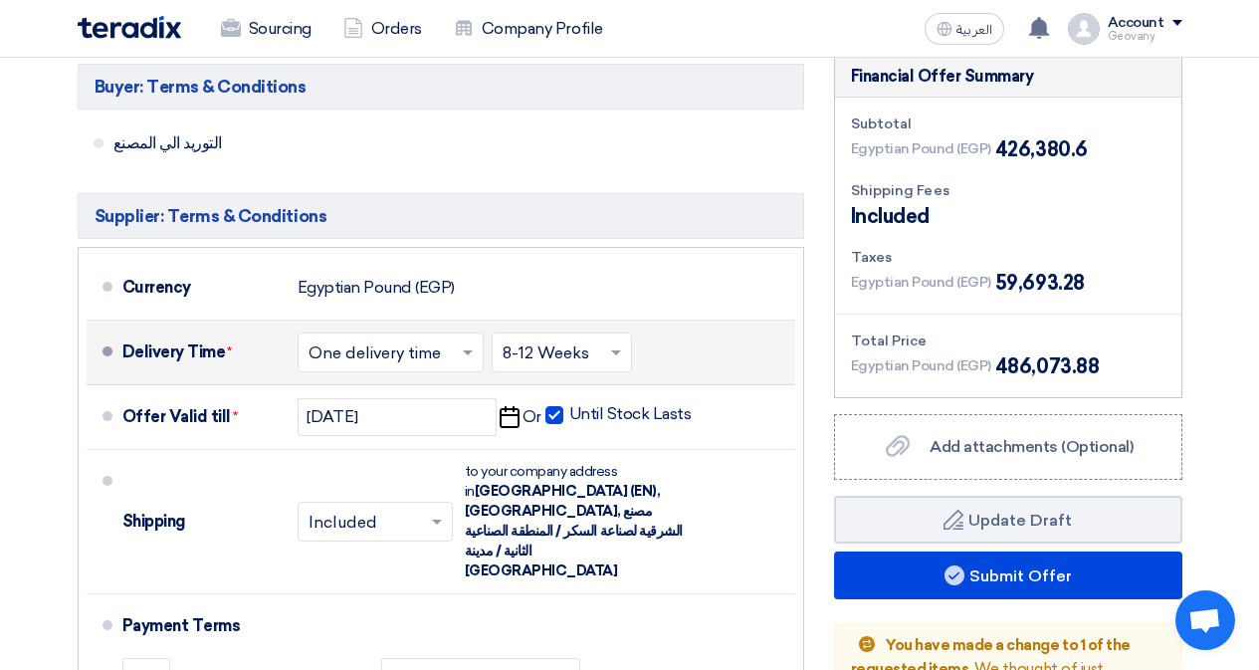
scroll to position [901, 0]
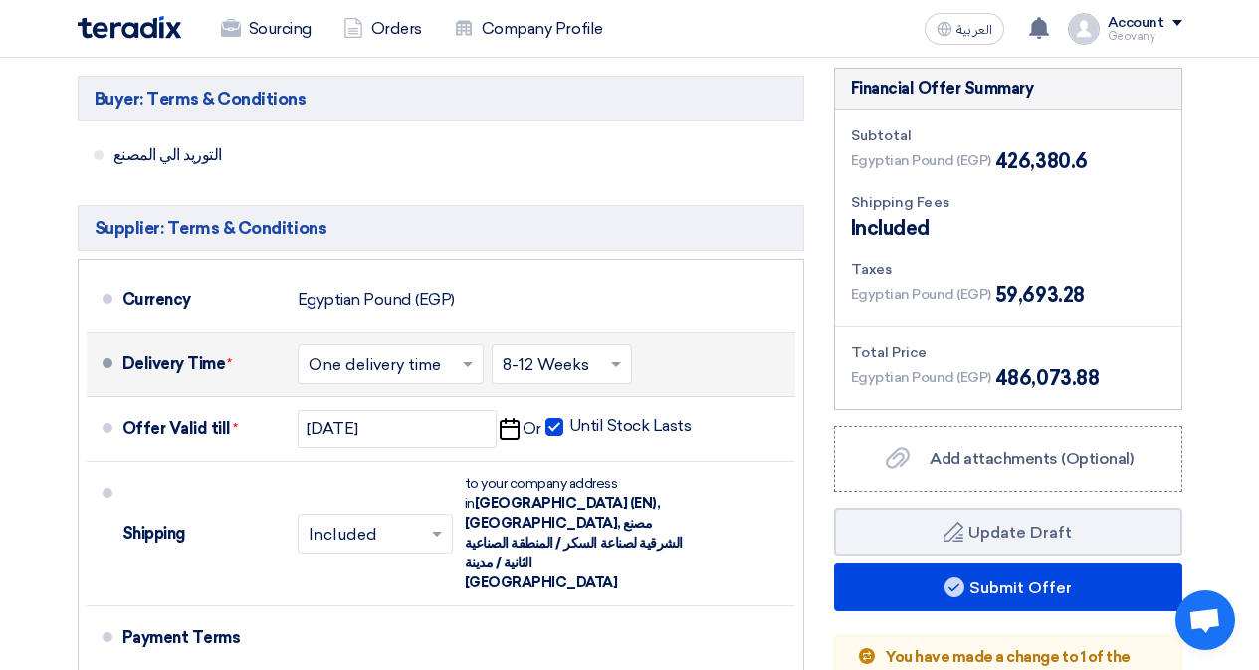
click at [547, 354] on input "text" at bounding box center [563, 365] width 120 height 29
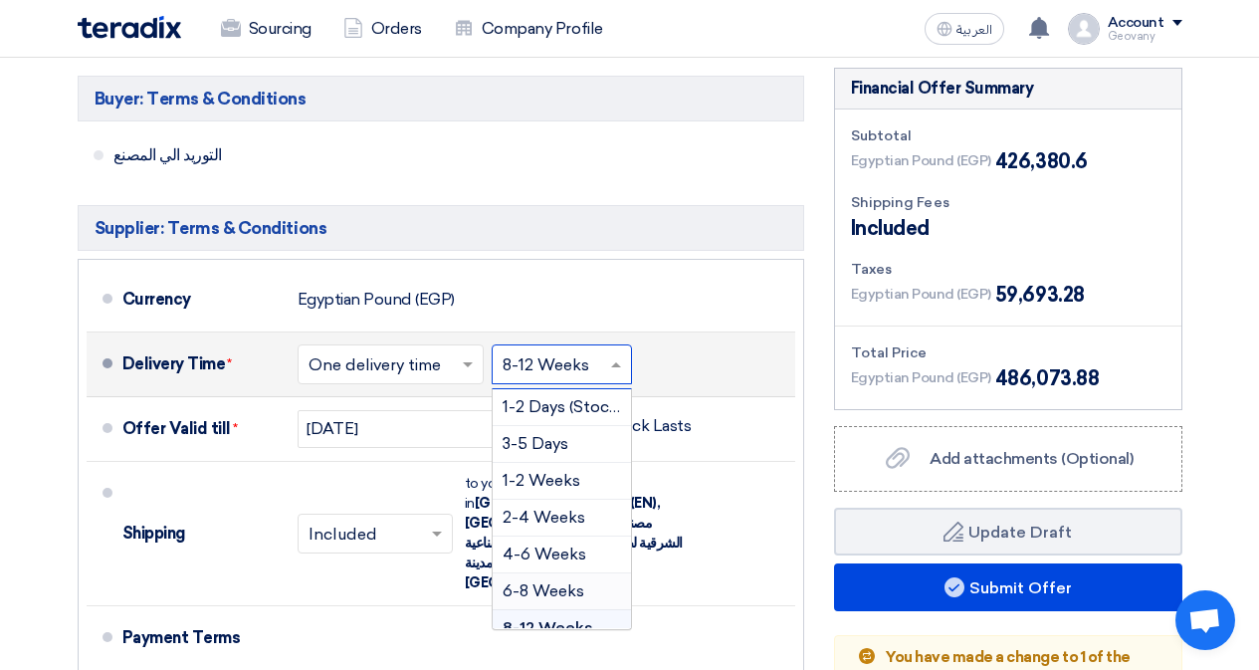
click at [550, 588] on span "6-8 Weeks" at bounding box center [544, 590] width 82 height 19
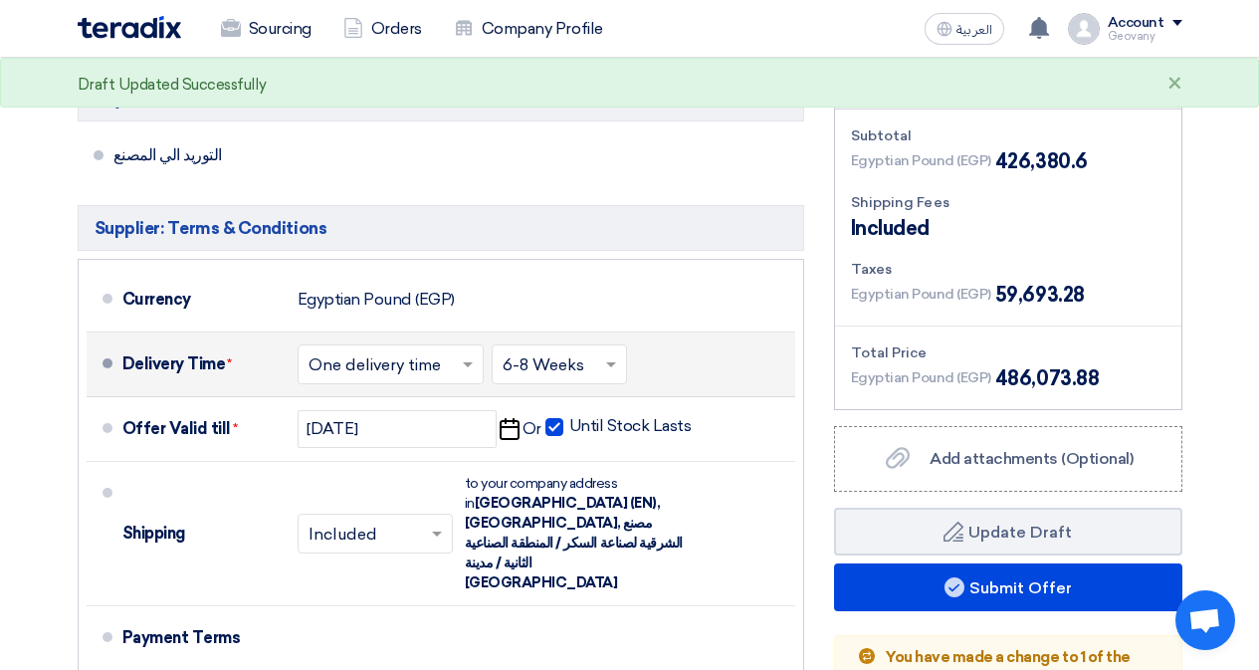
click at [781, 179] on li "التوريد الي المصنع" at bounding box center [441, 155] width 726 height 52
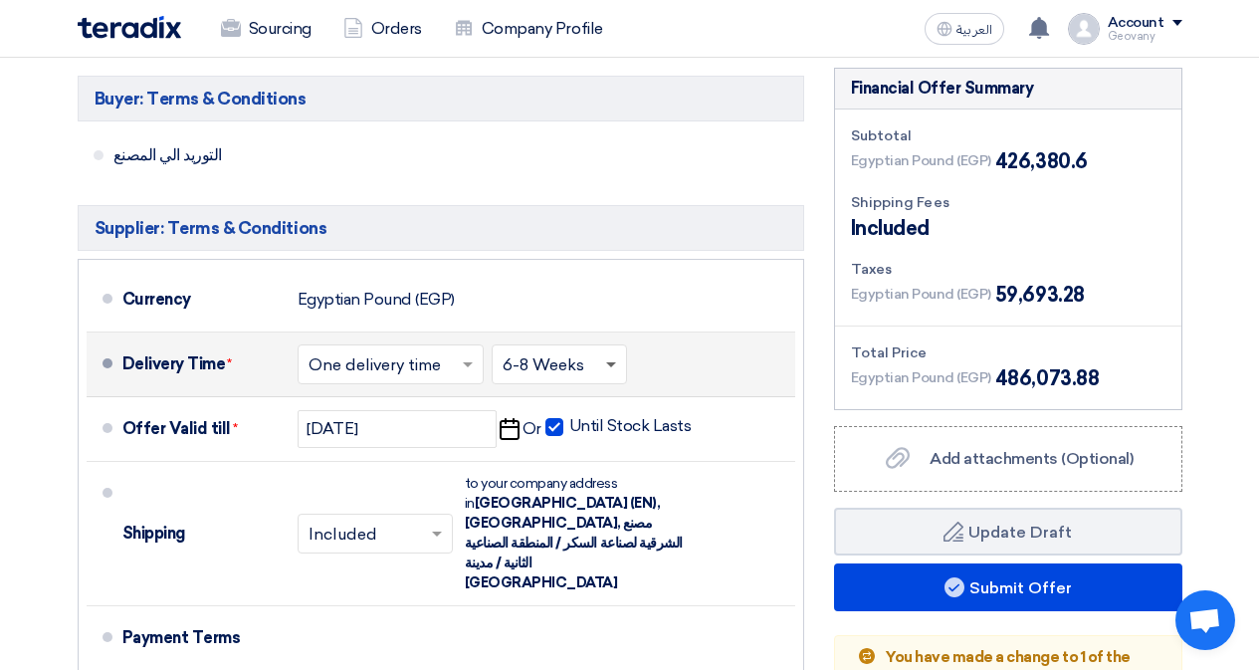
click at [606, 362] on span at bounding box center [611, 365] width 10 height 7
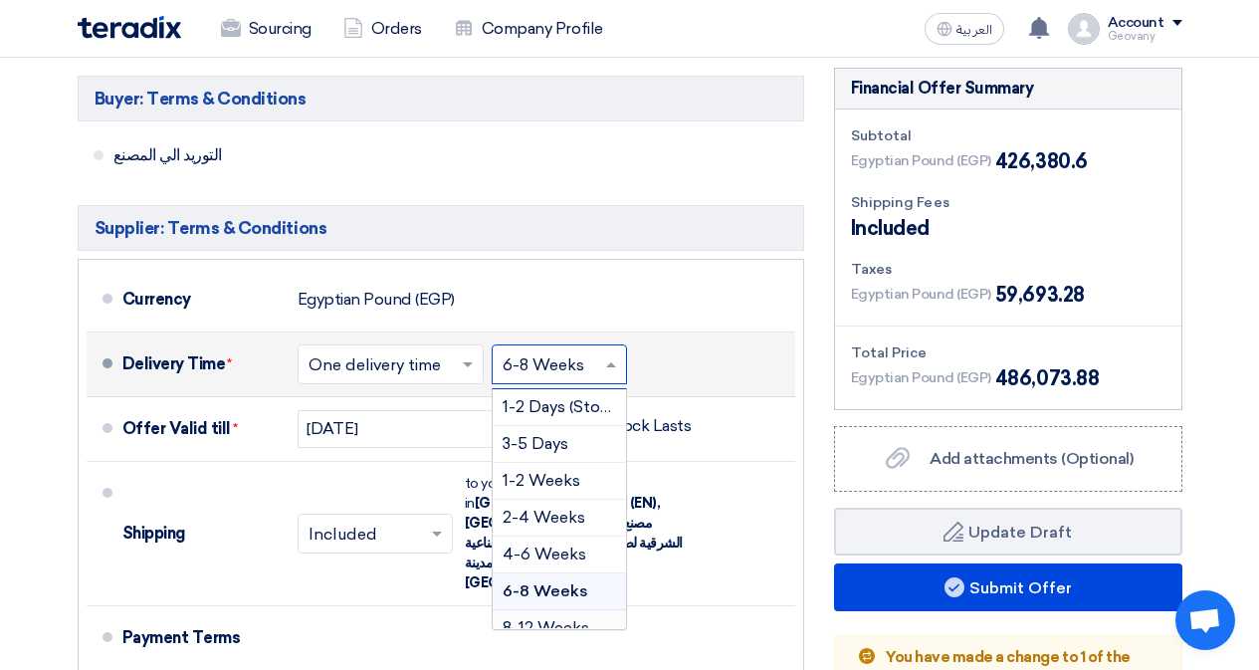
click at [562, 624] on span "8-12 Weeks" at bounding box center [546, 627] width 87 height 19
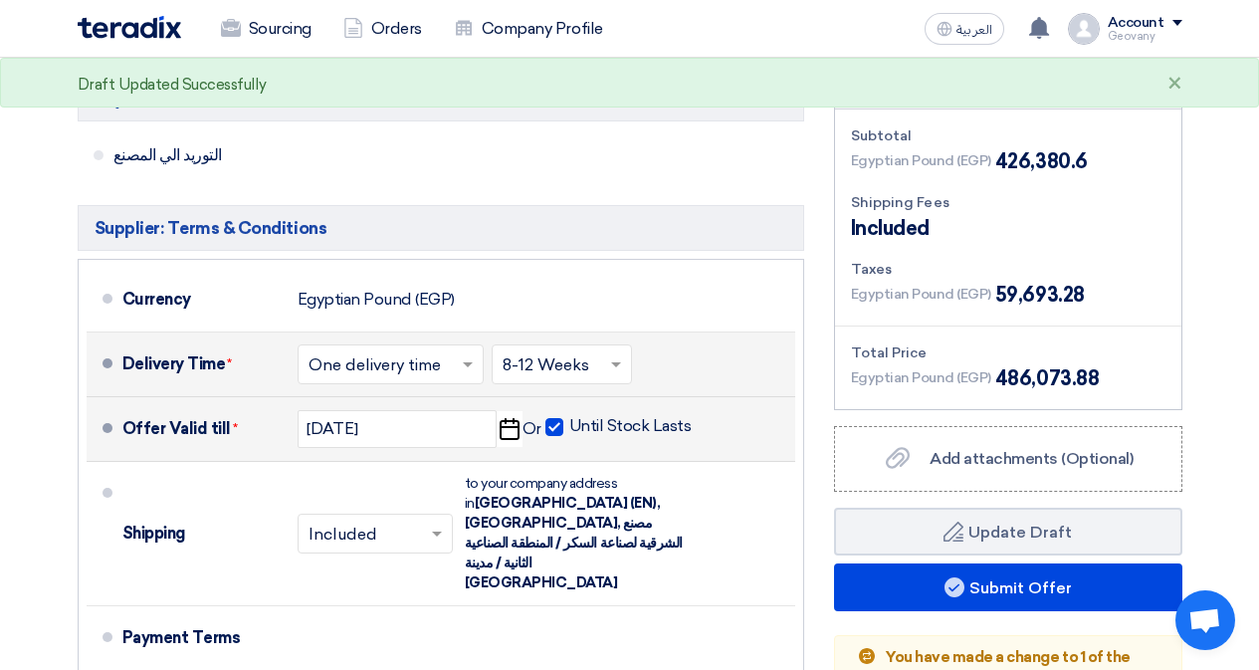
click at [554, 431] on span at bounding box center [554, 427] width 18 height 18
click at [569, 431] on input "Until Stock Lasts" at bounding box center [632, 435] width 126 height 38
checkbox input "false"
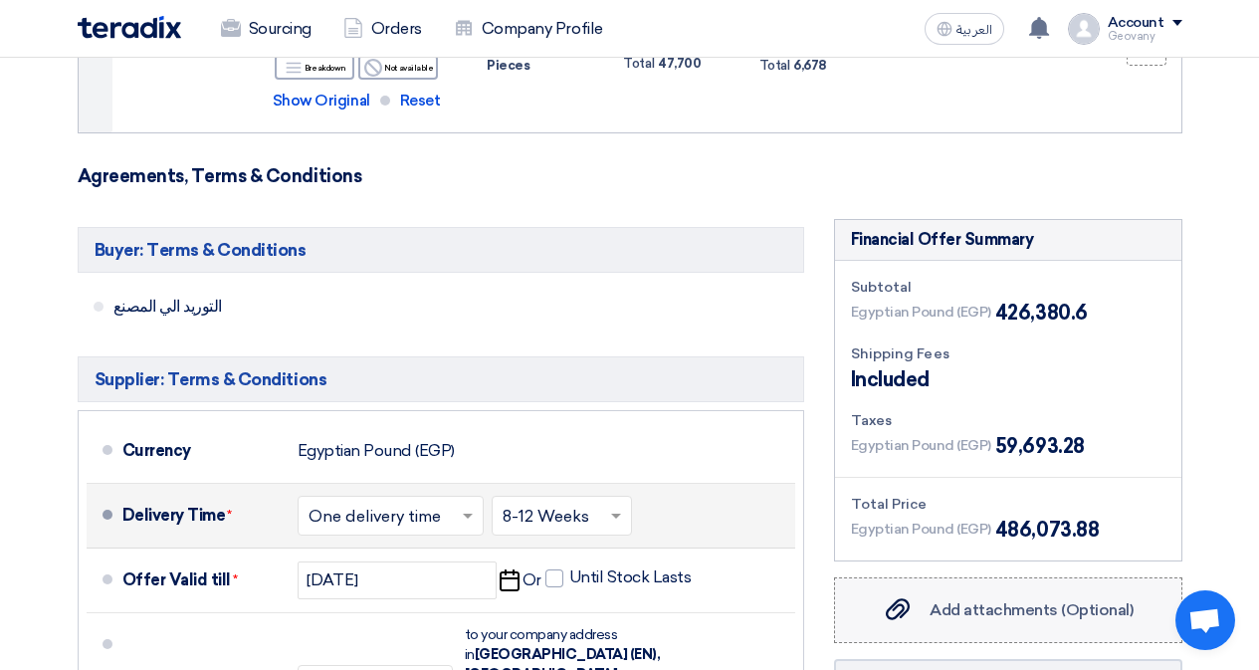
scroll to position [896, 0]
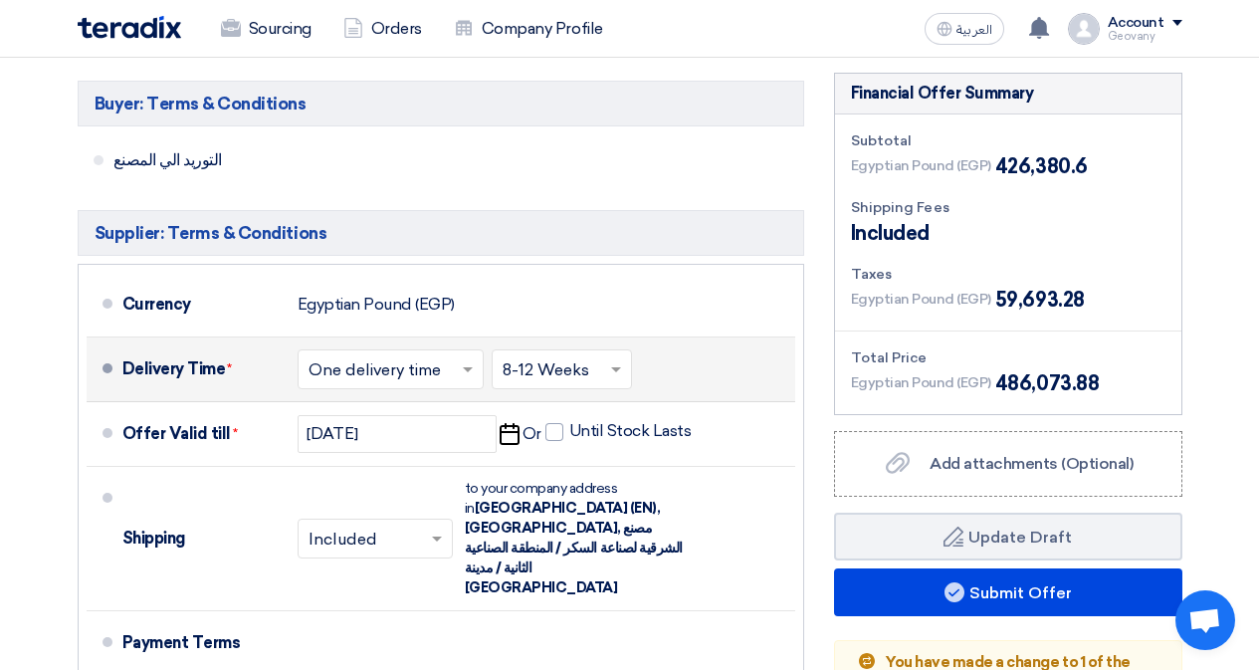
click at [592, 371] on input "text" at bounding box center [563, 370] width 120 height 29
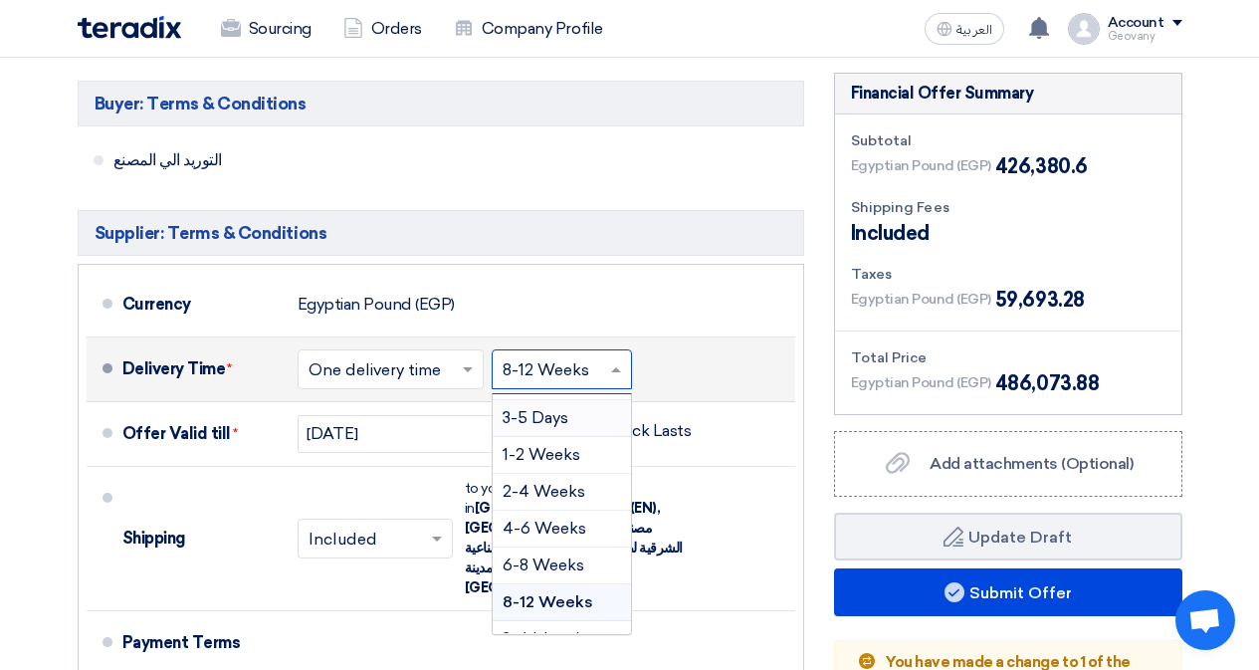
scroll to position [0, 0]
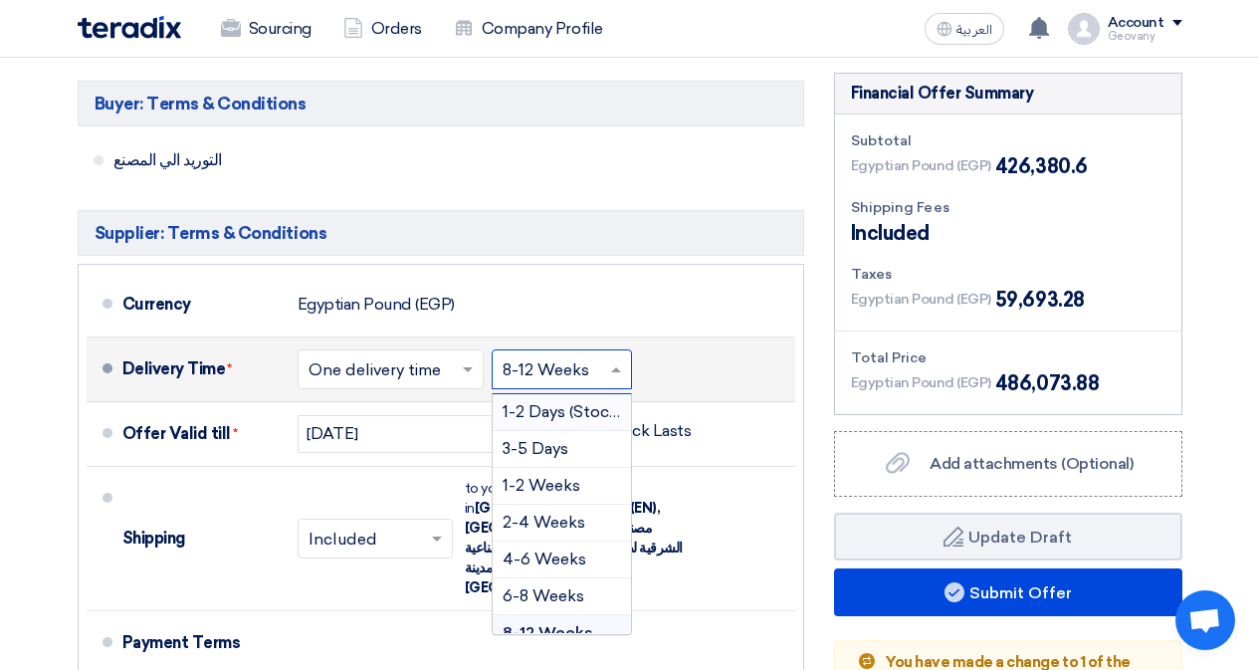
click at [590, 408] on span "1-2 Days (Stock)" at bounding box center [562, 411] width 119 height 19
click at [647, 374] on span at bounding box center [651, 369] width 25 height 20
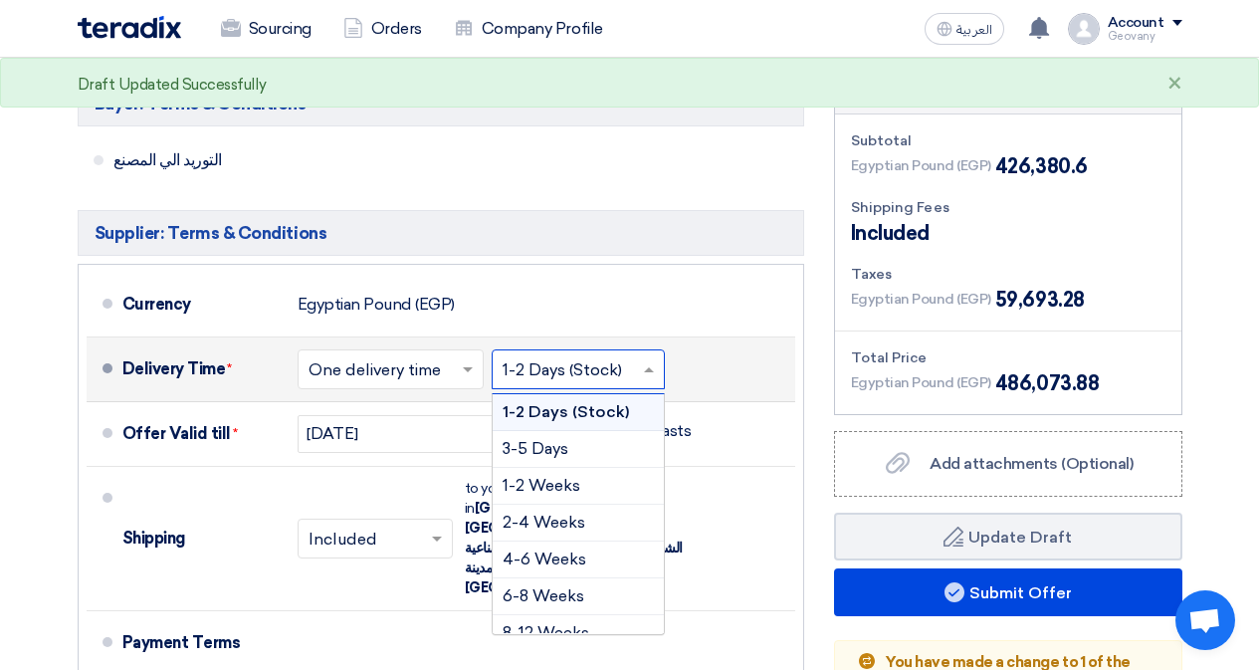
click at [457, 355] on div at bounding box center [391, 368] width 184 height 29
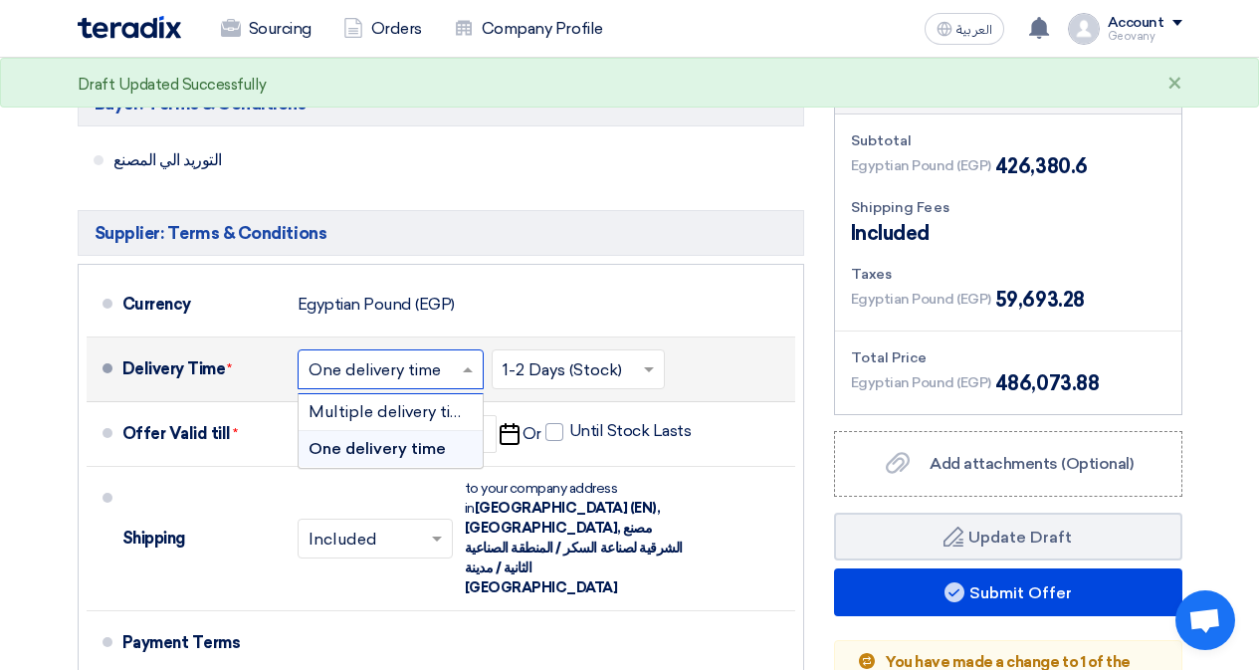
click at [463, 375] on span at bounding box center [470, 369] width 25 height 20
click at [561, 373] on input "text" at bounding box center [579, 370] width 153 height 29
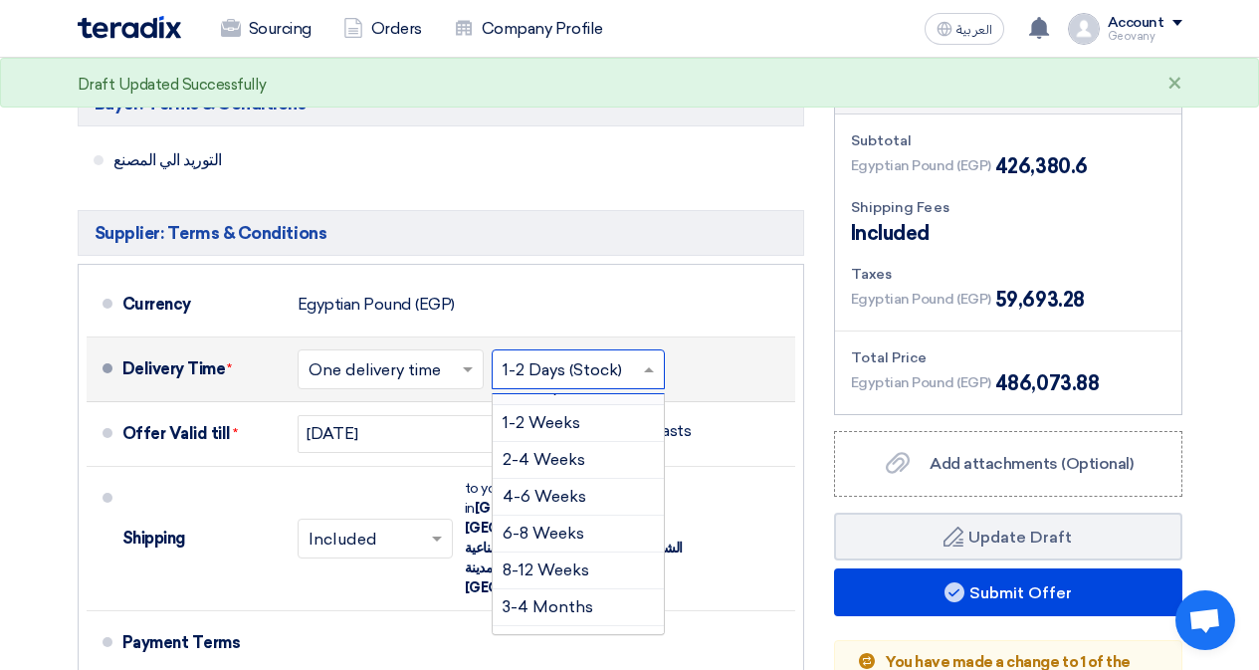
scroll to position [100, 0]
click at [574, 464] on span "4-6 Weeks" at bounding box center [545, 459] width 84 height 19
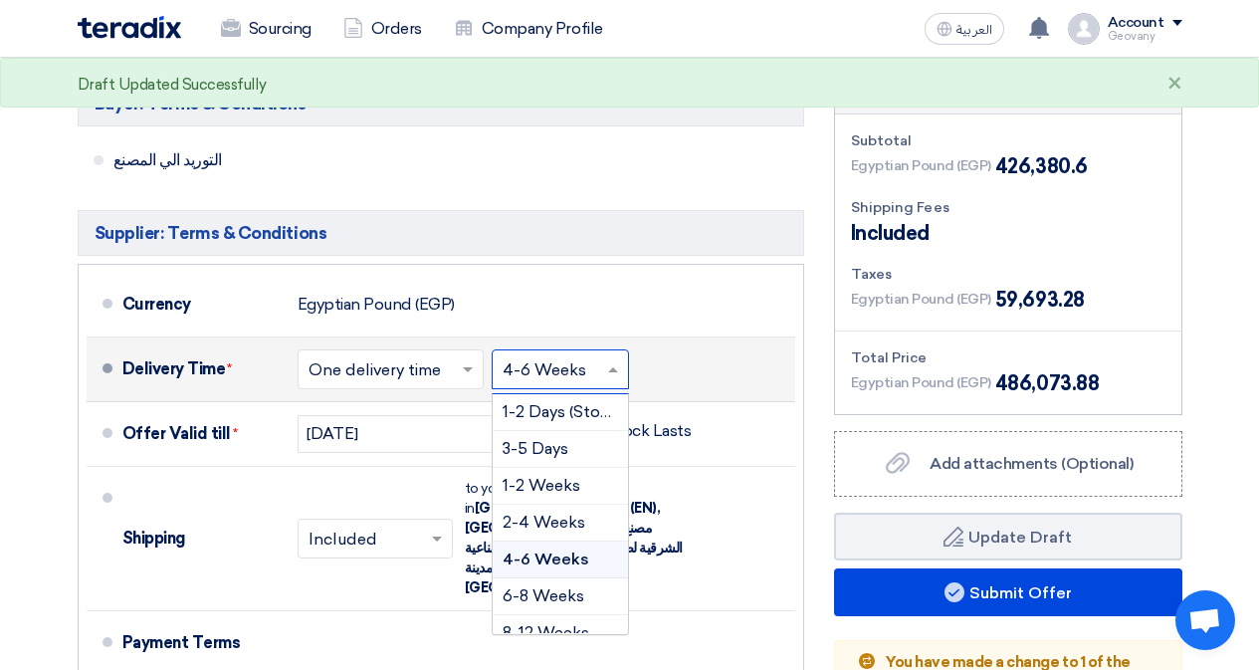
click at [589, 366] on input "text" at bounding box center [561, 370] width 117 height 29
click at [572, 521] on span "2-4 Weeks" at bounding box center [544, 521] width 83 height 19
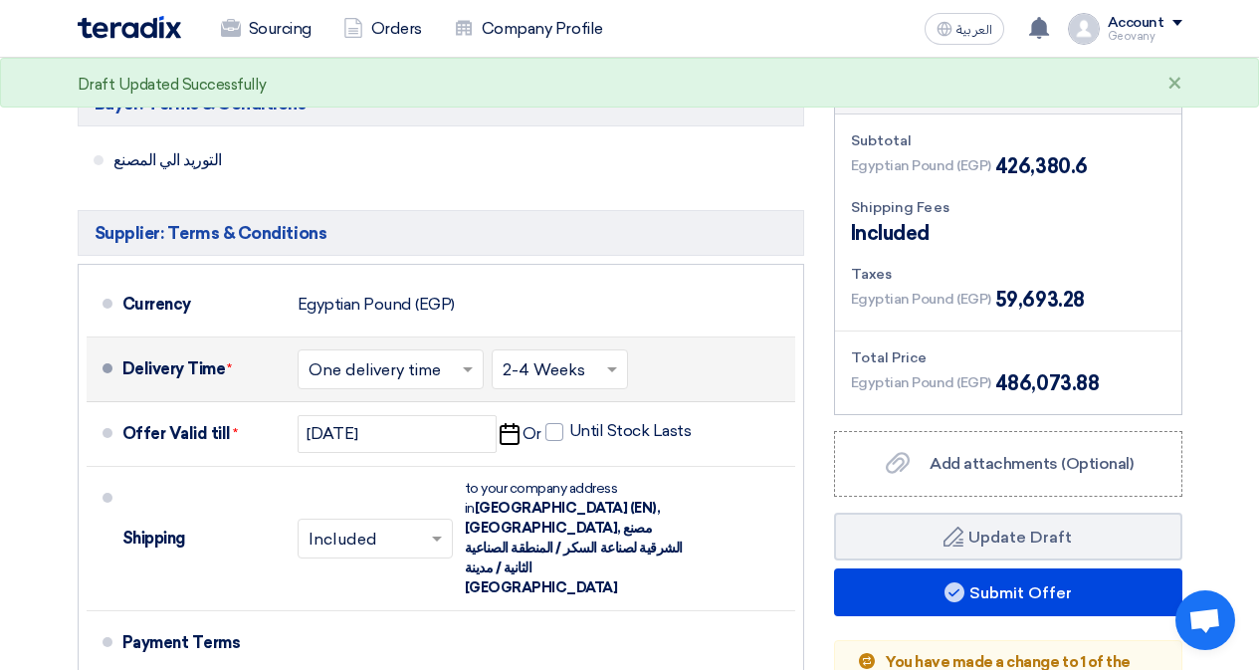
click at [671, 194] on div "Buyer: Terms & Conditions التوريد الي المصنع Supplier: Terms & Conditions Curre…" at bounding box center [441, 485] width 756 height 825
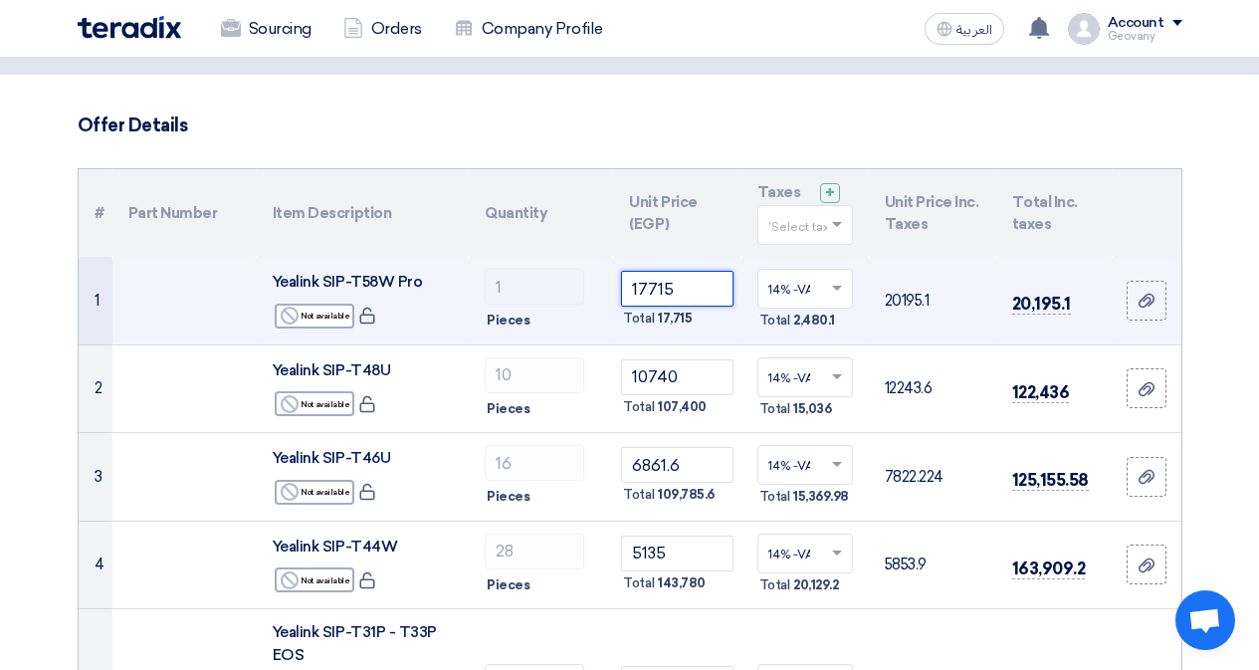
click at [696, 289] on input "17715" at bounding box center [676, 289] width 111 height 36
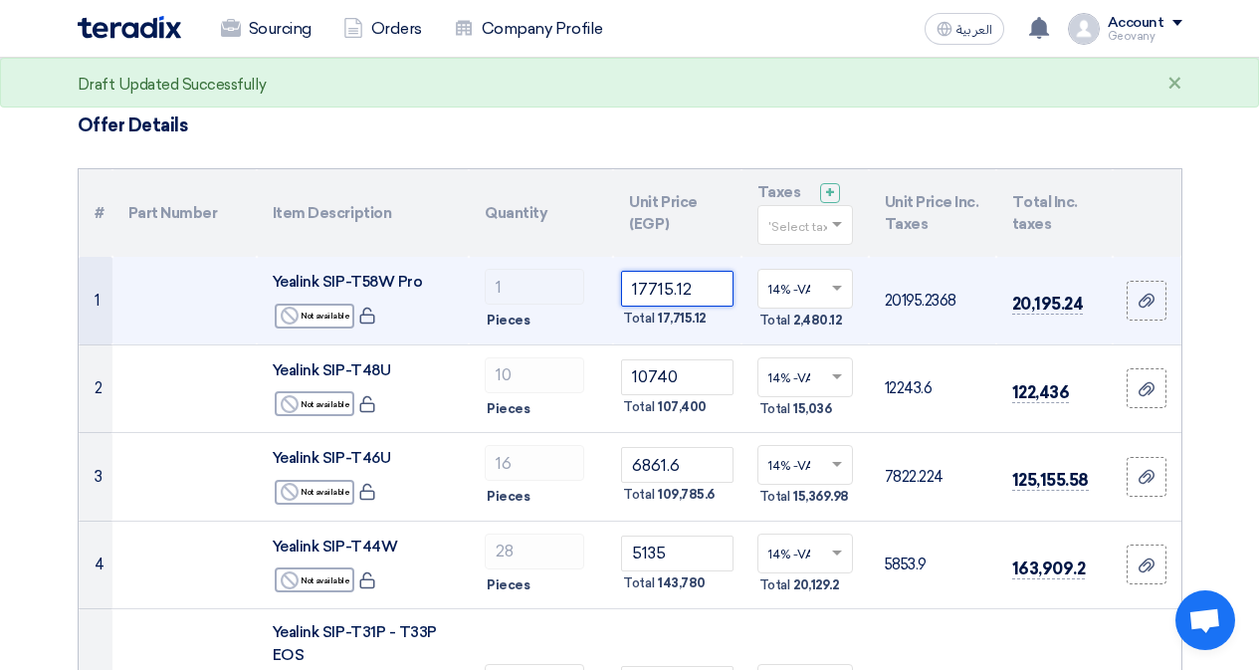
click at [708, 286] on input "17715.12" at bounding box center [676, 289] width 111 height 36
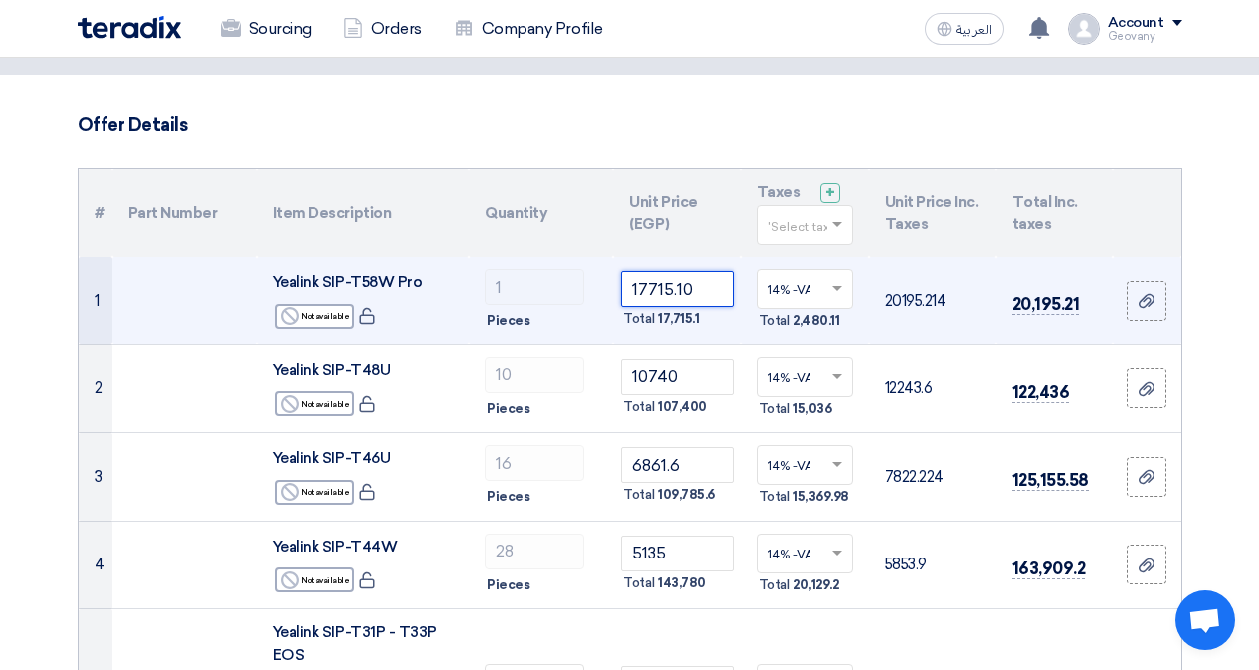
click at [716, 290] on input "17715.10" at bounding box center [676, 289] width 111 height 36
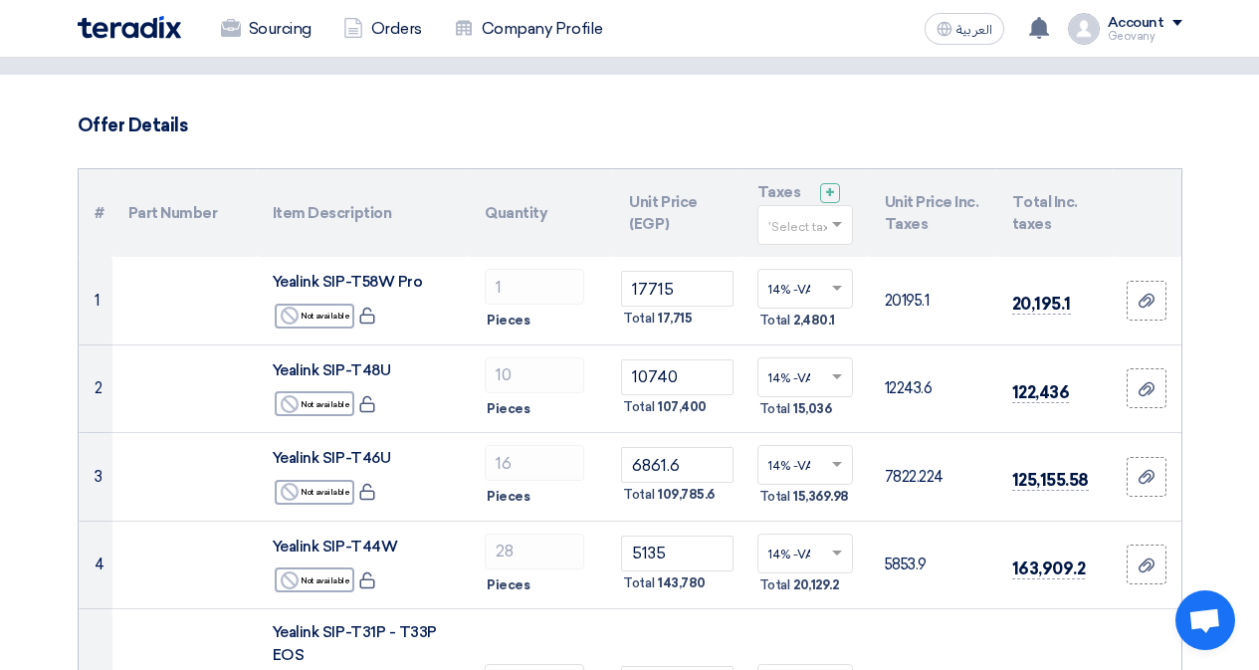
click at [1014, 121] on h3 "Offer Details" at bounding box center [630, 125] width 1105 height 22
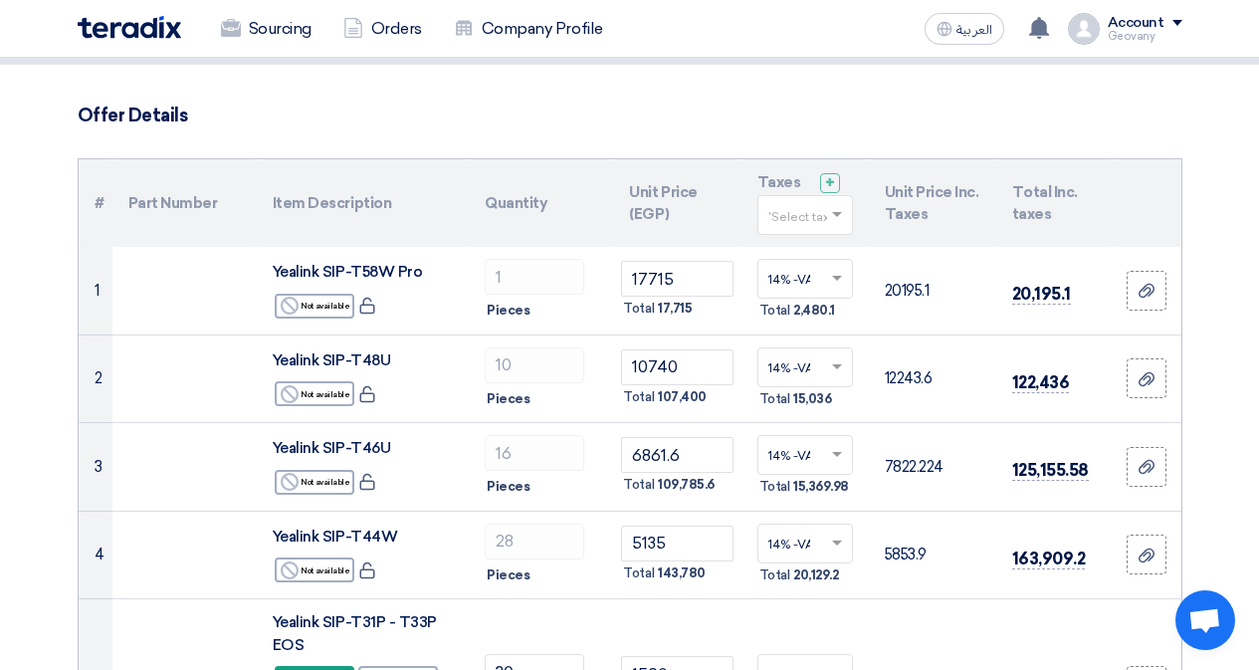
scroll to position [0, 0]
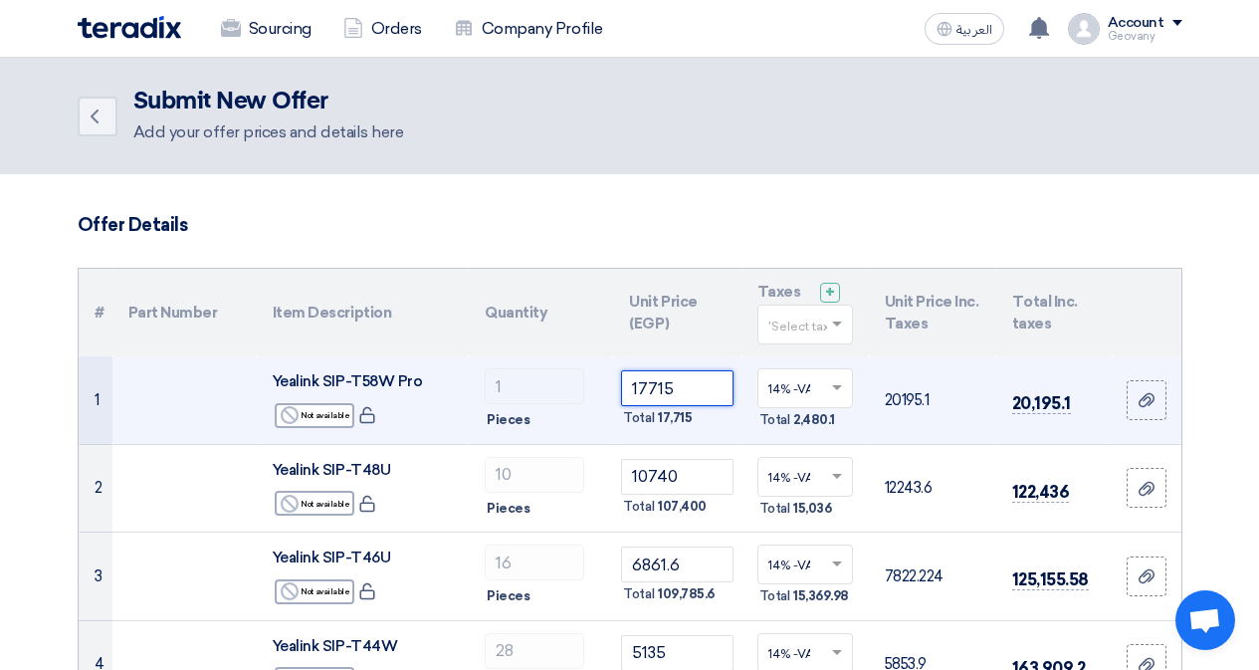
click at [693, 381] on input "17715" at bounding box center [676, 388] width 111 height 36
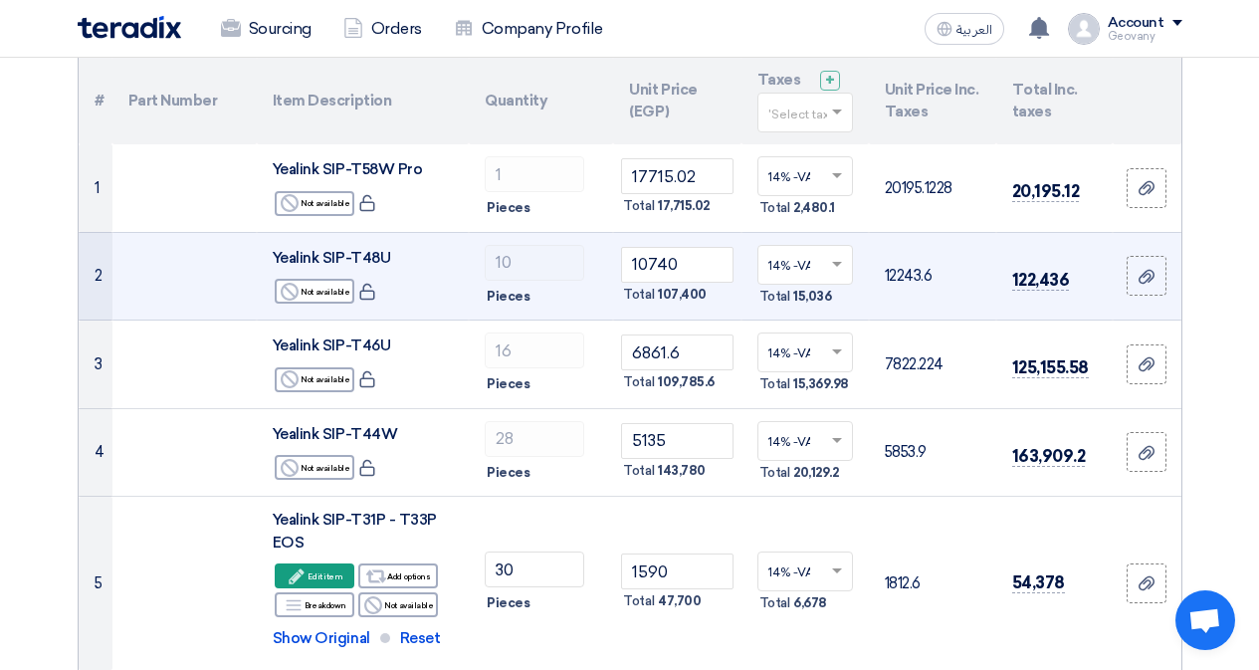
scroll to position [199, 0]
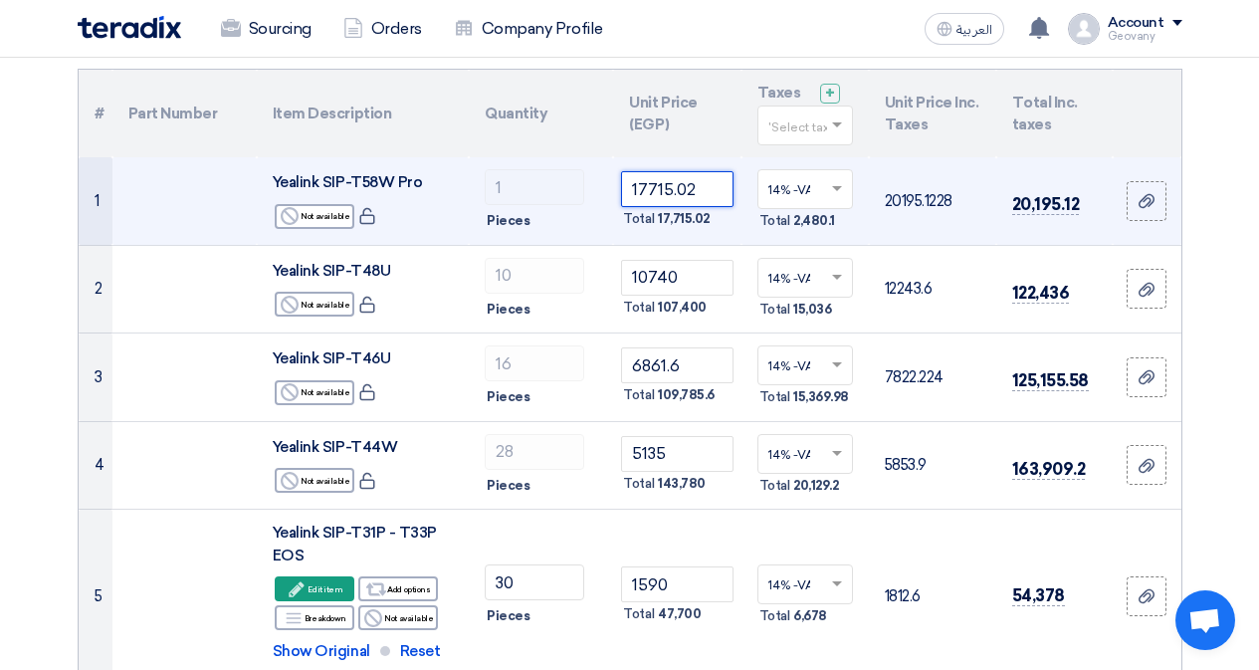
click at [708, 191] on input "17715.02" at bounding box center [676, 189] width 111 height 36
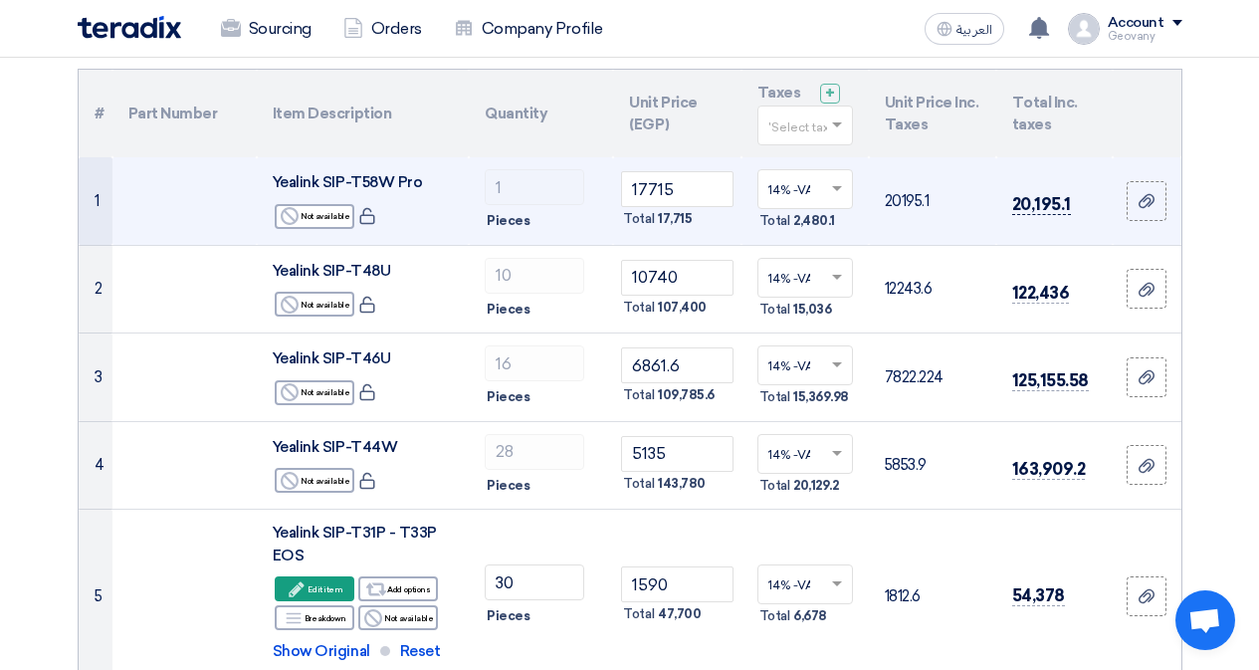
click at [1068, 205] on span "20,195.1" at bounding box center [1041, 204] width 59 height 21
click at [705, 196] on input "17715" at bounding box center [676, 189] width 111 height 36
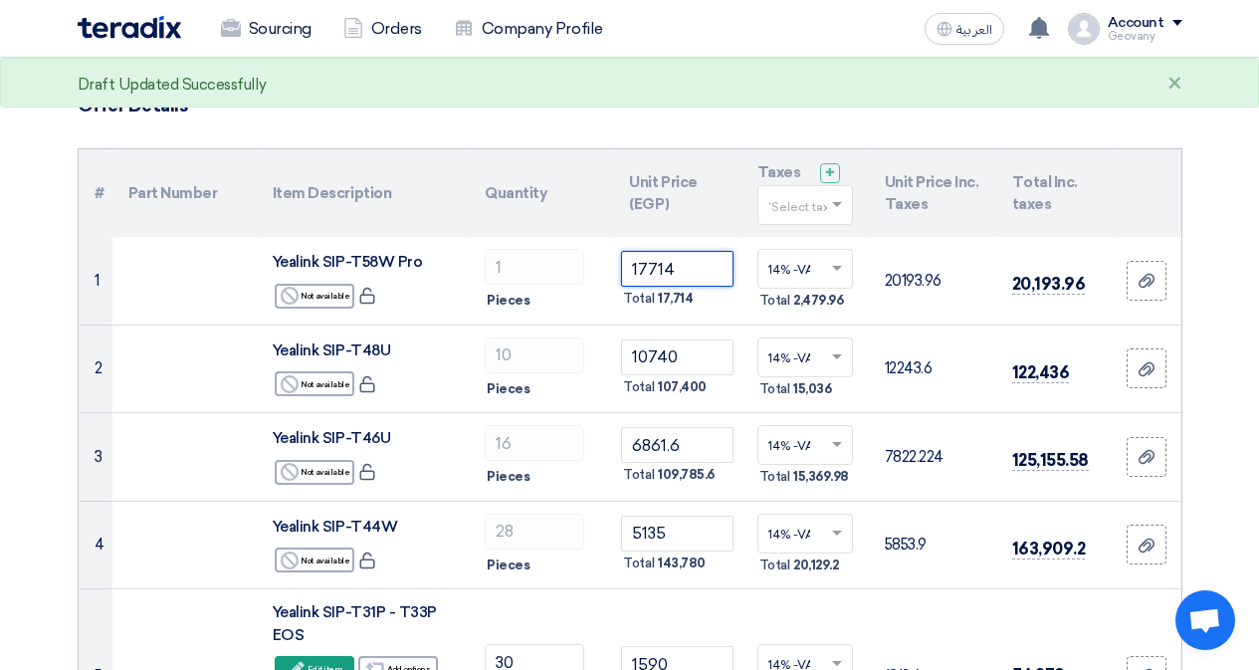
scroll to position [100, 0]
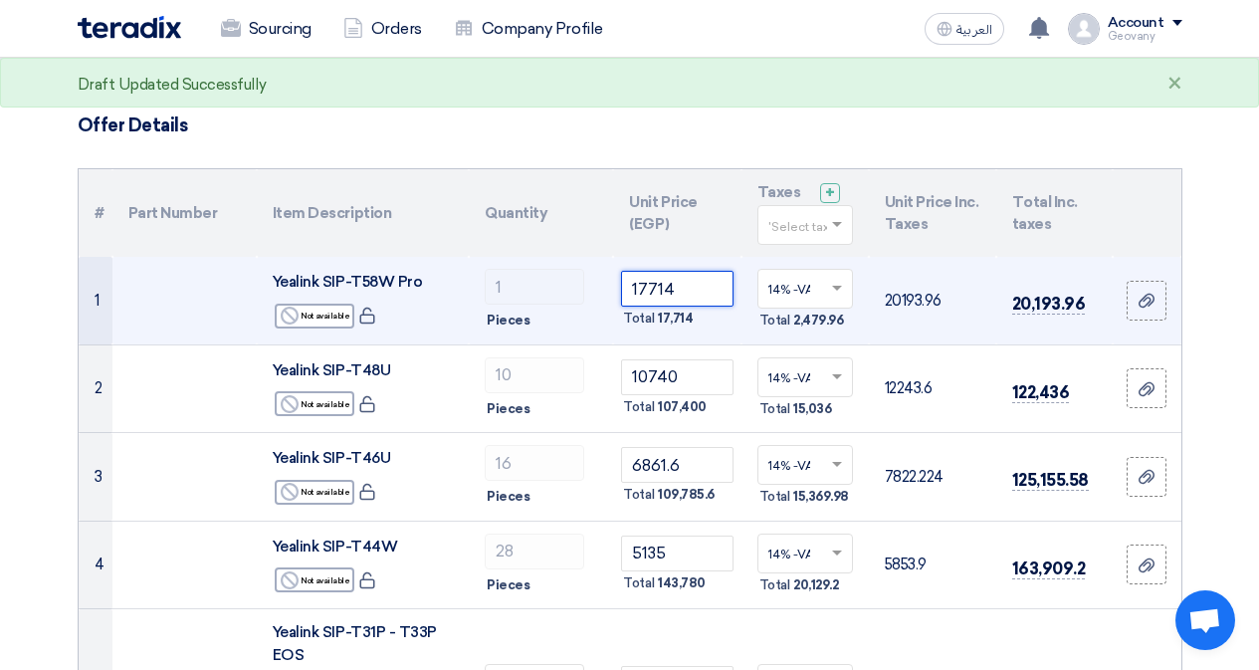
click at [700, 289] on input "17714" at bounding box center [676, 289] width 111 height 36
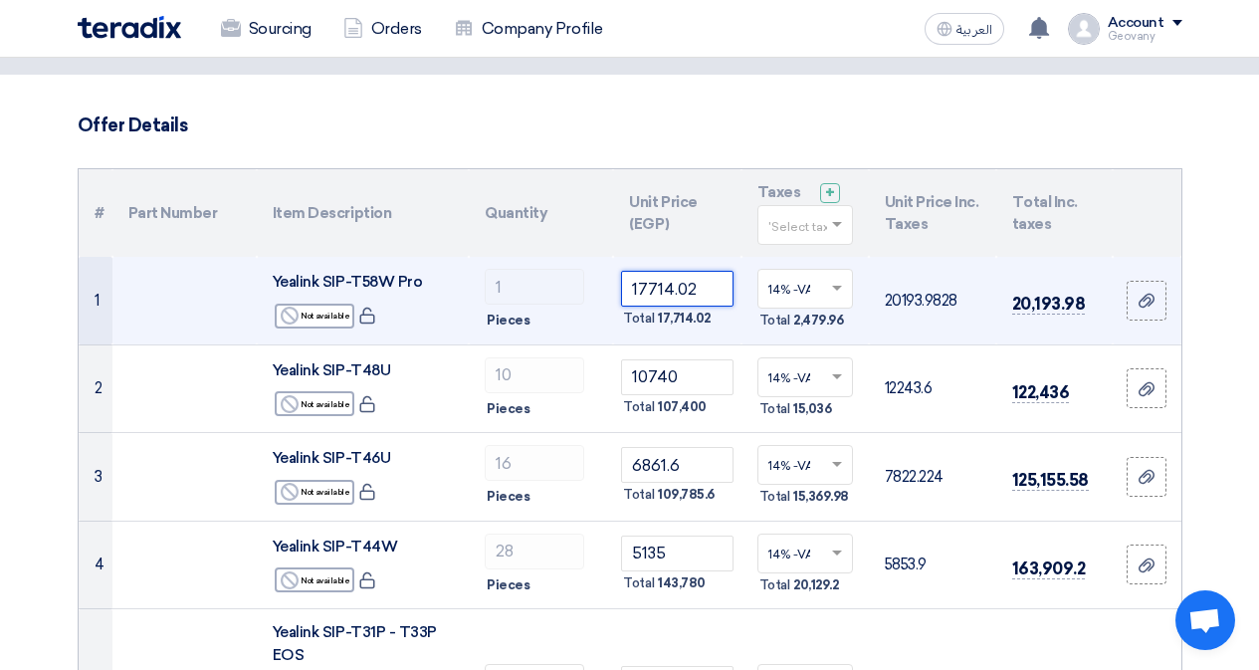
drag, startPoint x: 696, startPoint y: 286, endPoint x: 663, endPoint y: 284, distance: 32.9
click at [663, 284] on input "17714.02" at bounding box center [676, 289] width 111 height 36
type input "17715"
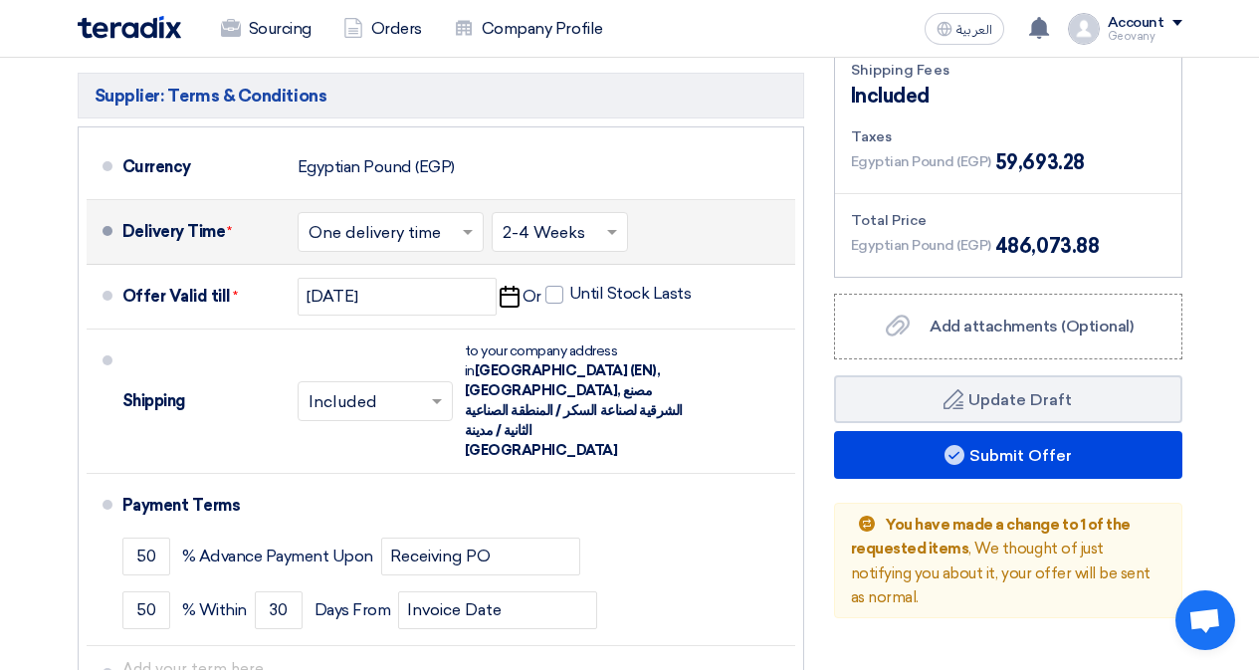
scroll to position [1194, 0]
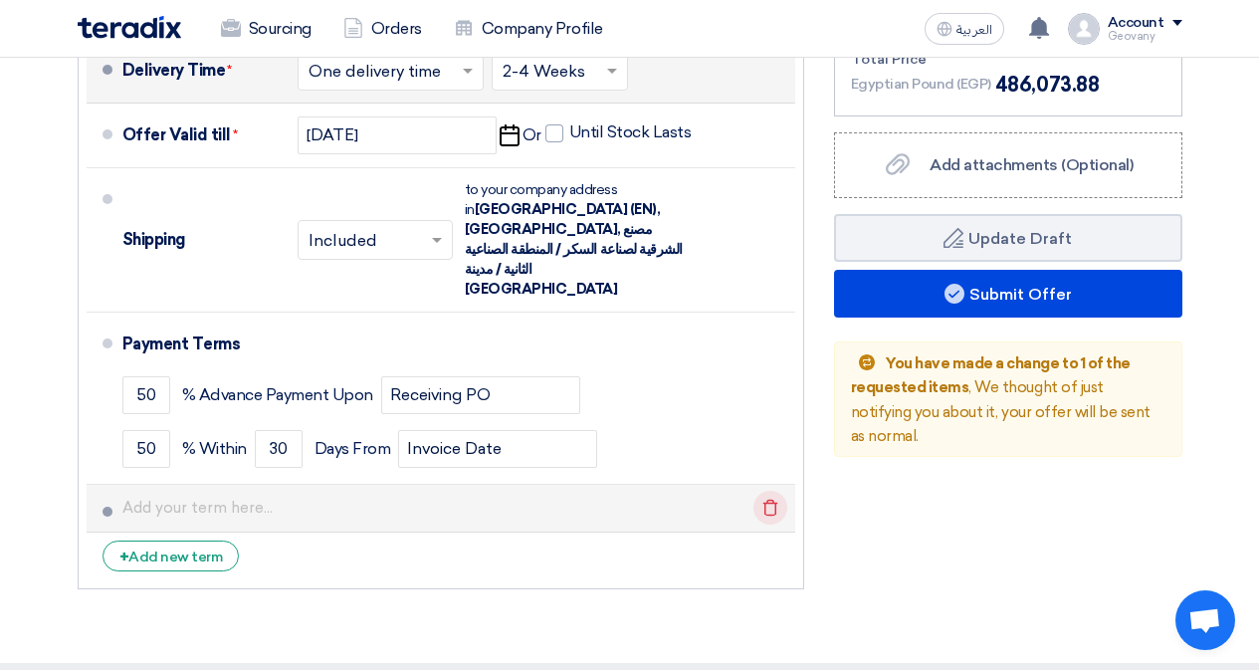
click at [768, 491] on icon "Delete" at bounding box center [770, 508] width 34 height 34
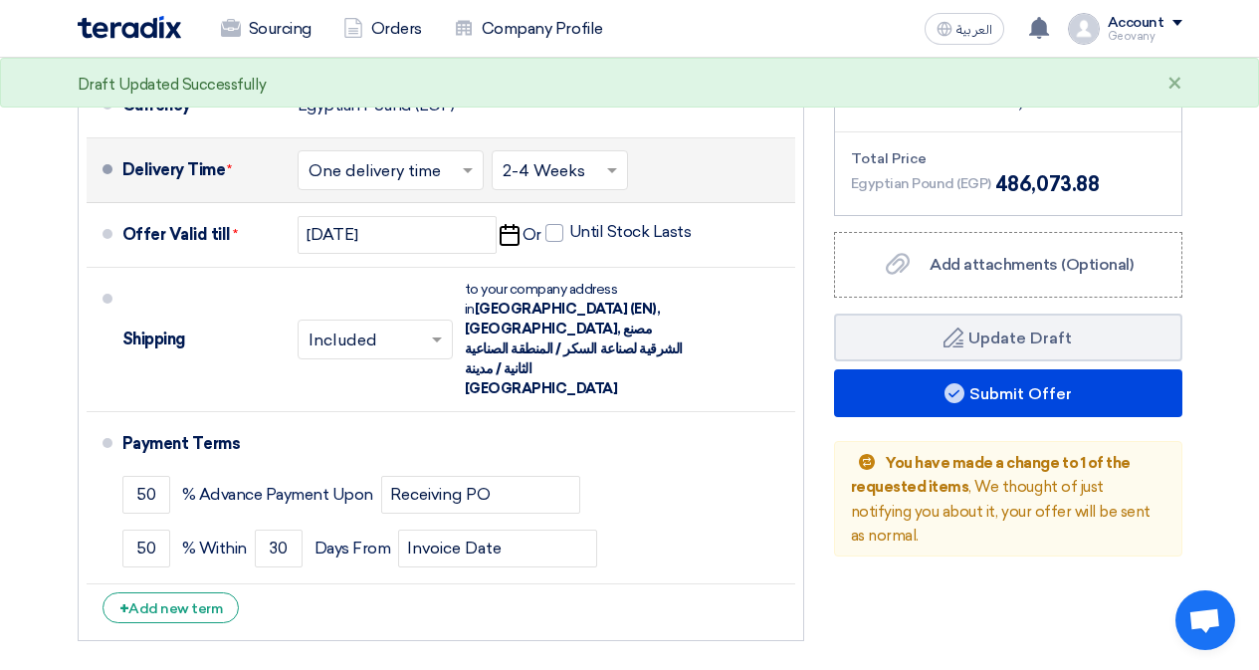
scroll to position [995, 0]
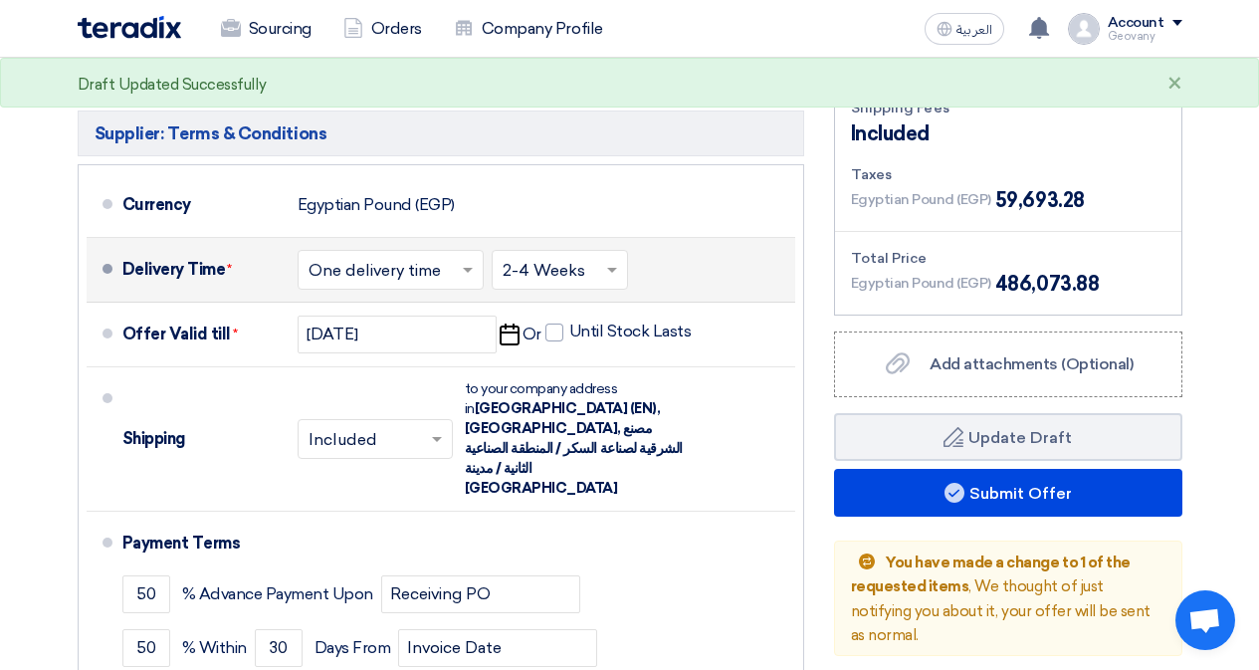
drag, startPoint x: 1001, startPoint y: 283, endPoint x: 1108, endPoint y: 284, distance: 106.5
click at [1108, 284] on div "Egyptian Pound (EGP) 486,073.88" at bounding box center [1008, 284] width 314 height 30
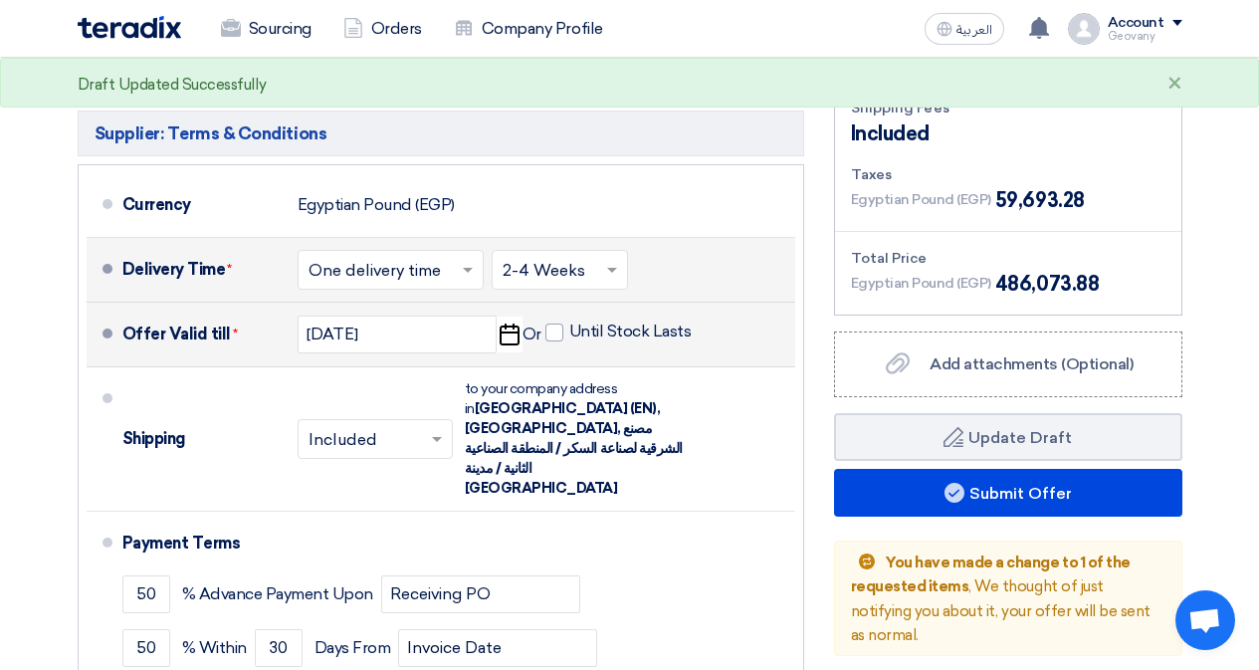
scroll to position [896, 0]
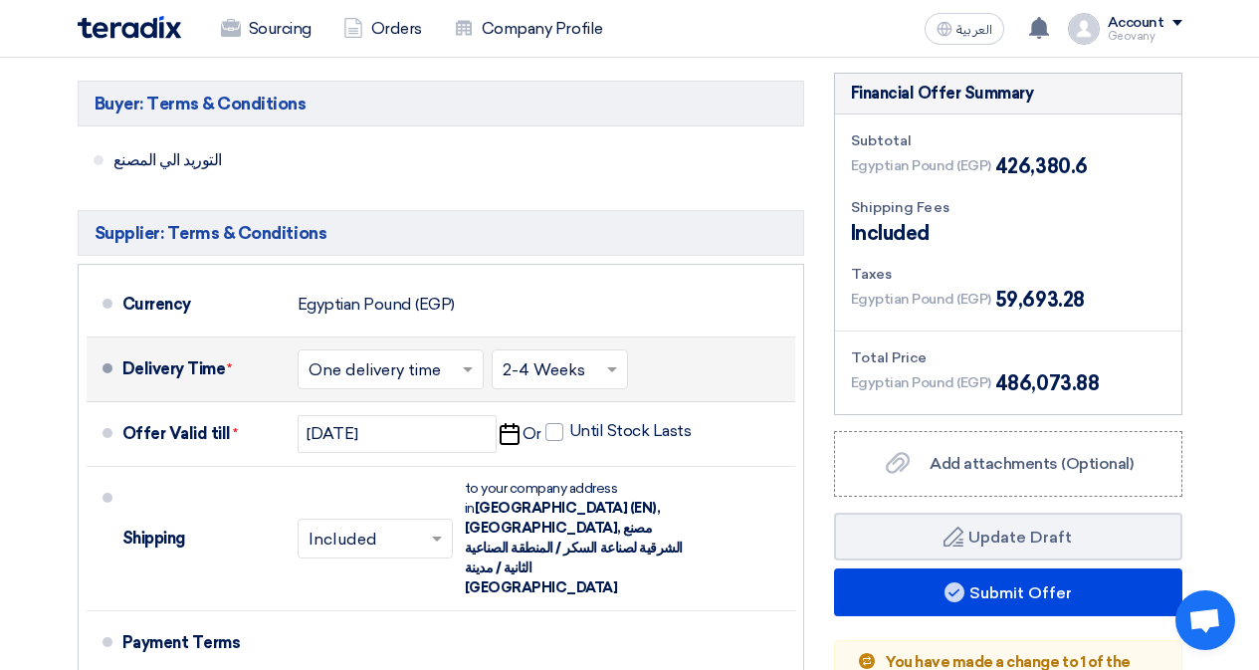
click at [563, 367] on input "text" at bounding box center [561, 370] width 116 height 29
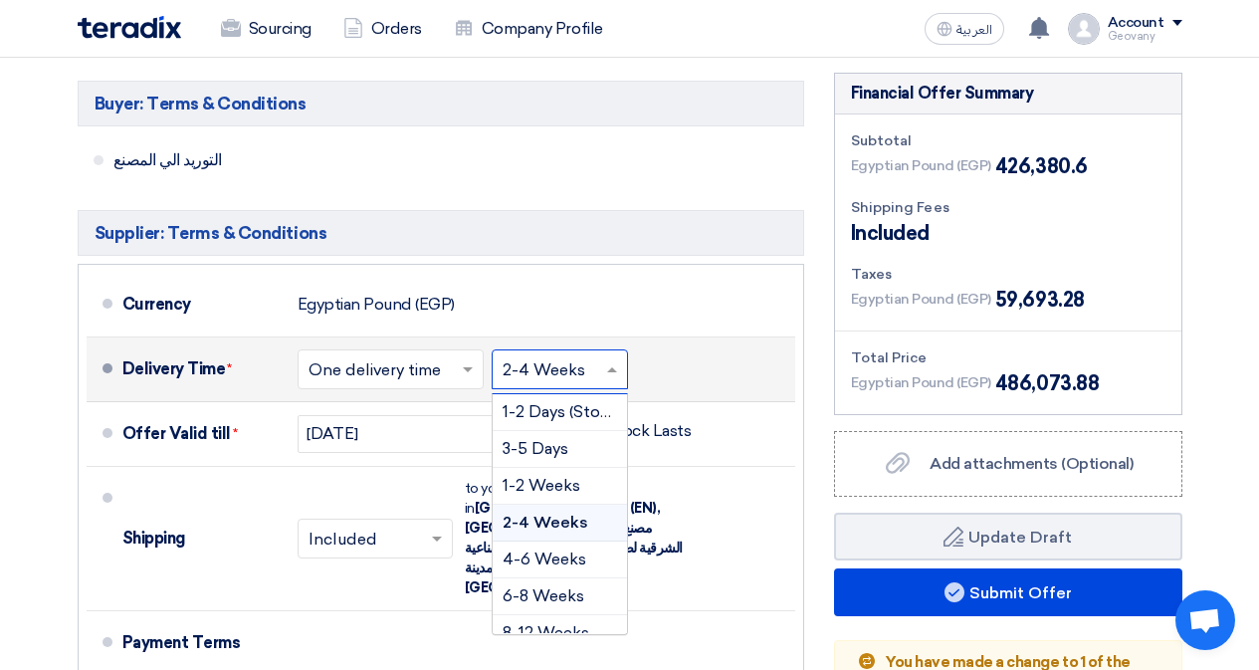
click at [563, 367] on input "text" at bounding box center [561, 370] width 116 height 29
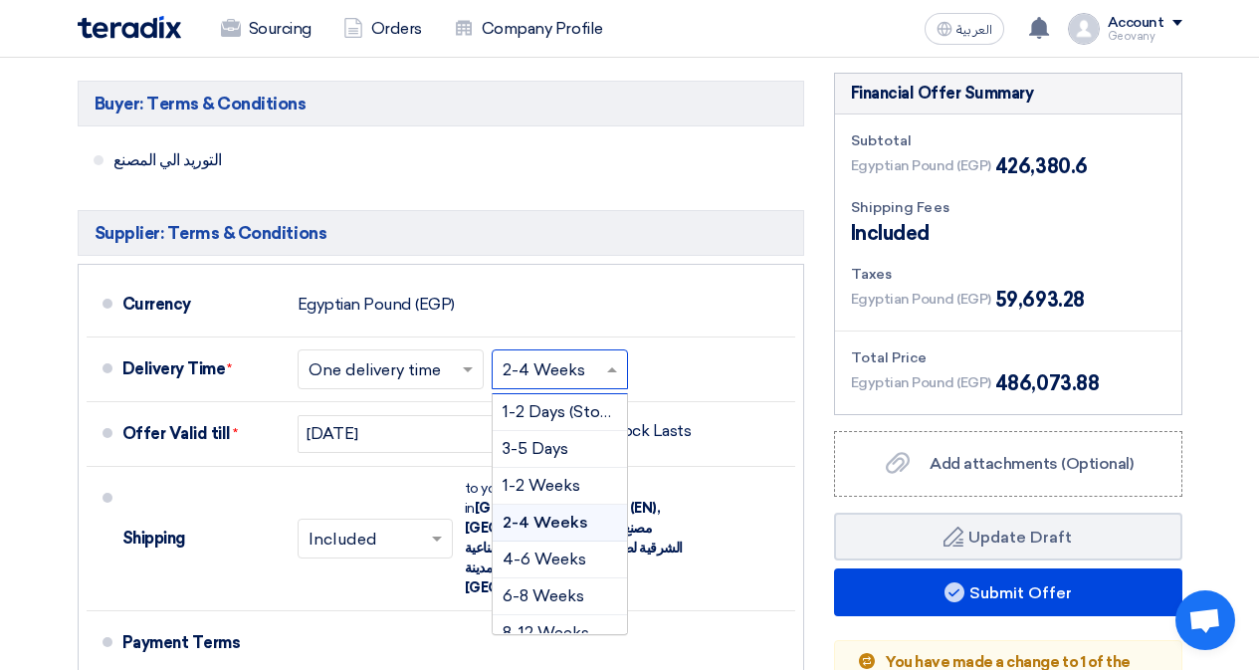
click at [811, 293] on div "Buyer: Terms & Conditions التوريد الي المصنع Supplier: Terms & Conditions Curre…" at bounding box center [441, 461] width 756 height 777
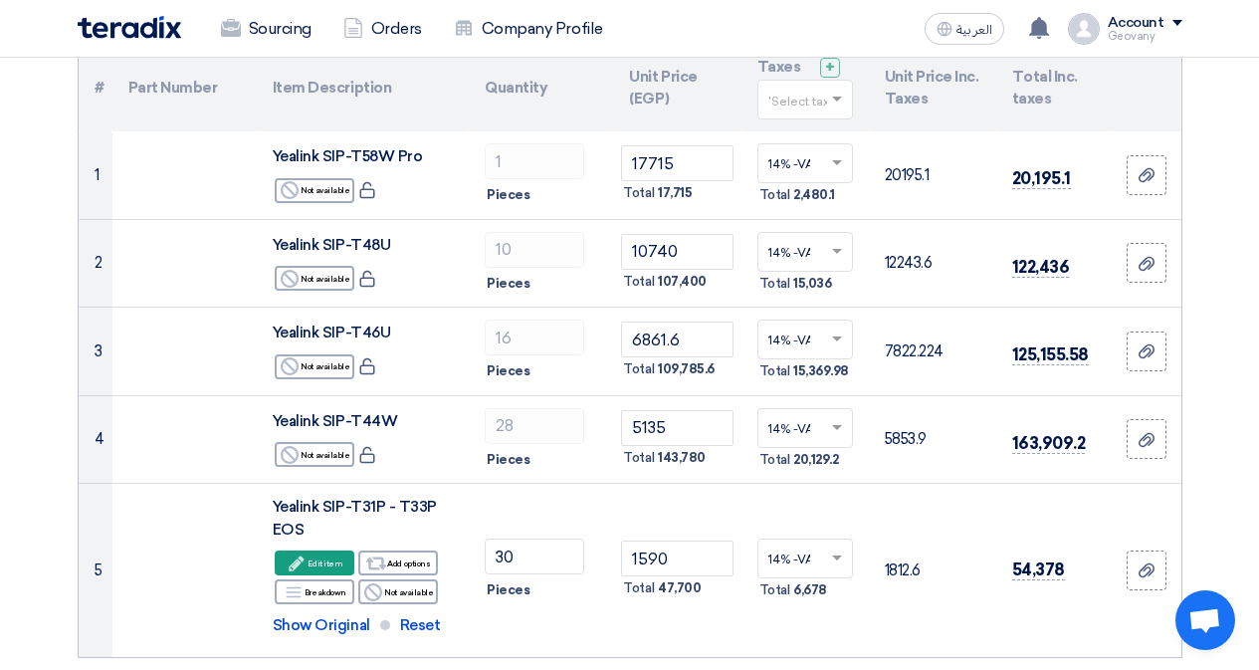
scroll to position [100, 0]
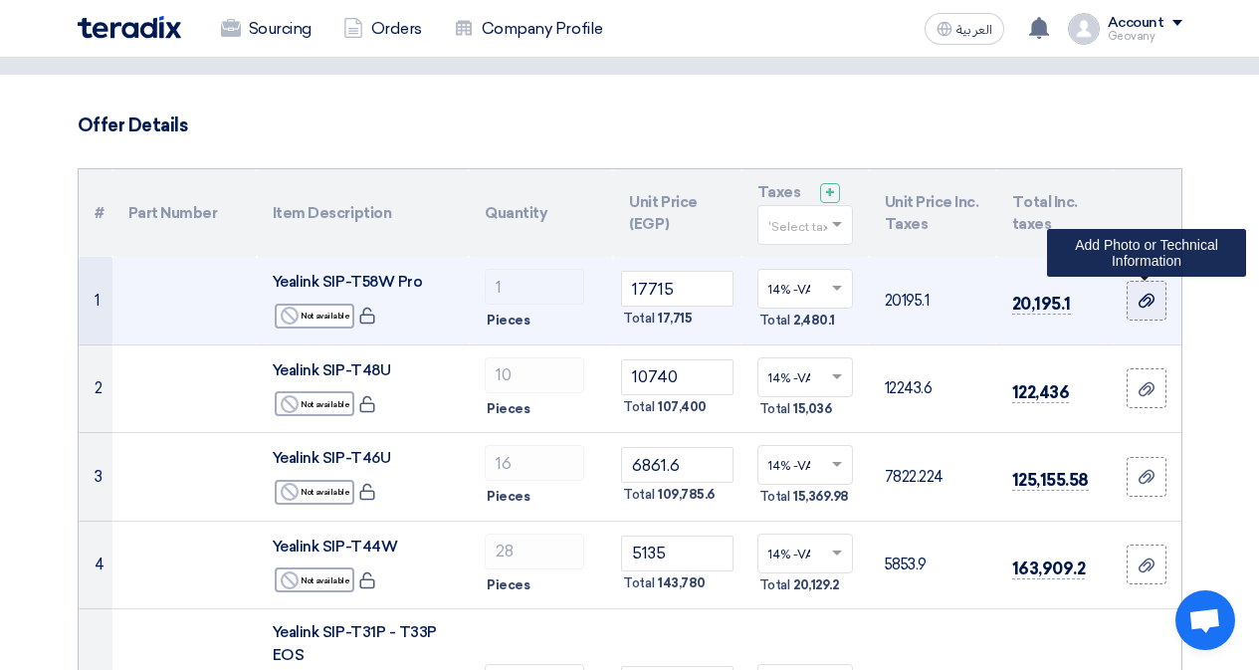
click at [1143, 295] on icon at bounding box center [1146, 301] width 16 height 16
click at [0, 0] on input "file" at bounding box center [0, 0] width 0 height 0
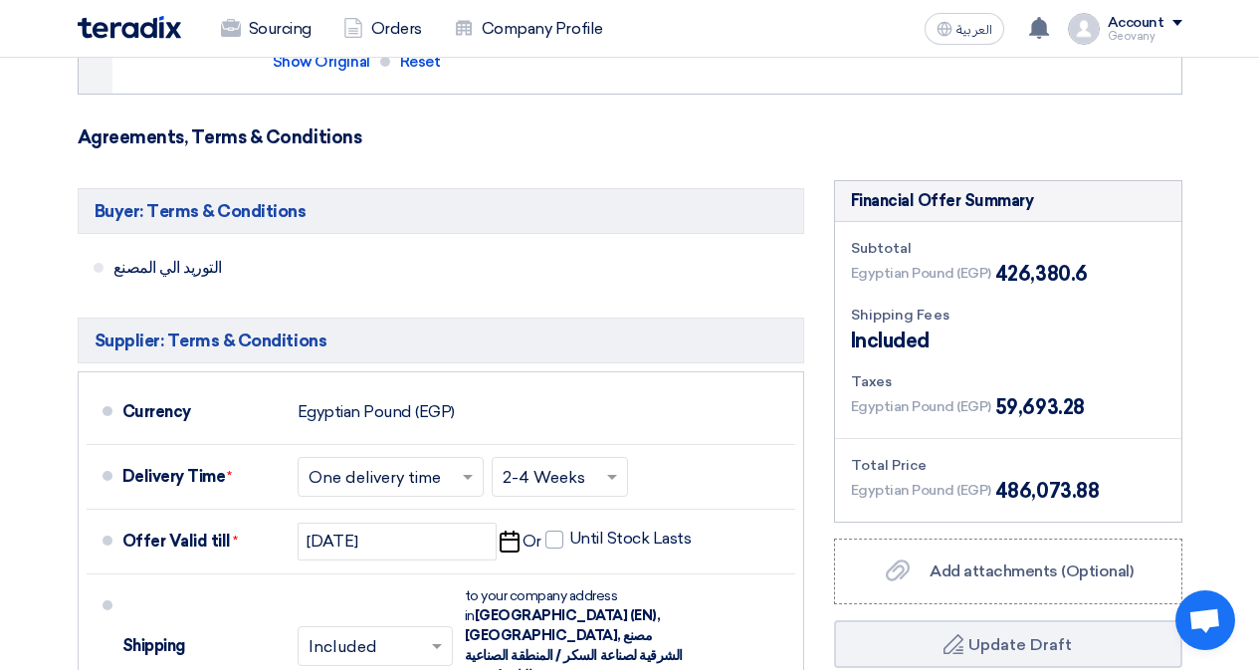
scroll to position [896, 0]
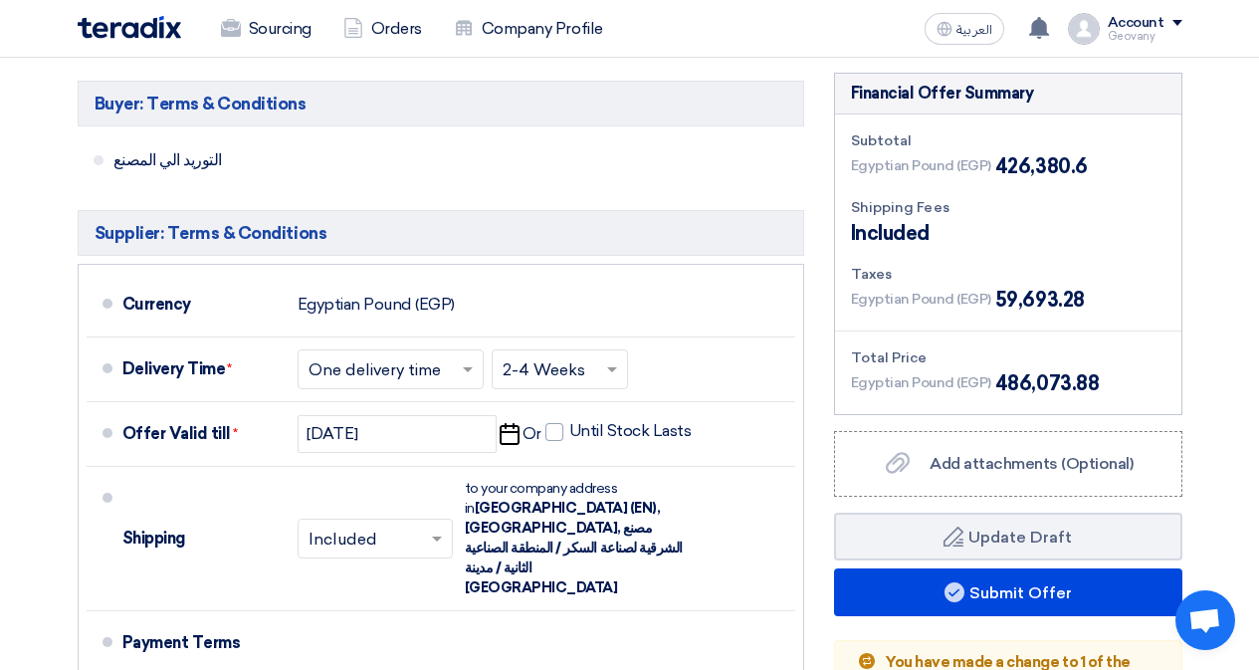
click at [580, 367] on input "text" at bounding box center [561, 370] width 116 height 29
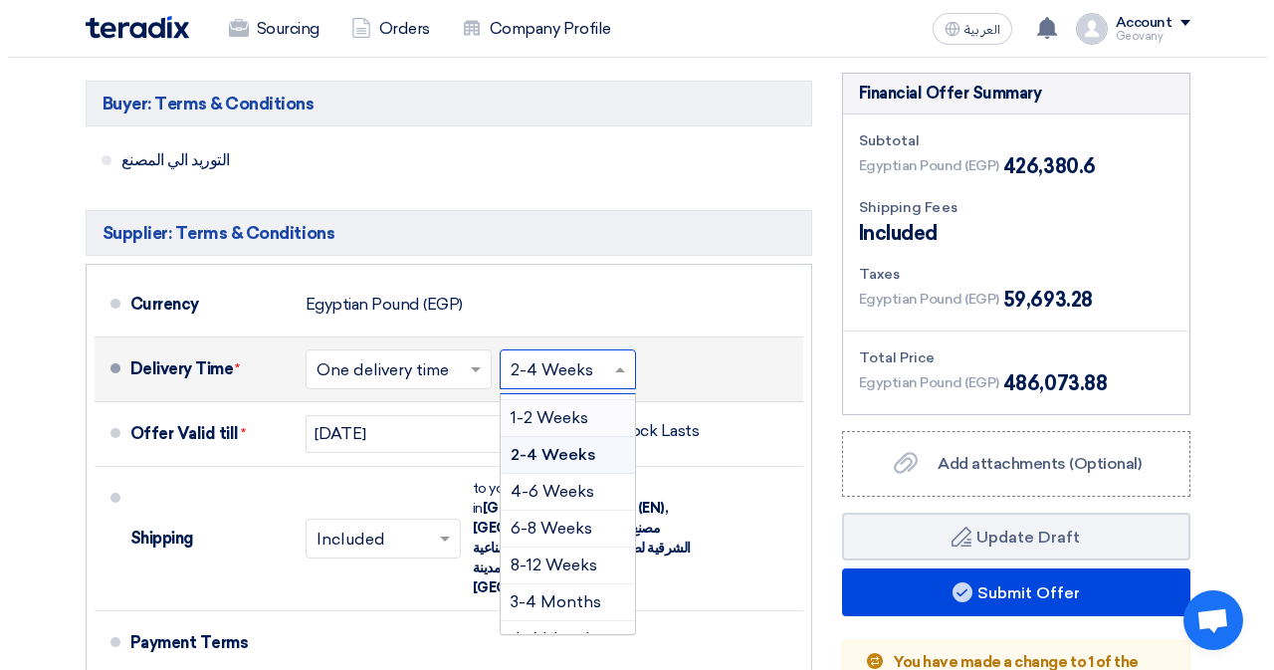
scroll to position [100, 0]
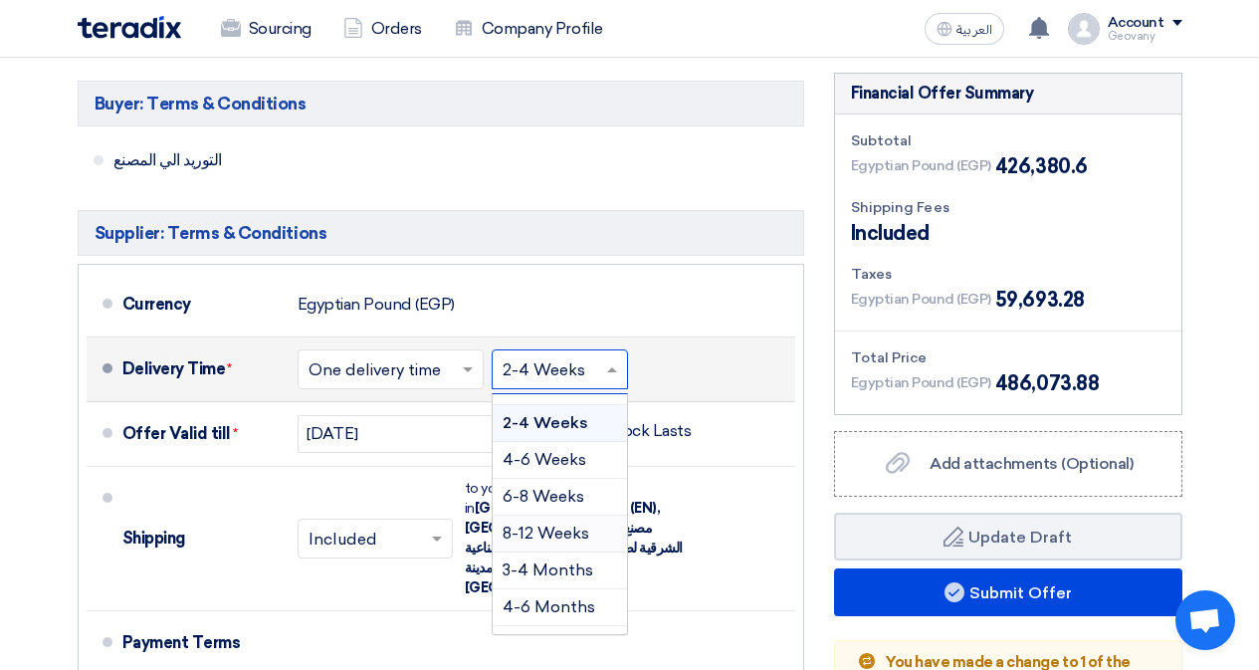
click at [571, 529] on span "8-12 Weeks" at bounding box center [546, 532] width 87 height 19
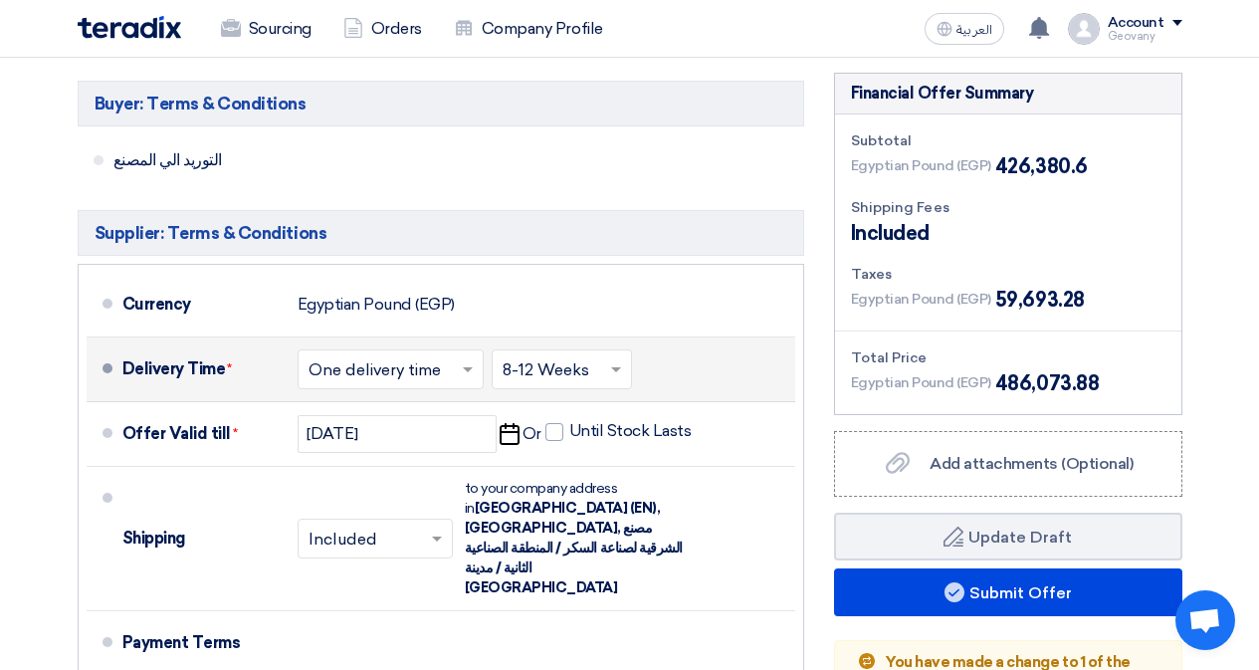
click at [814, 335] on div "Buyer: Terms & Conditions التوريد الي المصنع Supplier: Terms & Conditions Curre…" at bounding box center [441, 461] width 756 height 777
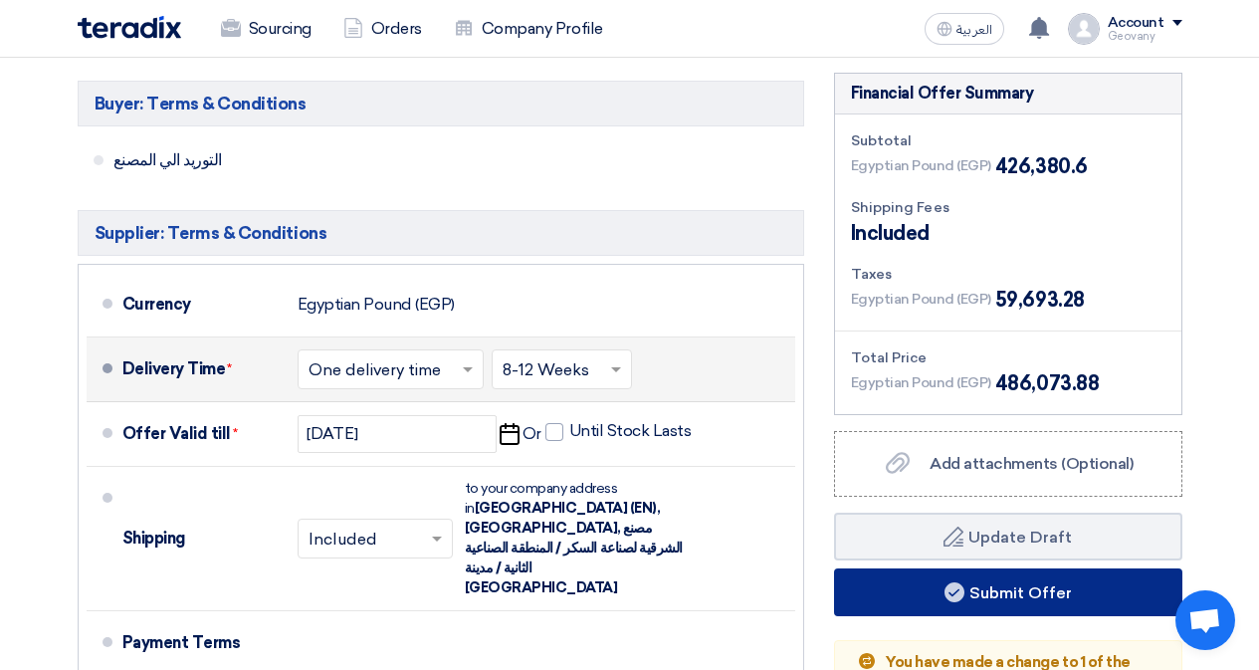
click at [922, 601] on button "Submit Offer" at bounding box center [1008, 592] width 348 height 48
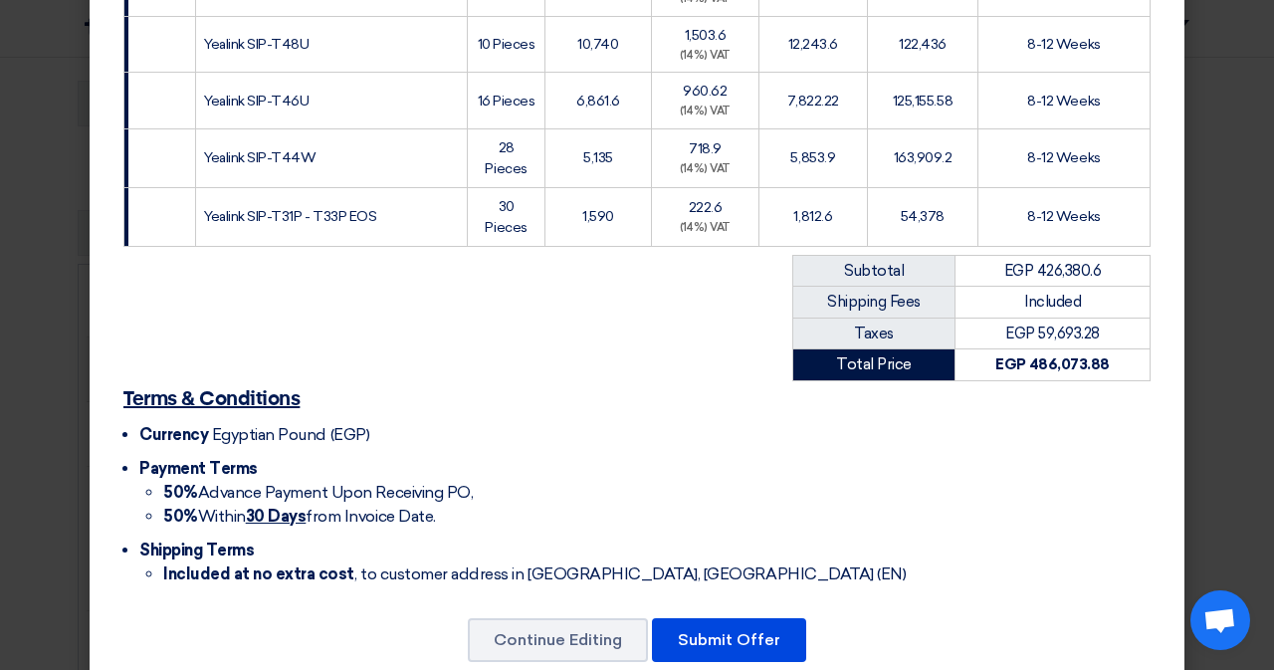
scroll to position [472, 0]
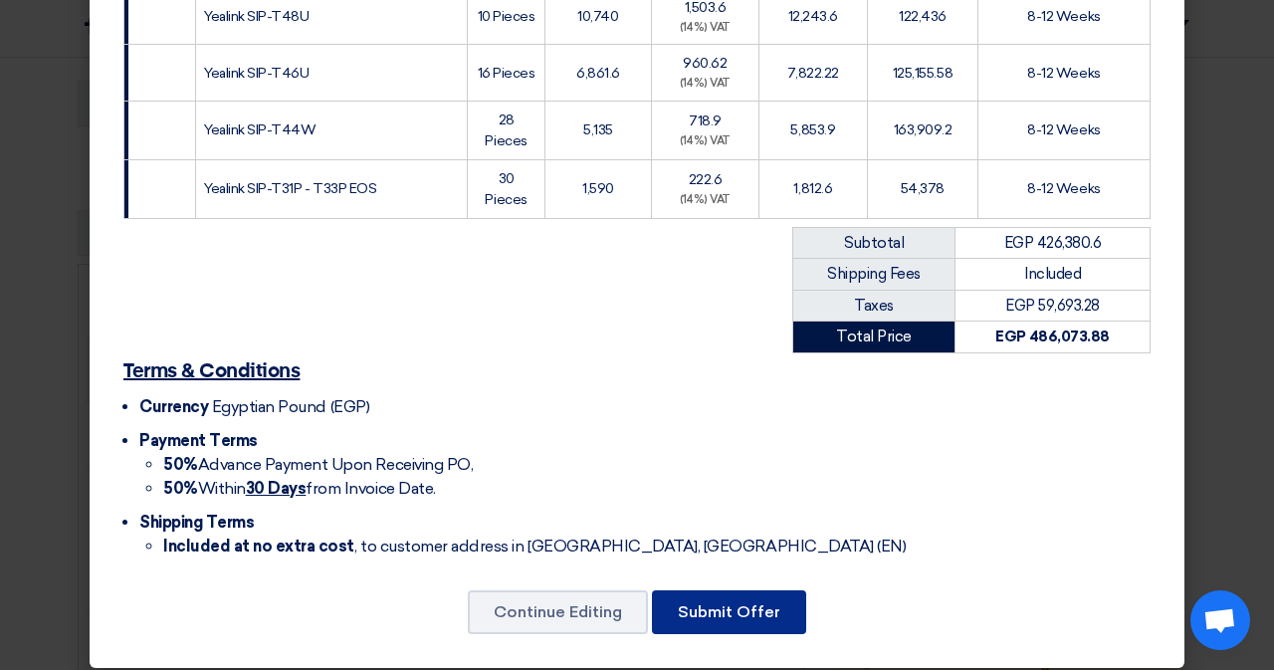
click at [713, 596] on button "Submit Offer" at bounding box center [729, 612] width 154 height 44
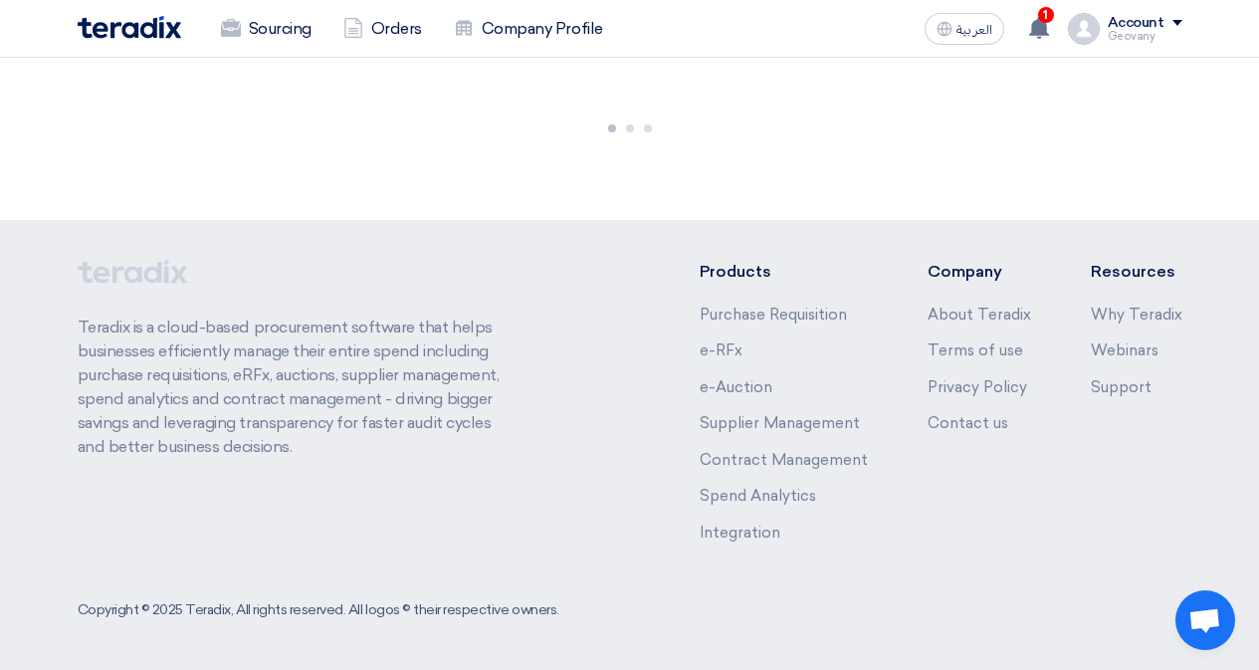
scroll to position [1880, 0]
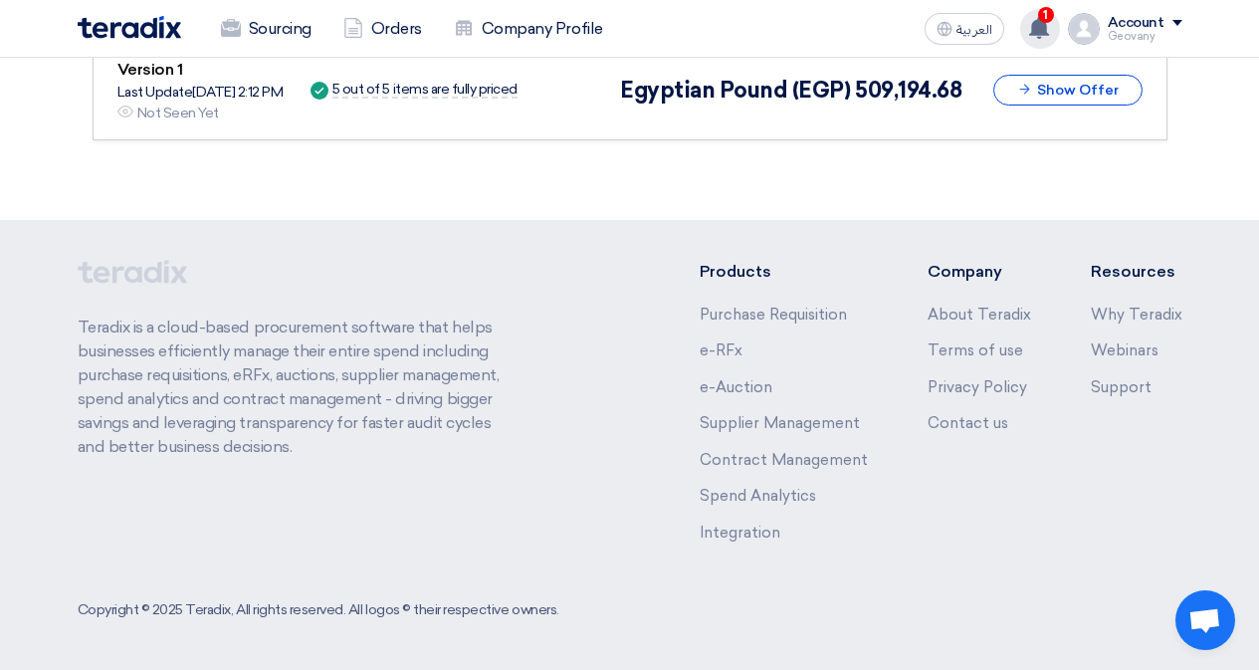
click at [1041, 34] on use at bounding box center [1039, 28] width 20 height 22
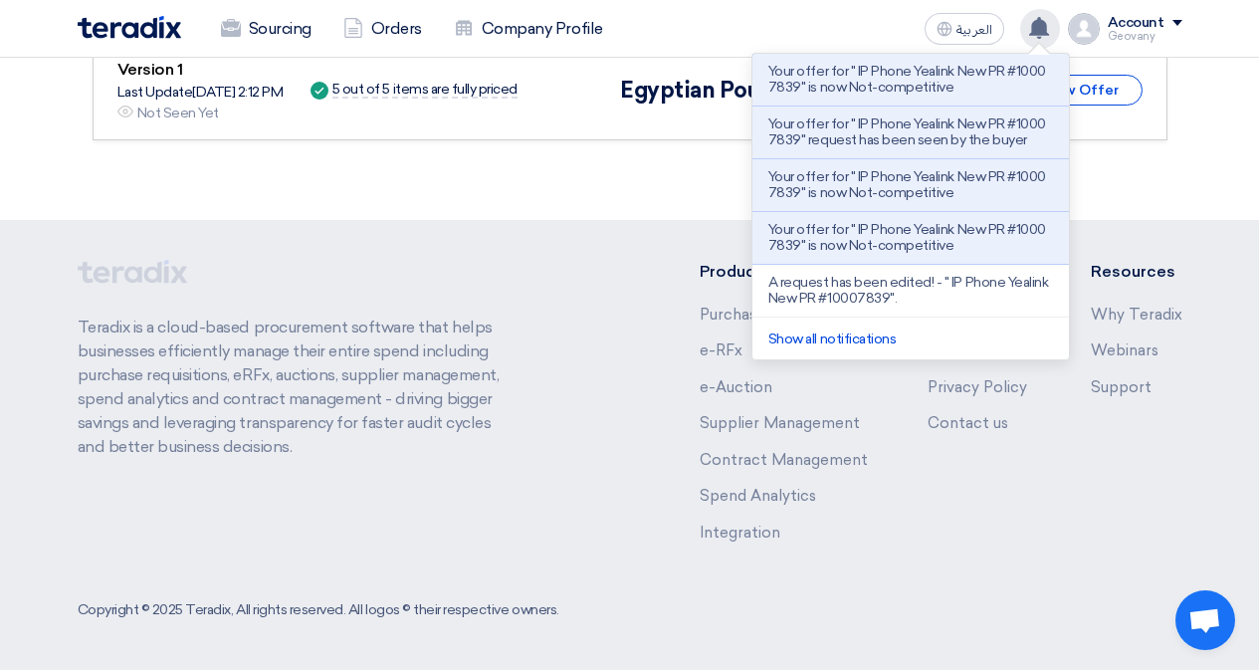
click at [1041, 34] on use at bounding box center [1039, 28] width 20 height 22
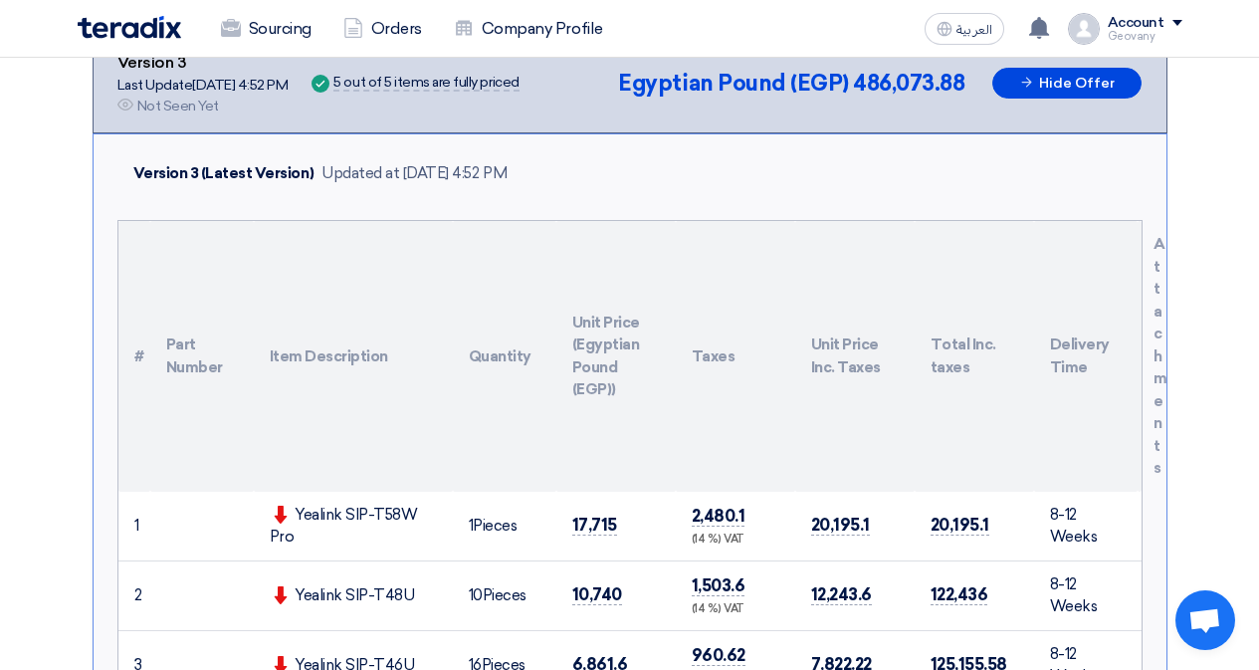
scroll to position [398, 0]
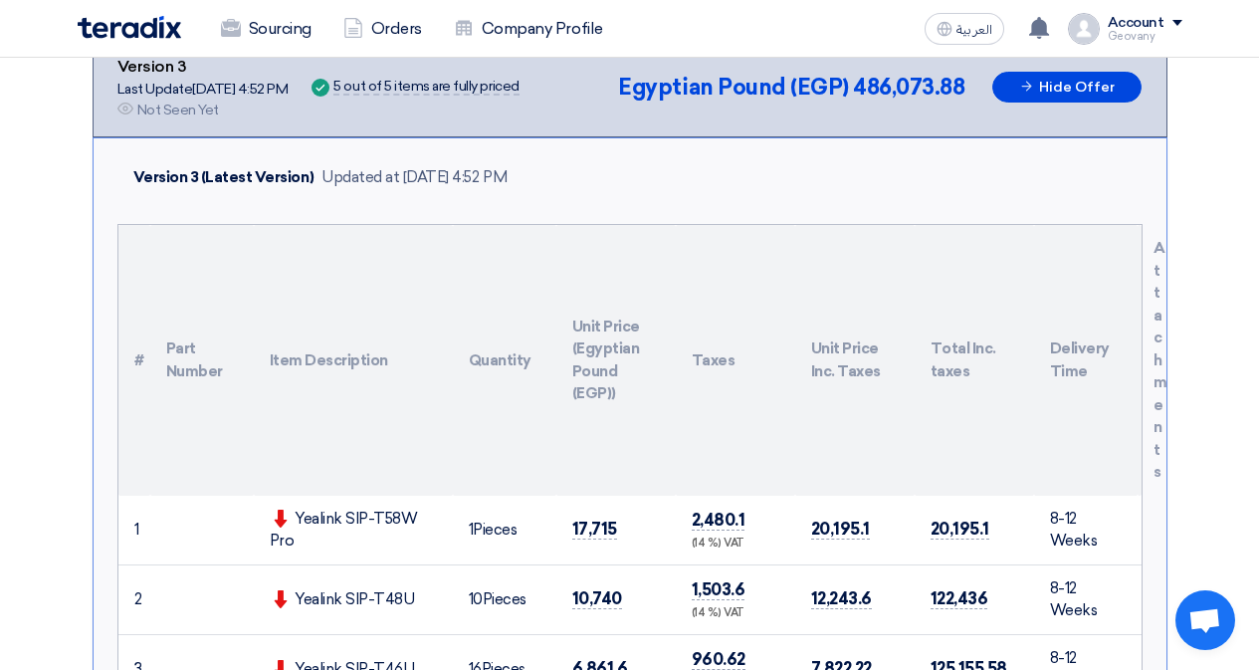
click at [537, 191] on div "Version 3 (Latest Version) Updated at [DATE] 4:52 PM" at bounding box center [629, 177] width 1025 height 47
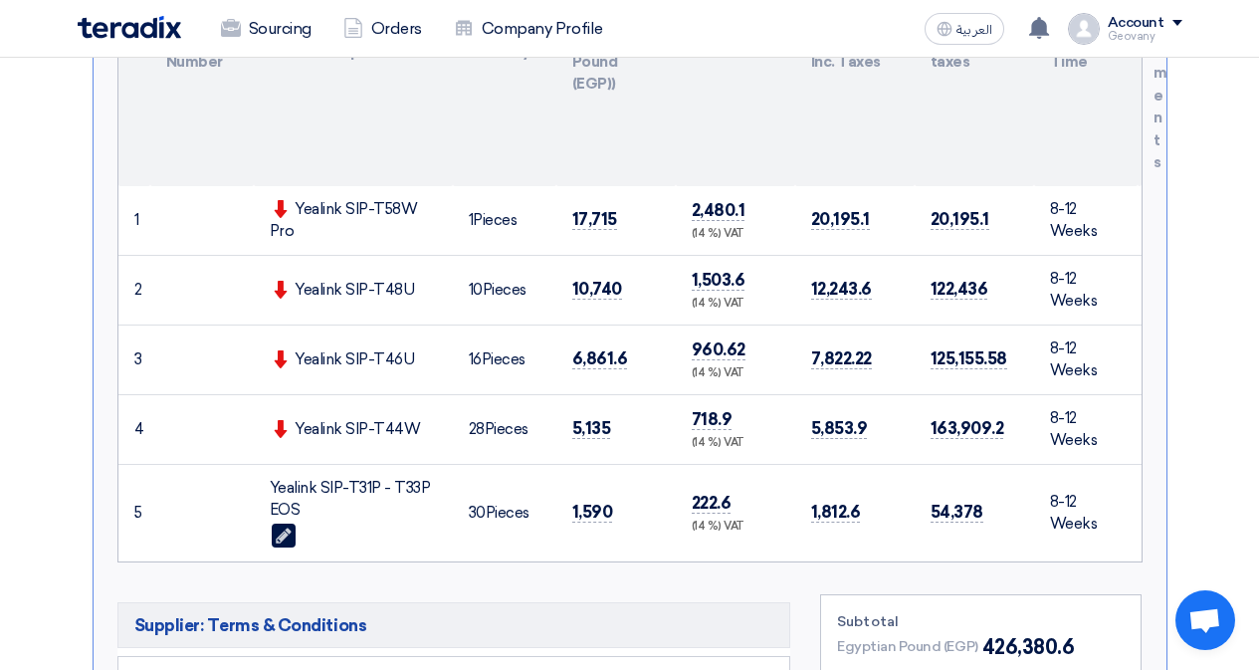
scroll to position [597, 0]
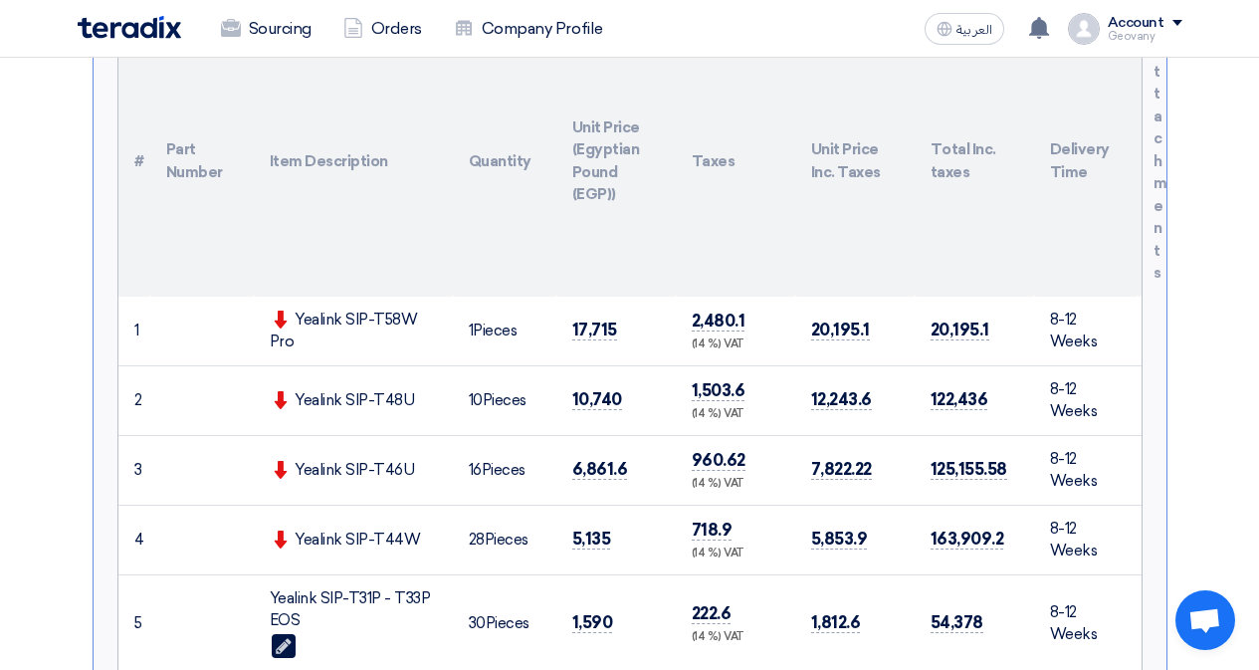
drag, startPoint x: 420, startPoint y: 319, endPoint x: 325, endPoint y: 320, distance: 94.5
click at [325, 320] on div "Yealink SIP-T58W Pro" at bounding box center [353, 330] width 167 height 45
click at [329, 346] on div "Yealink SIP-T58W Pro" at bounding box center [353, 330] width 167 height 45
drag, startPoint x: 419, startPoint y: 543, endPoint x: 297, endPoint y: 532, distance: 122.9
click at [297, 532] on div "Yealink SIP-T44W" at bounding box center [353, 539] width 167 height 23
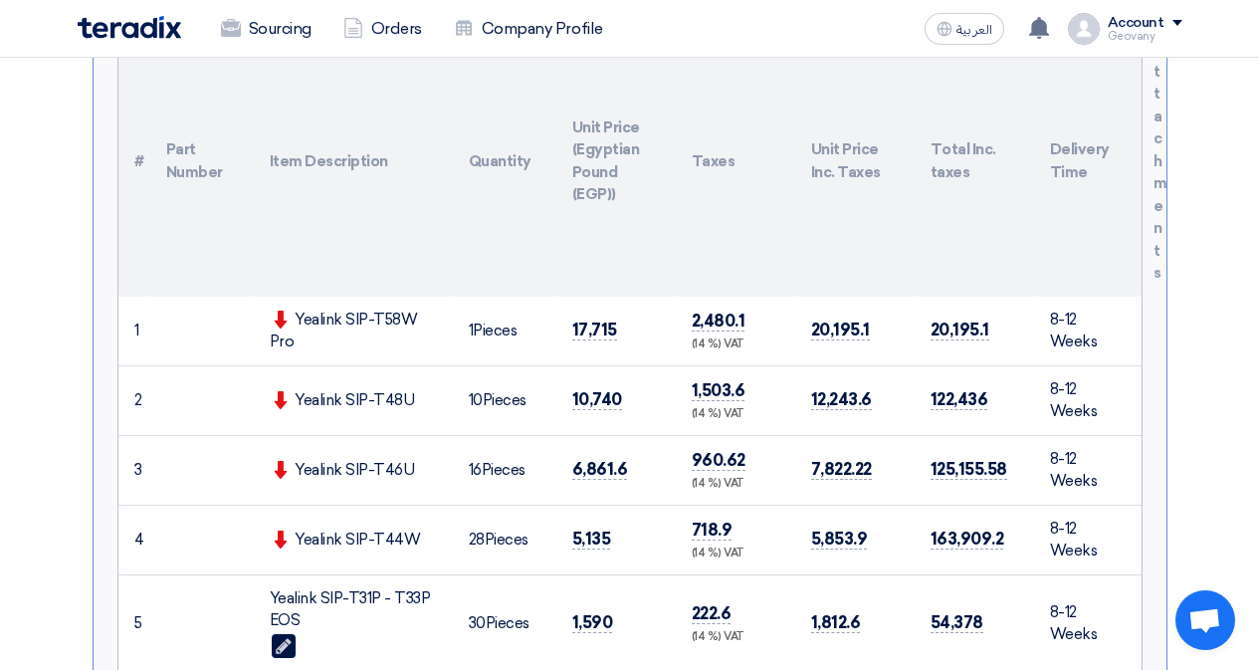
copy div "Yealink SIP-T44W"
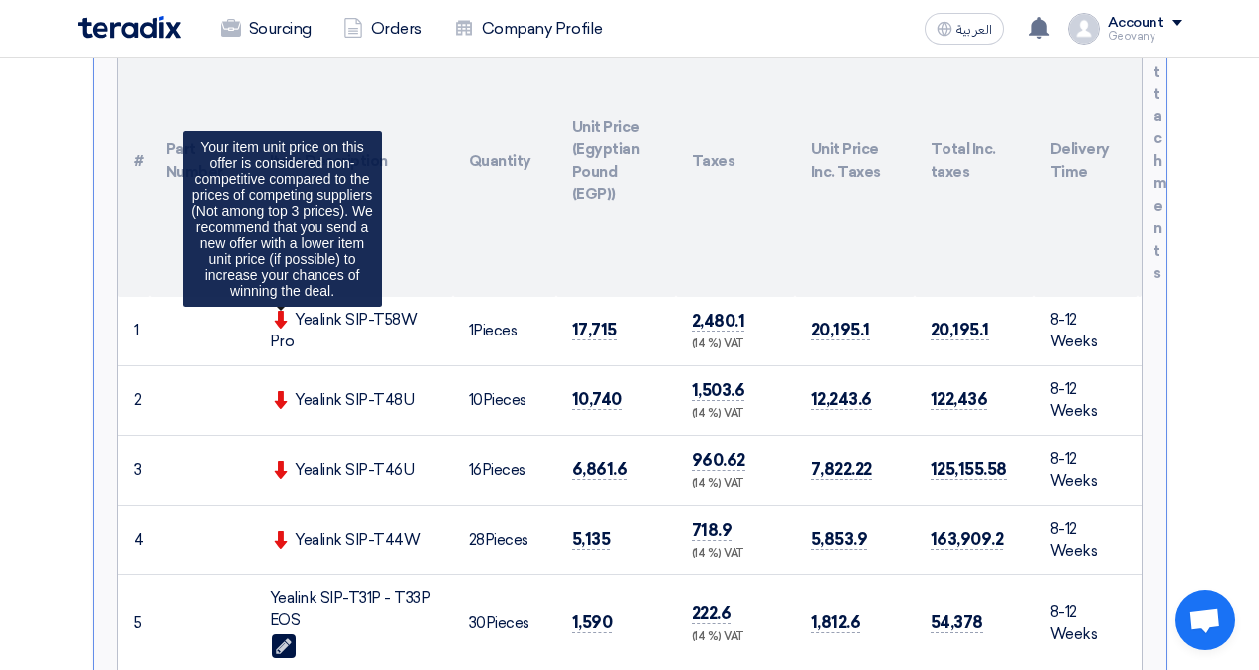
drag, startPoint x: 349, startPoint y: 349, endPoint x: 294, endPoint y: 315, distance: 65.2
click at [294, 315] on div "Yealink SIP-T58W Pro Your item unit price on this offer is considered non-compe…" at bounding box center [353, 330] width 167 height 45
copy div "Yealink SIP-T58W Pro"
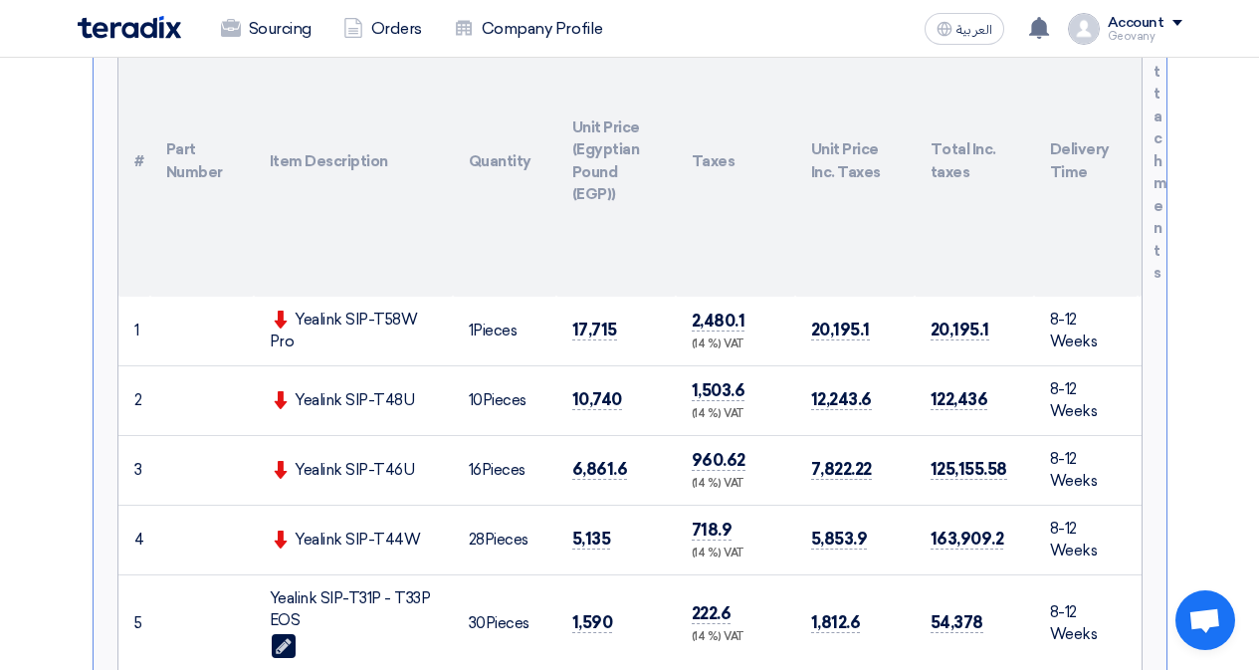
scroll to position [796, 0]
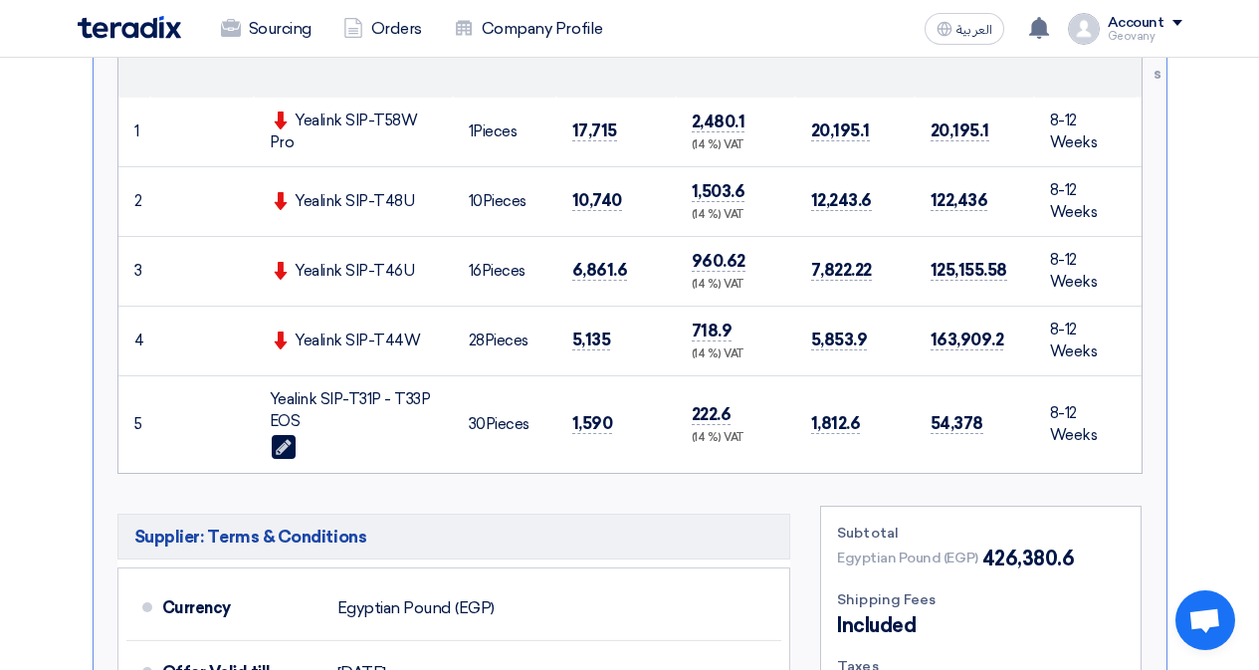
drag, startPoint x: 410, startPoint y: 207, endPoint x: 298, endPoint y: 203, distance: 112.5
click at [298, 203] on div "Yealink SIP-T48U" at bounding box center [353, 201] width 167 height 23
copy div "Yealink SIP-T48U"
click at [184, 216] on td at bounding box center [201, 201] width 103 height 70
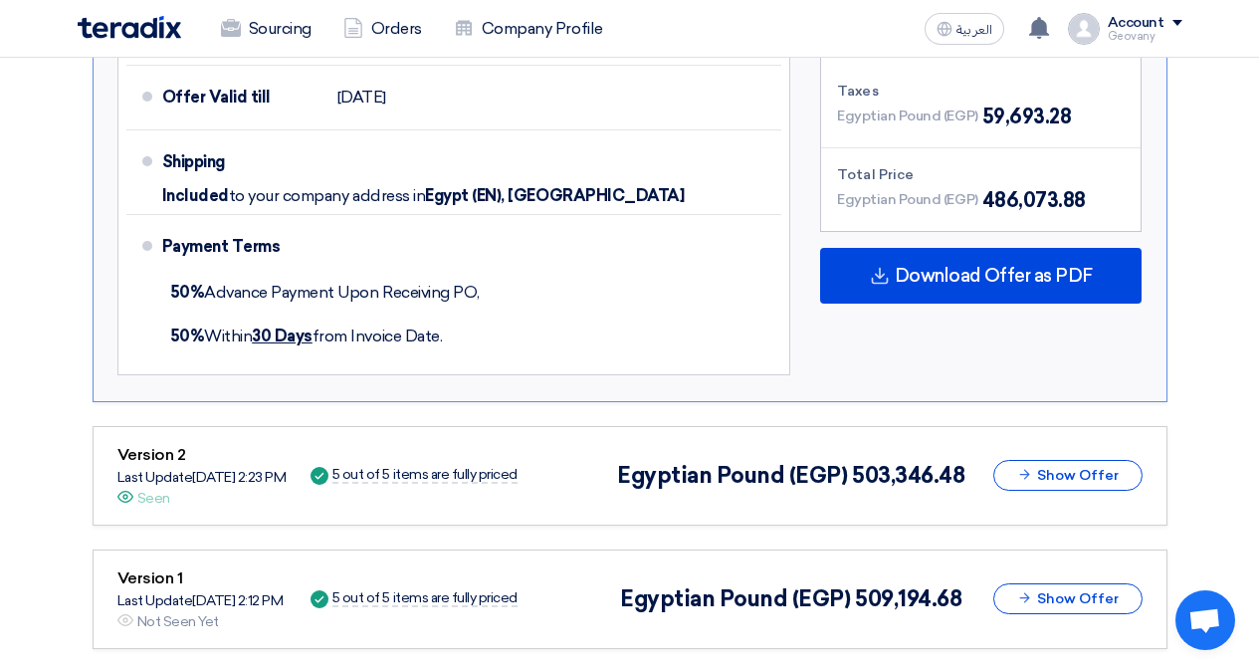
scroll to position [1382, 0]
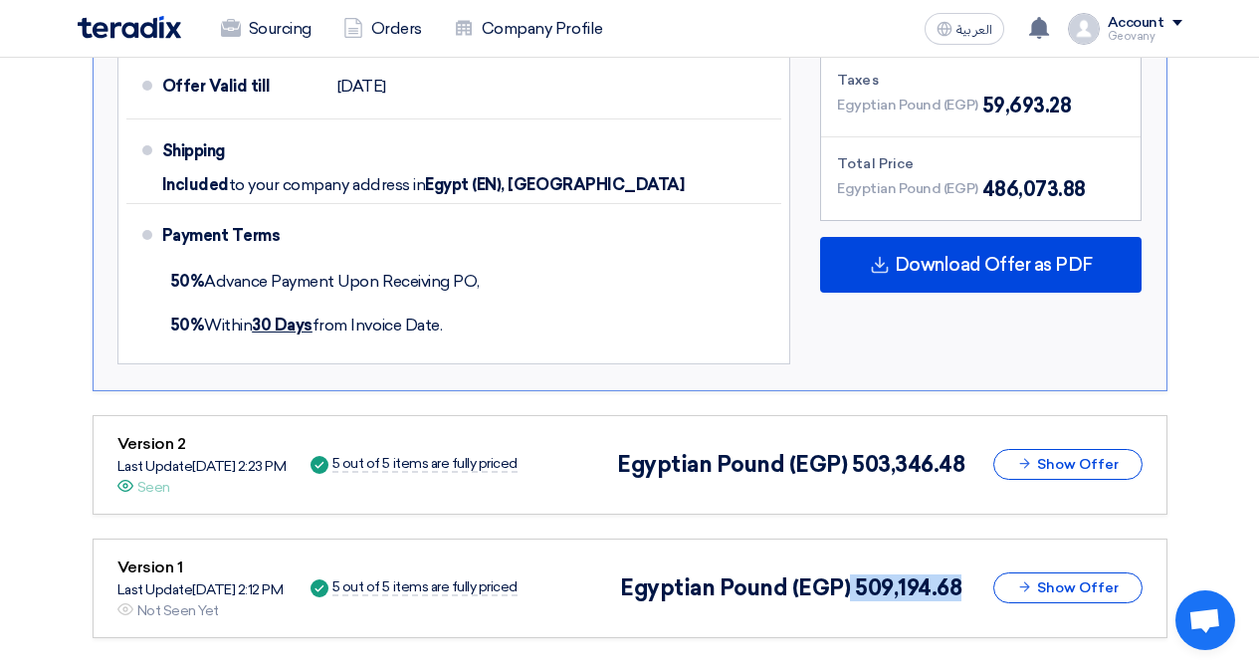
drag, startPoint x: 860, startPoint y: 585, endPoint x: 971, endPoint y: 574, distance: 112.0
click at [971, 574] on div "Version 1 Last Update [DATE] 2:12 PM Offer is Seen Not Seen Yet Success 5 out o…" at bounding box center [629, 588] width 1025 height 66
copy div "509,194.68"
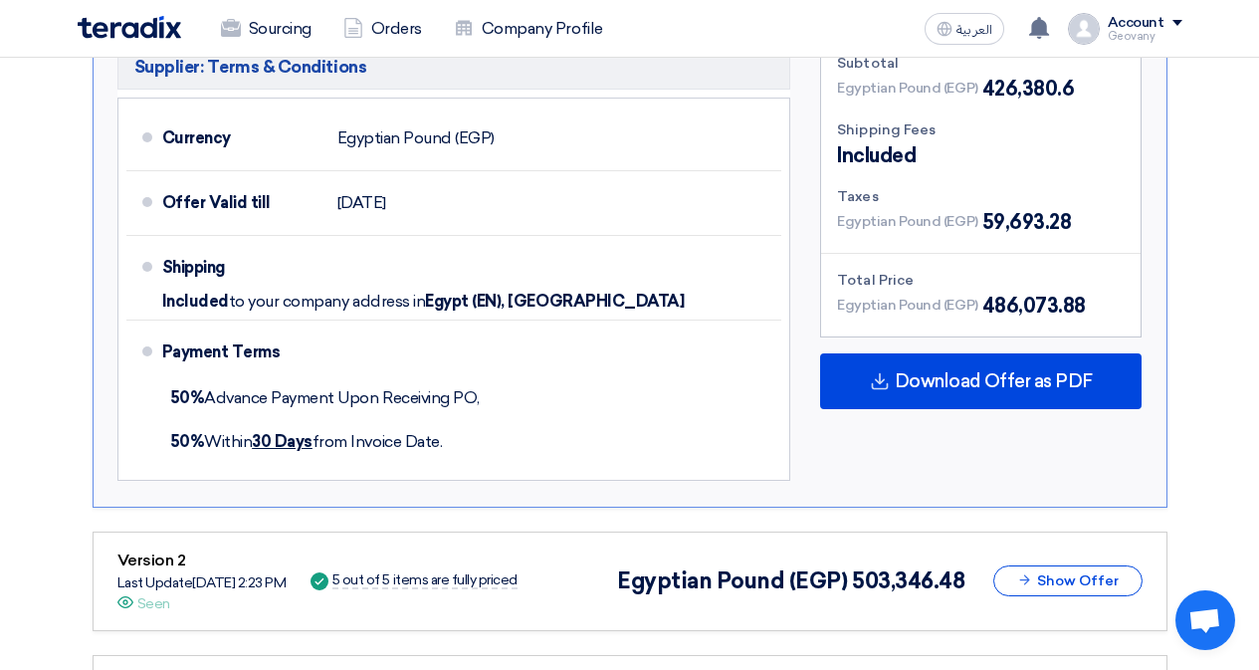
scroll to position [1084, 0]
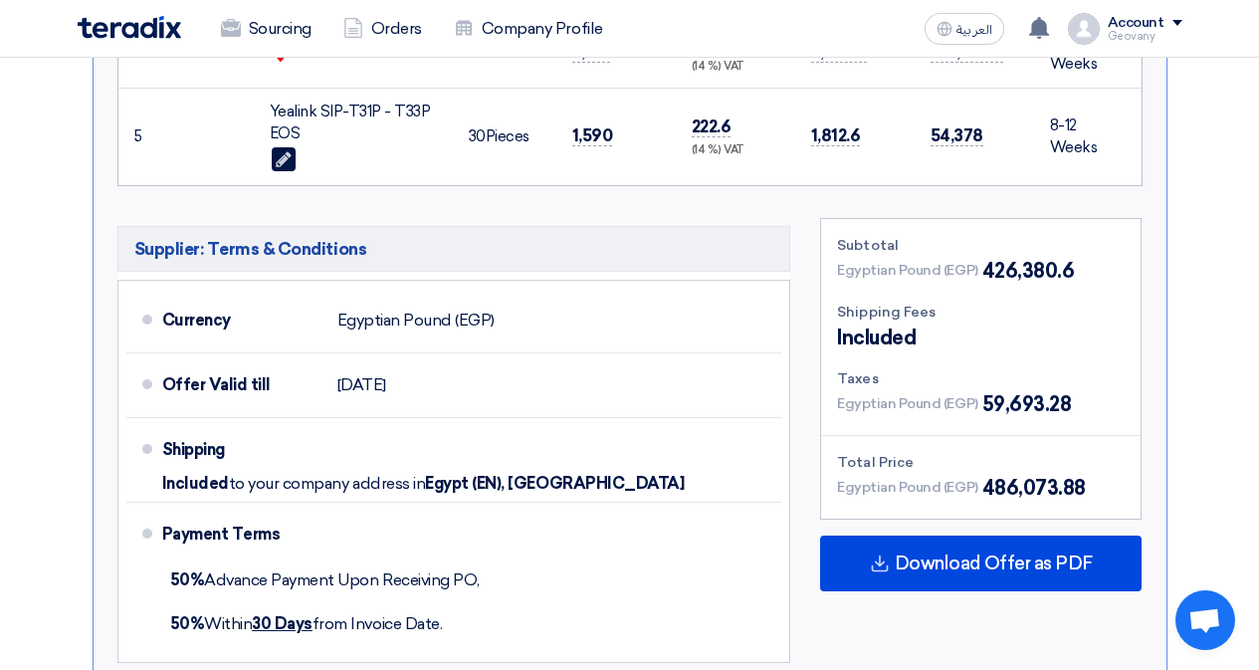
drag, startPoint x: 1088, startPoint y: 487, endPoint x: 979, endPoint y: 488, distance: 108.5
click at [979, 488] on div "Egyptian Pound (EGP) 486,073.88" at bounding box center [981, 488] width 288 height 30
copy span "486,073.88"
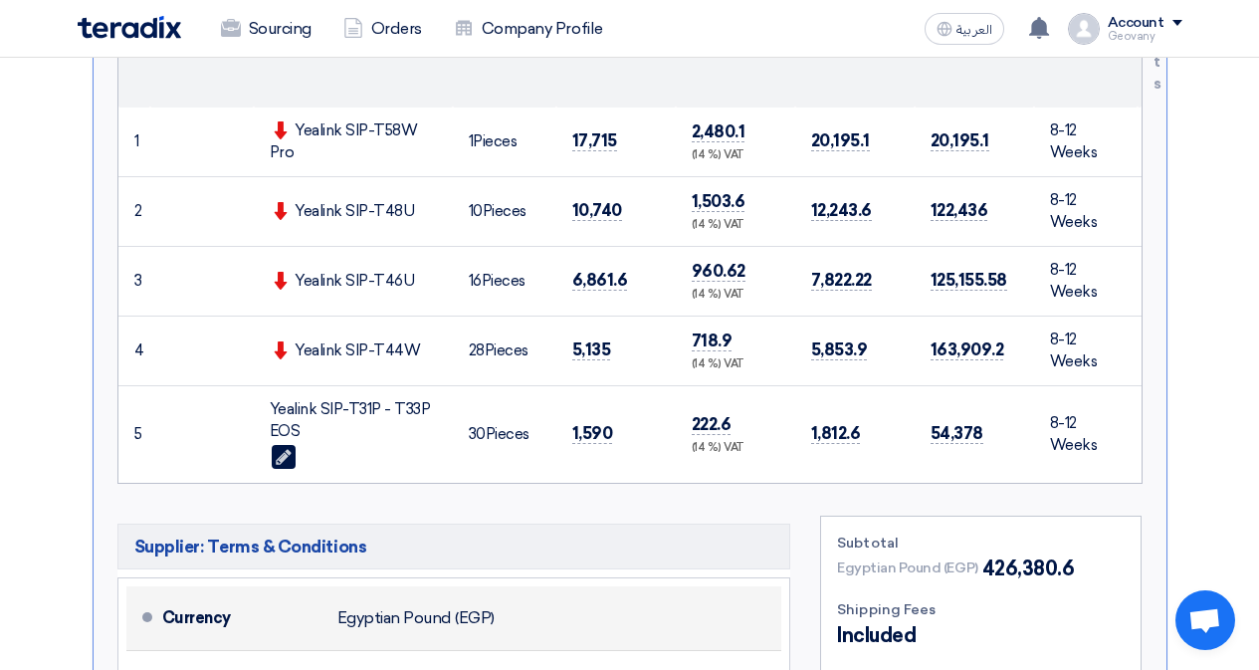
scroll to position [785, 0]
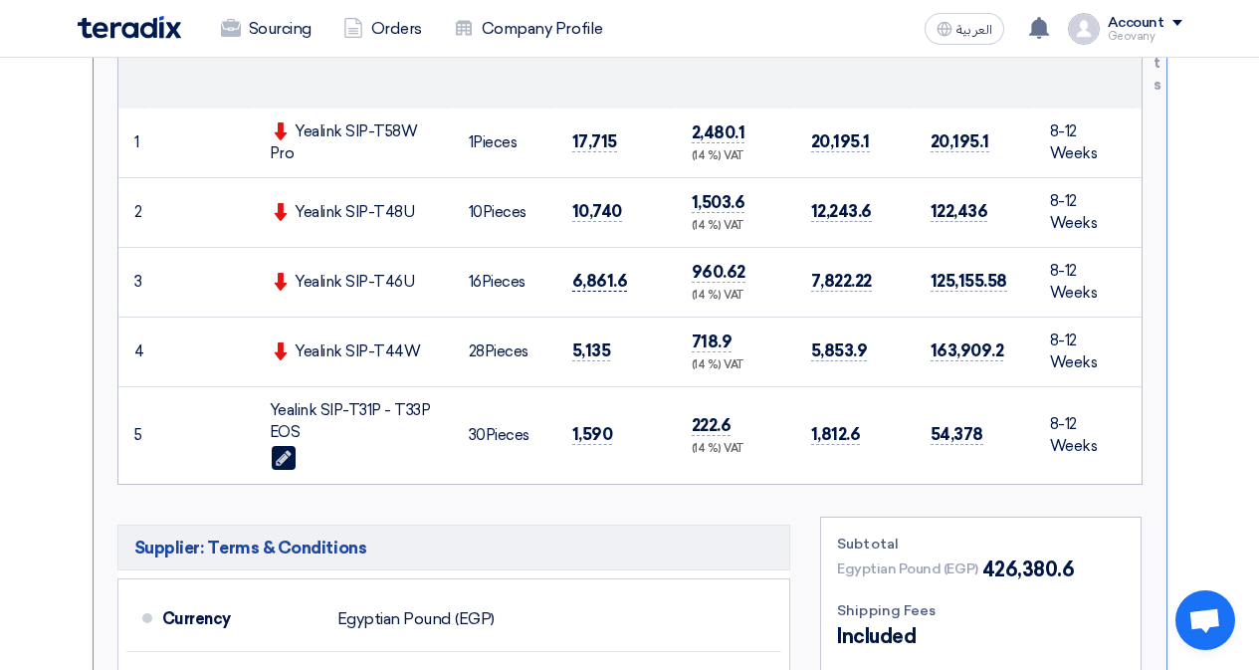
drag, startPoint x: 642, startPoint y: 287, endPoint x: 574, endPoint y: 285, distance: 67.7
click at [574, 285] on td "6,861.6" at bounding box center [615, 282] width 119 height 70
copy span "6,861.6"
click at [637, 280] on td "6,861.6" at bounding box center [615, 282] width 119 height 70
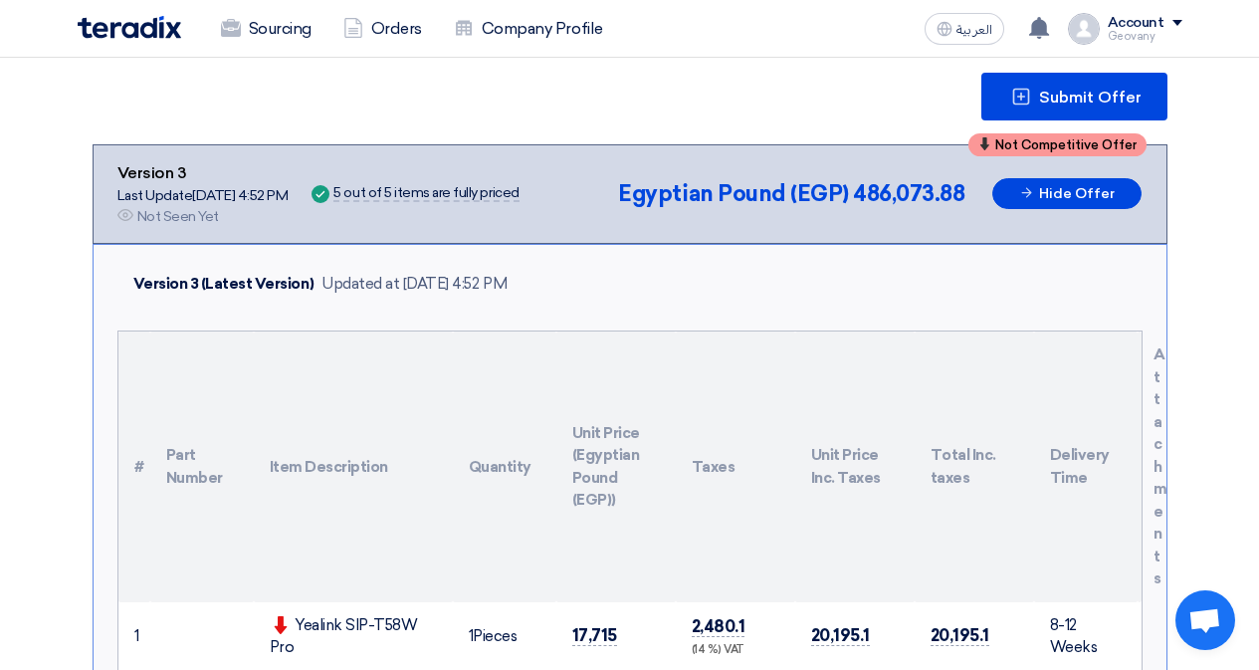
scroll to position [288, 0]
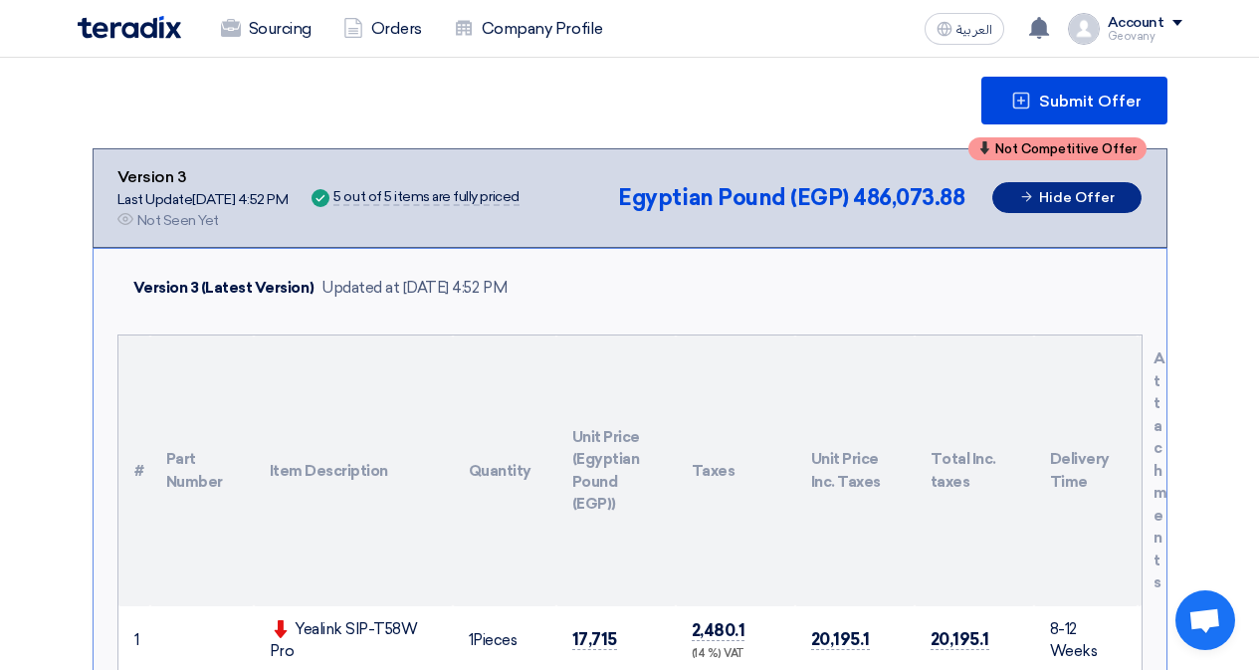
click at [1023, 205] on button "Hide Offer" at bounding box center [1066, 197] width 149 height 31
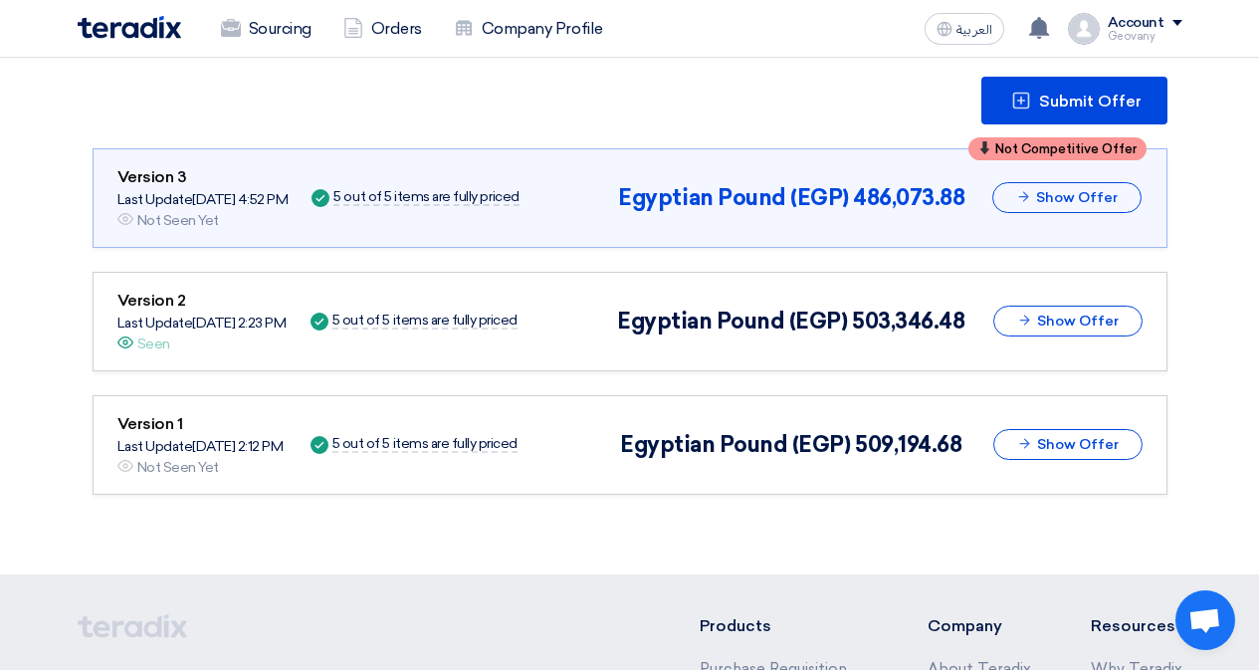
click at [1085, 243] on div "Not Competitive Offer Version 3 Last Update [DATE] 4:52 PM Offer is Seen Not Se…" at bounding box center [630, 198] width 1075 height 100
click at [841, 201] on span "Egyptian Pound (EGP)" at bounding box center [733, 197] width 230 height 27
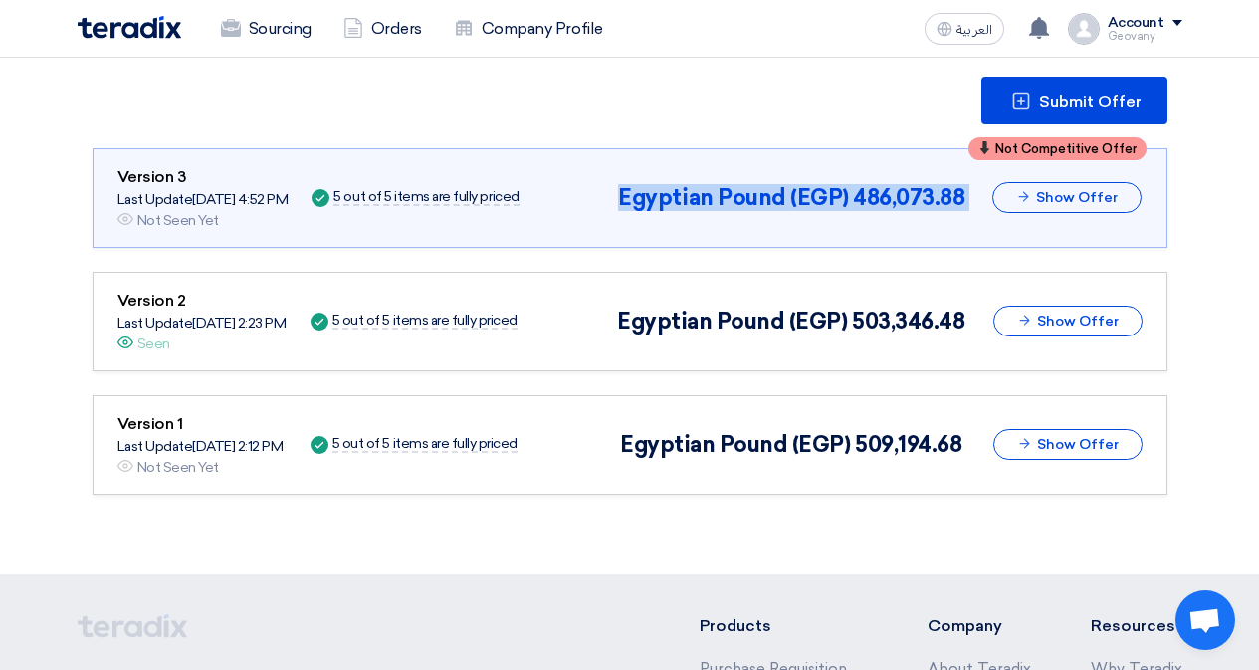
click at [840, 213] on div "Not Competitive Offer Version 3 Last Update [DATE] 4:52 PM Offer is Seen Not Se…" at bounding box center [629, 198] width 1025 height 66
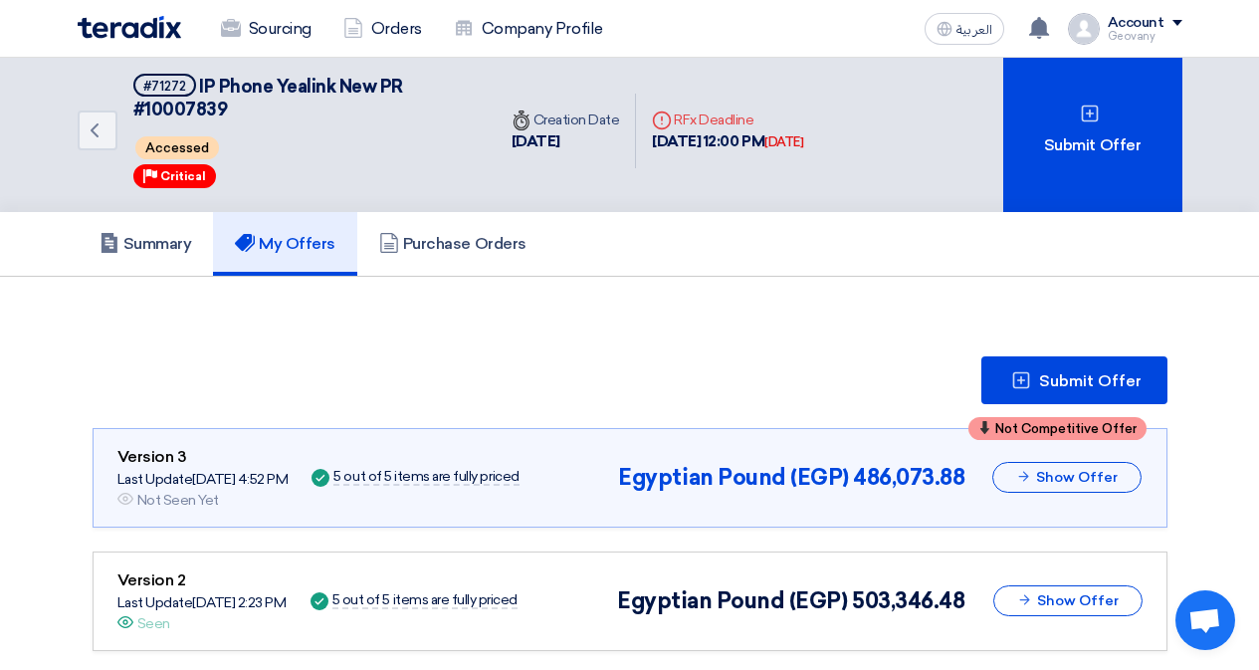
scroll to position [0, 0]
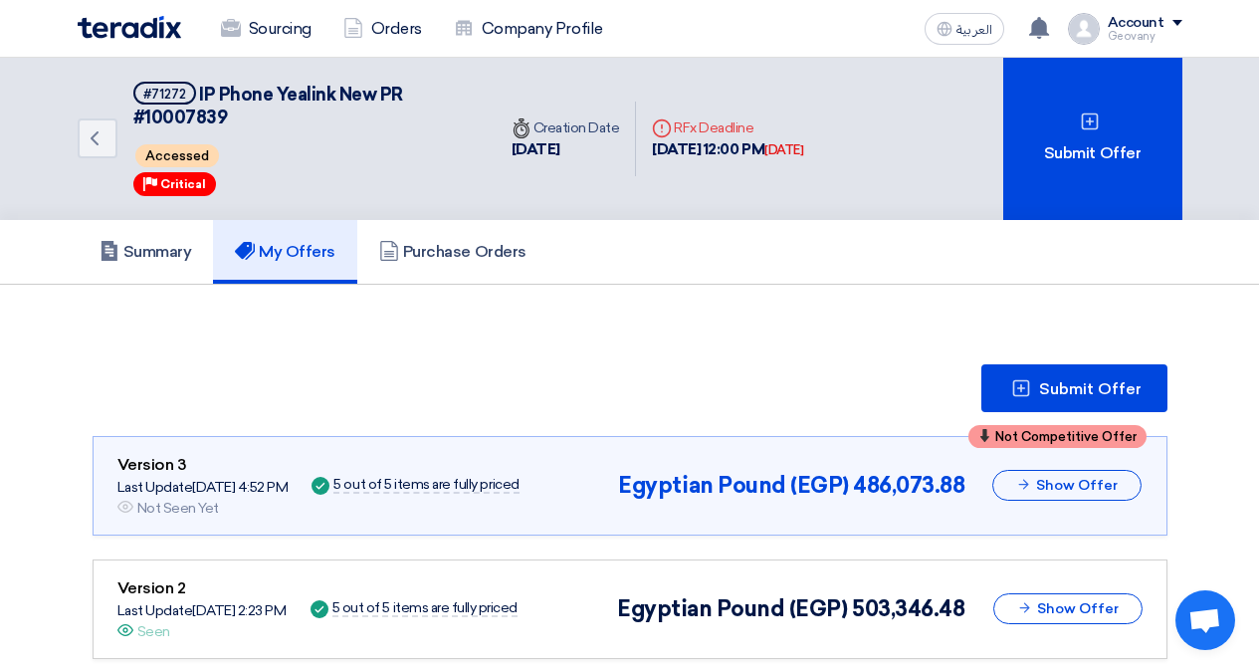
click at [609, 499] on div "Not Competitive Offer Version 3 Last Update [DATE] 4:52 PM Offer is Seen Not Se…" at bounding box center [629, 486] width 1025 height 66
click at [1039, 478] on button "Show Offer" at bounding box center [1066, 485] width 149 height 31
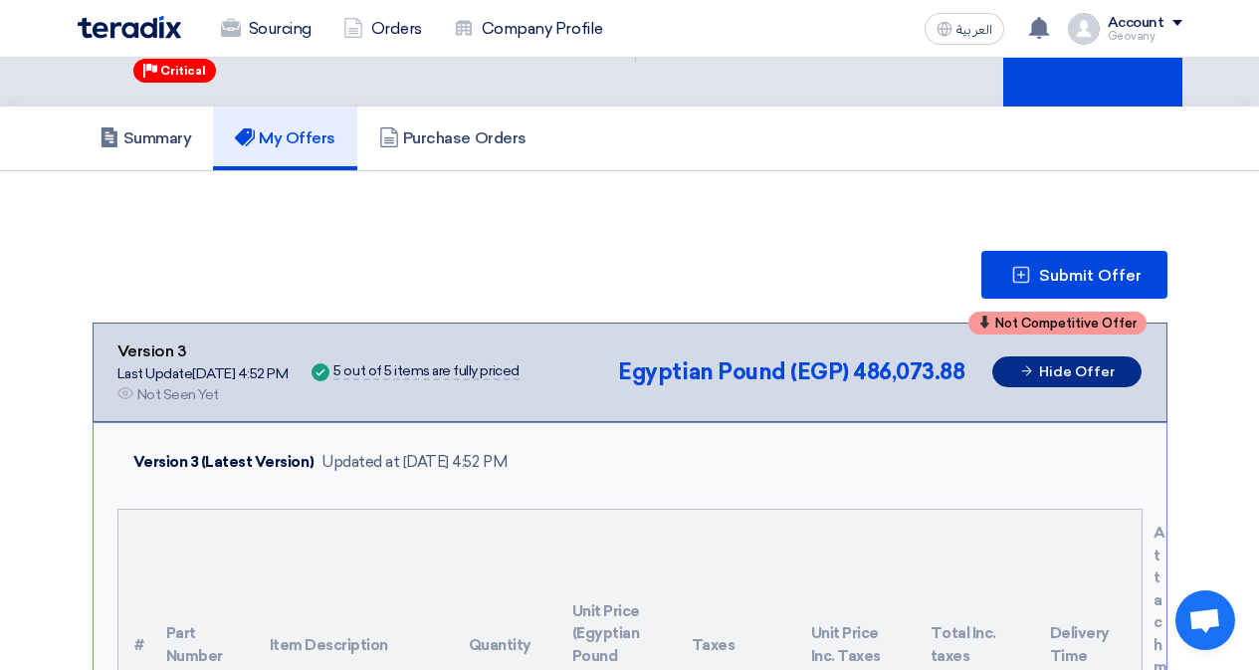
scroll to position [100, 0]
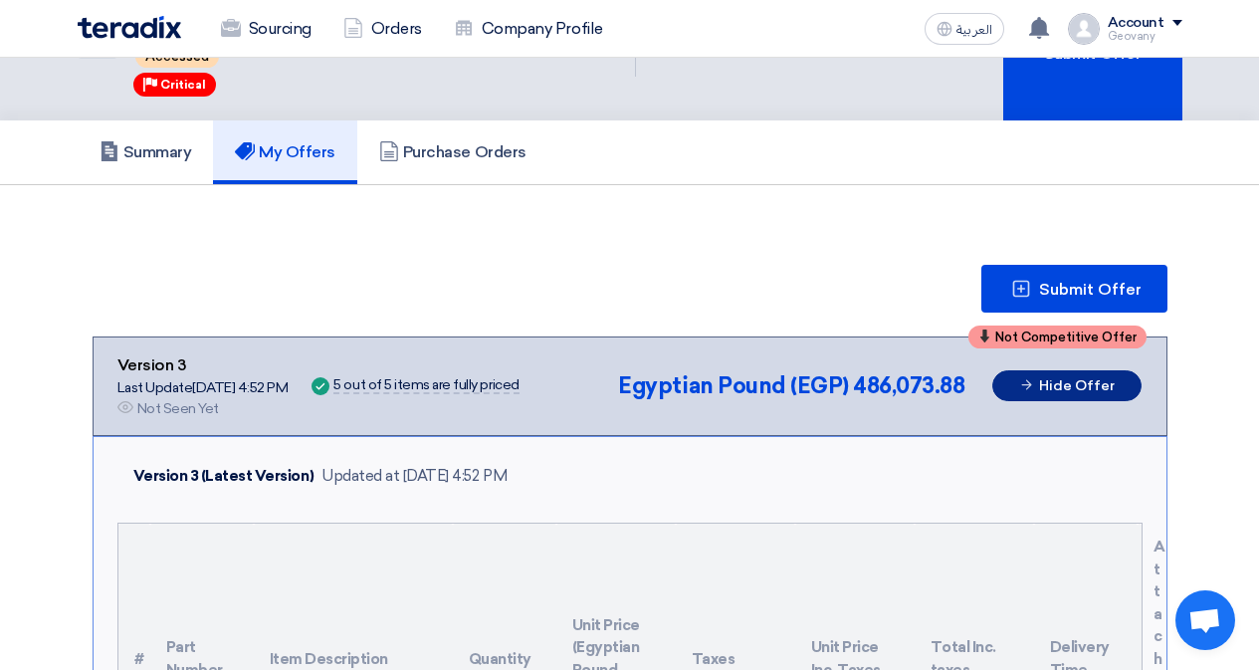
click at [1042, 387] on button "Hide Offer" at bounding box center [1066, 385] width 149 height 31
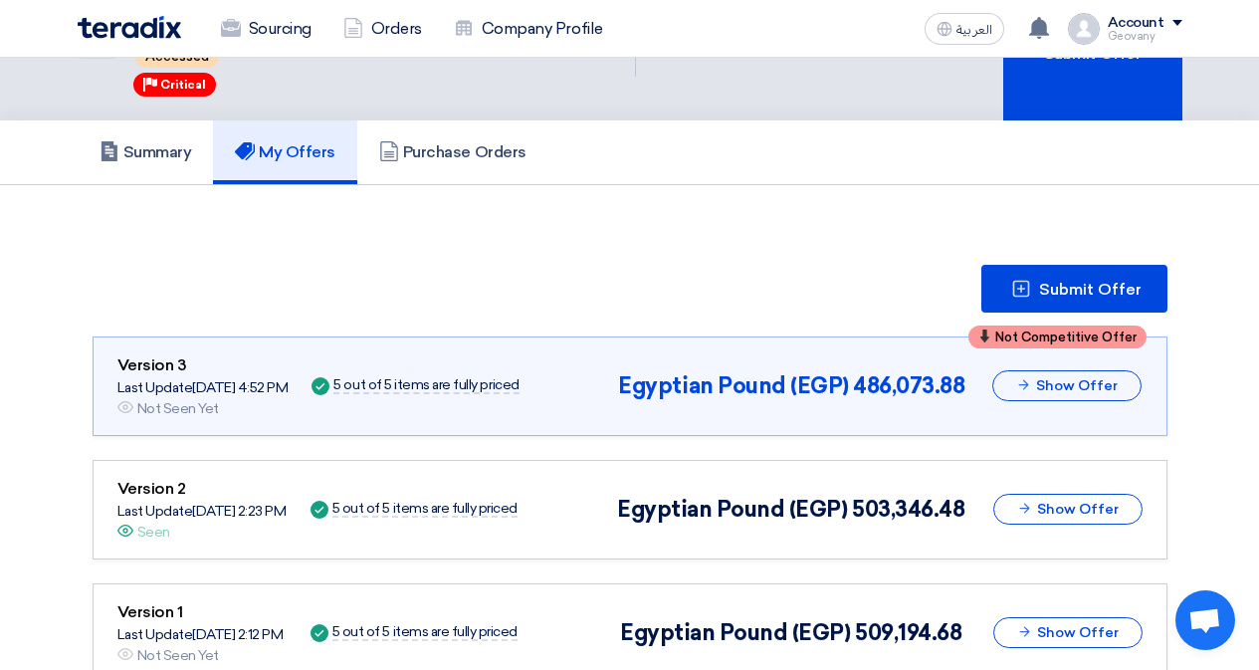
click at [885, 294] on div "Submit Offer" at bounding box center [630, 289] width 1075 height 48
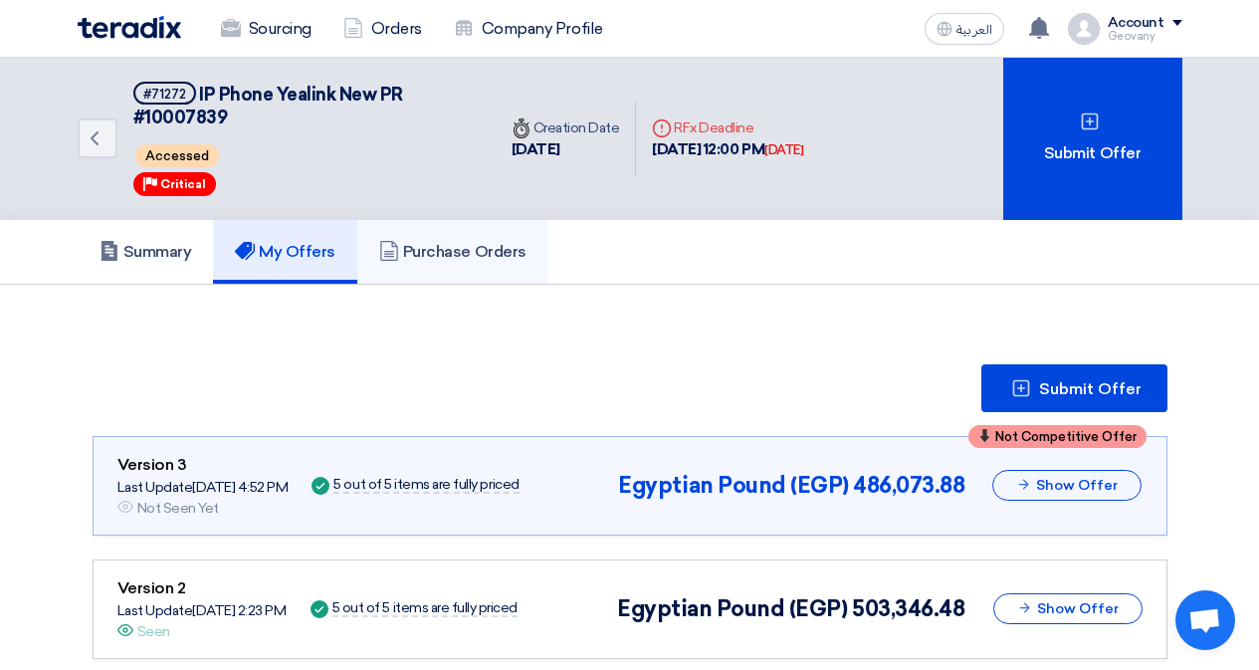
click at [469, 261] on h5 "Purchase Orders" at bounding box center [452, 252] width 147 height 20
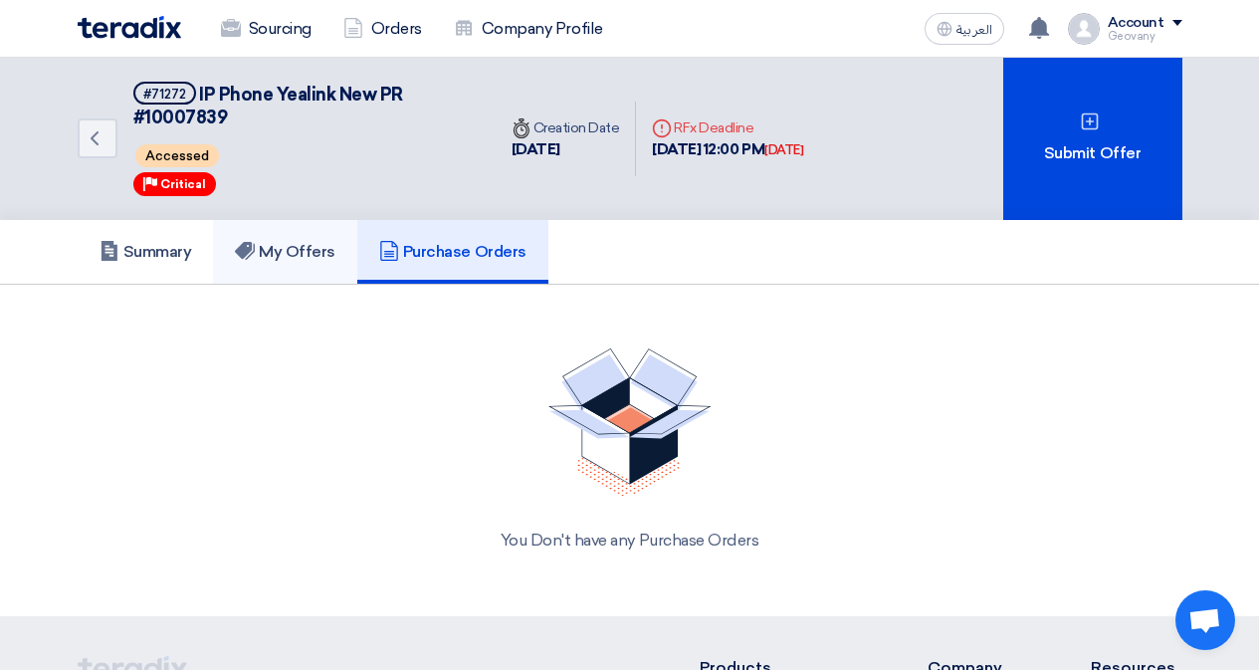
click at [311, 264] on link "My Offers" at bounding box center [285, 252] width 144 height 64
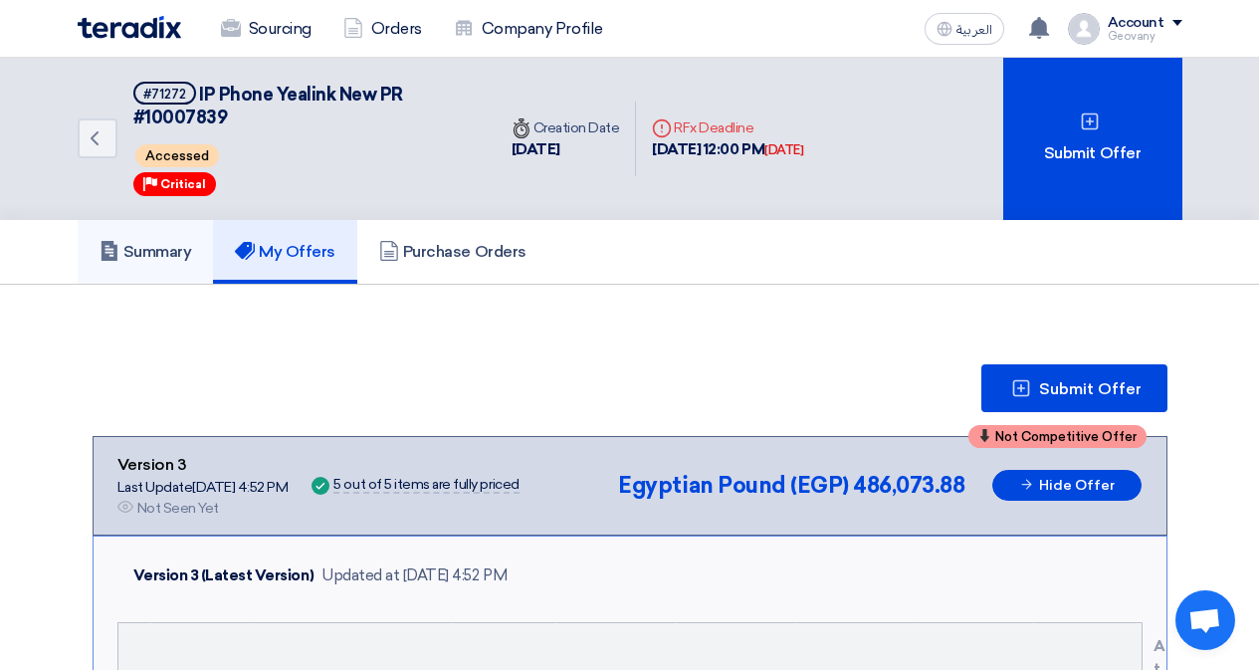
click at [178, 267] on link "Summary" at bounding box center [146, 252] width 136 height 64
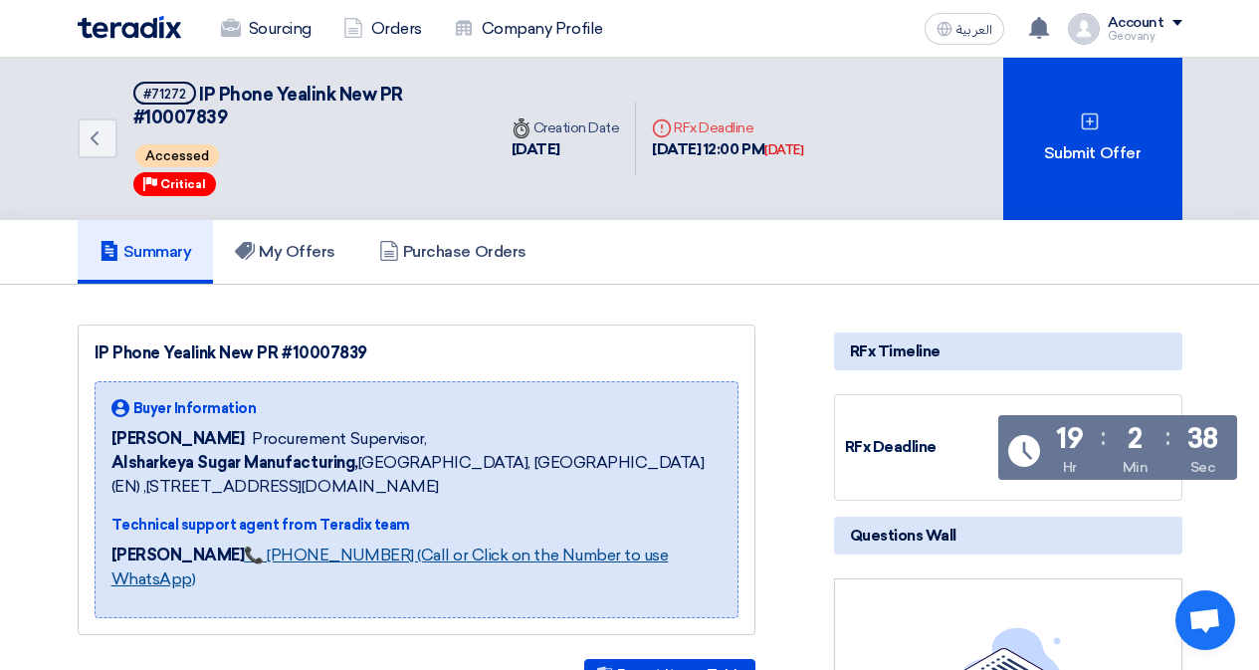
click at [365, 559] on link "📞 [PHONE_NUMBER] (Call or Click on the Number to use WhatsApp)" at bounding box center [389, 566] width 557 height 43
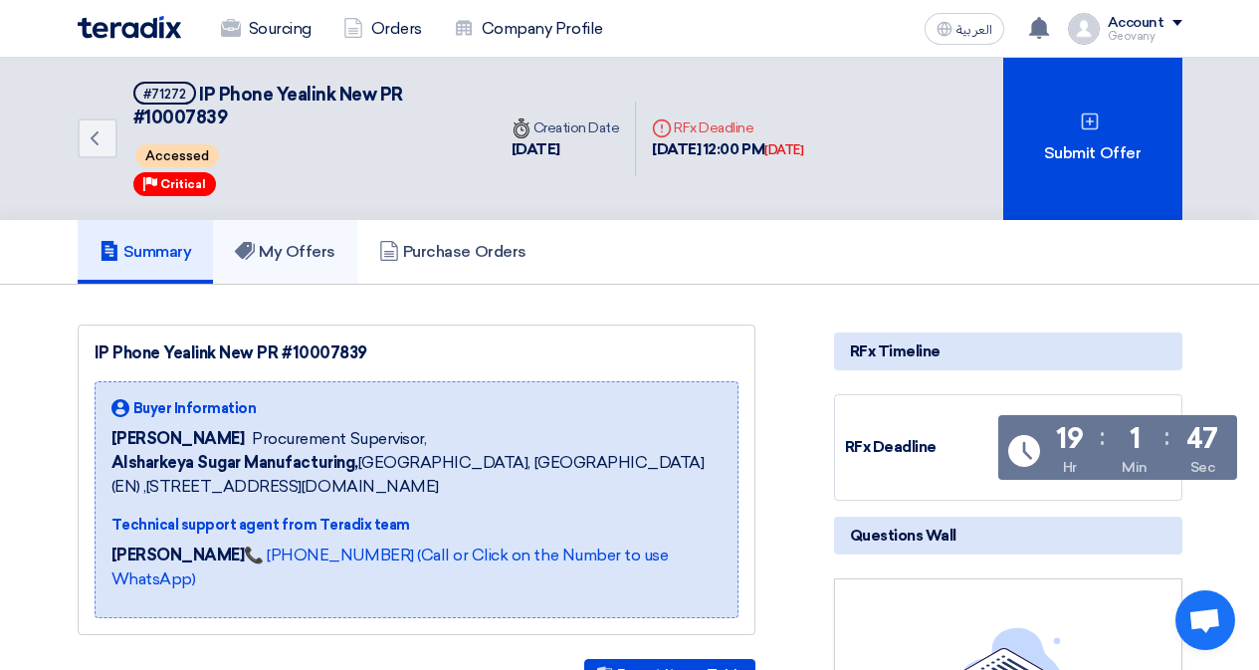
click at [297, 268] on link "My Offers" at bounding box center [285, 252] width 144 height 64
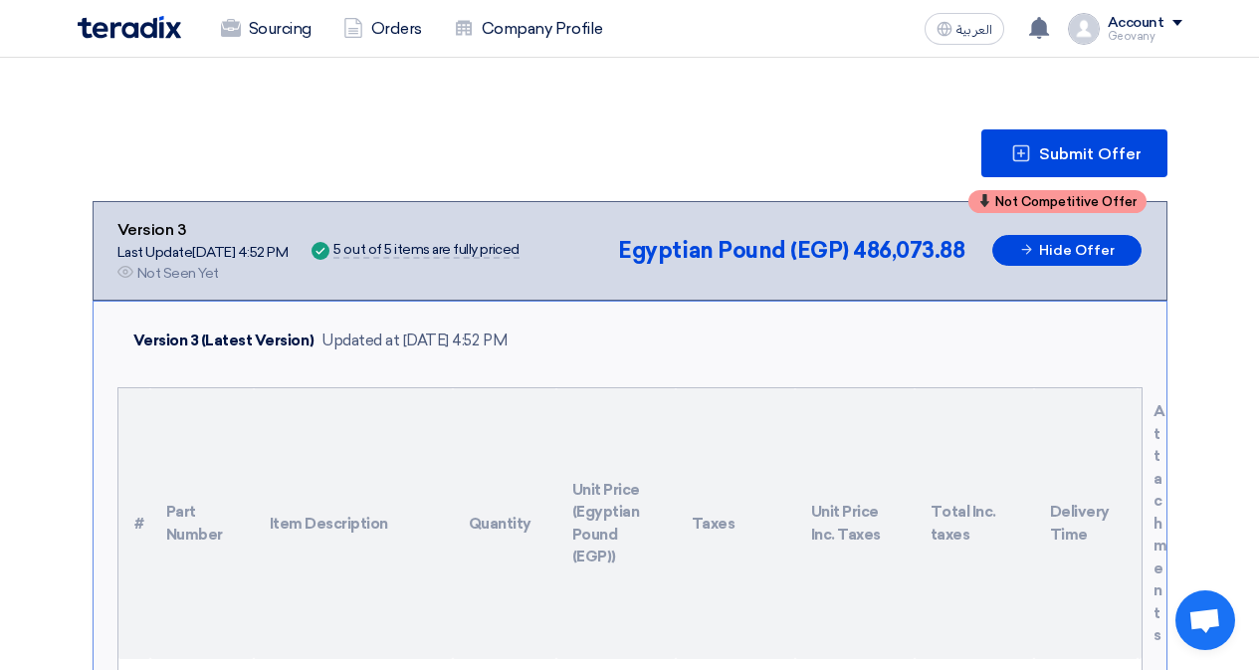
scroll to position [188, 0]
